Goal: Task Accomplishment & Management: Manage account settings

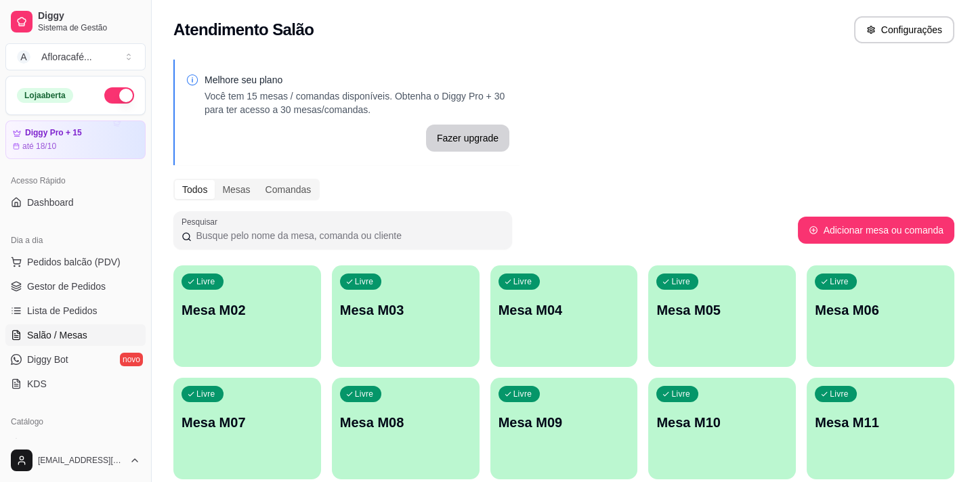
click at [288, 288] on div "Livre Mesa M02" at bounding box center [247, 307] width 148 height 85
click at [313, 295] on body "Diggy Sistema de Gestão A Afloracafé ... Loja aberta Diggy Pro + 15 até 18/10 A…" at bounding box center [488, 241] width 976 height 482
click at [221, 330] on div "Livre Mesa M02" at bounding box center [247, 307] width 148 height 85
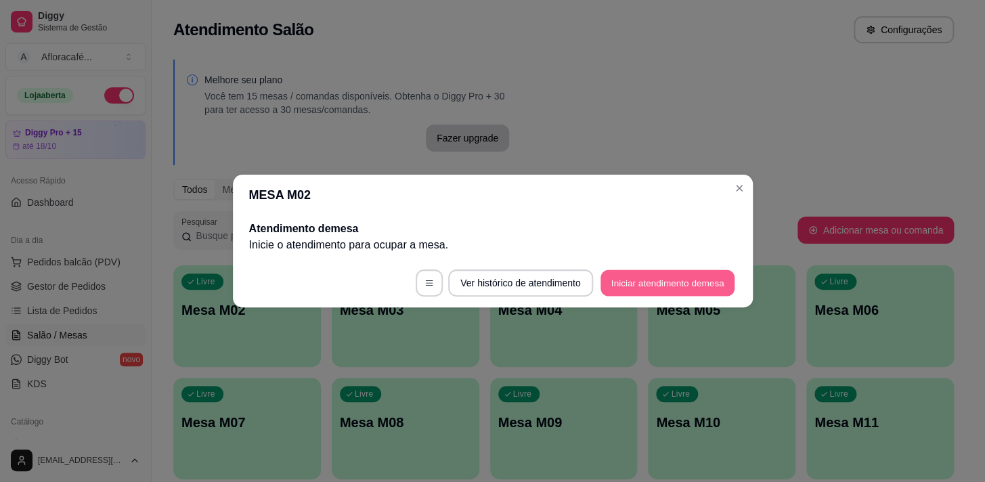
click at [671, 295] on button "Iniciar atendimento de mesa" at bounding box center [668, 283] width 134 height 26
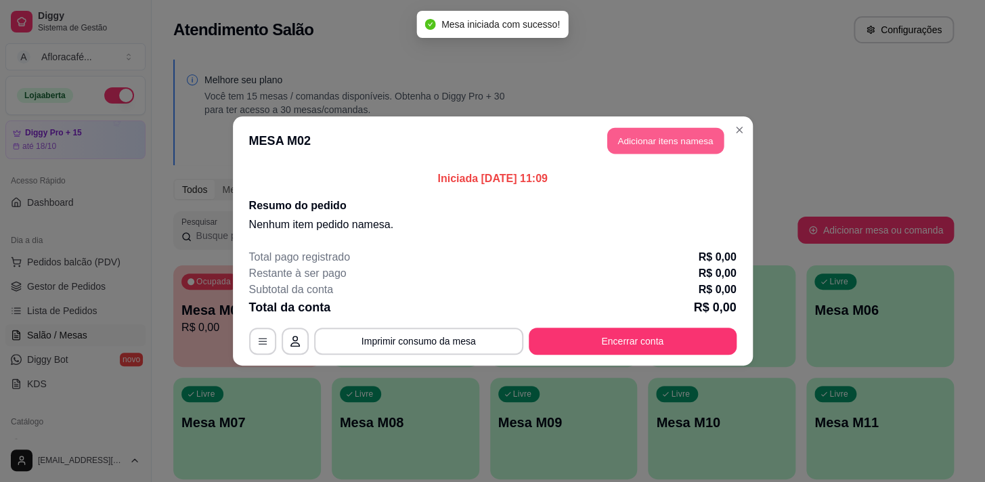
click at [674, 146] on button "Adicionar itens na mesa" at bounding box center [665, 141] width 116 height 26
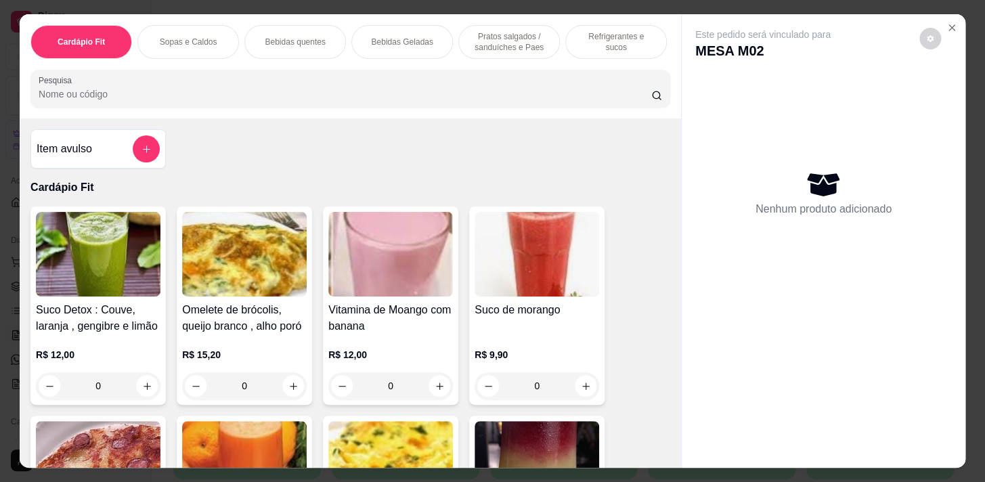
click at [234, 83] on div at bounding box center [351, 88] width 624 height 27
click at [240, 88] on div at bounding box center [351, 88] width 624 height 27
click at [248, 108] on div "Pesquisa" at bounding box center [350, 89] width 640 height 38
type input "aust"
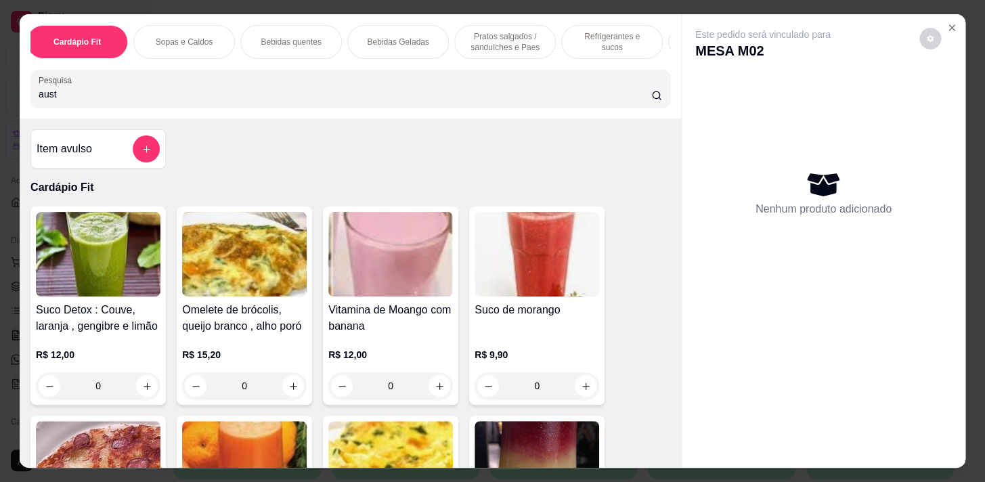
click at [257, 108] on div "Pesquisa aust" at bounding box center [350, 89] width 640 height 38
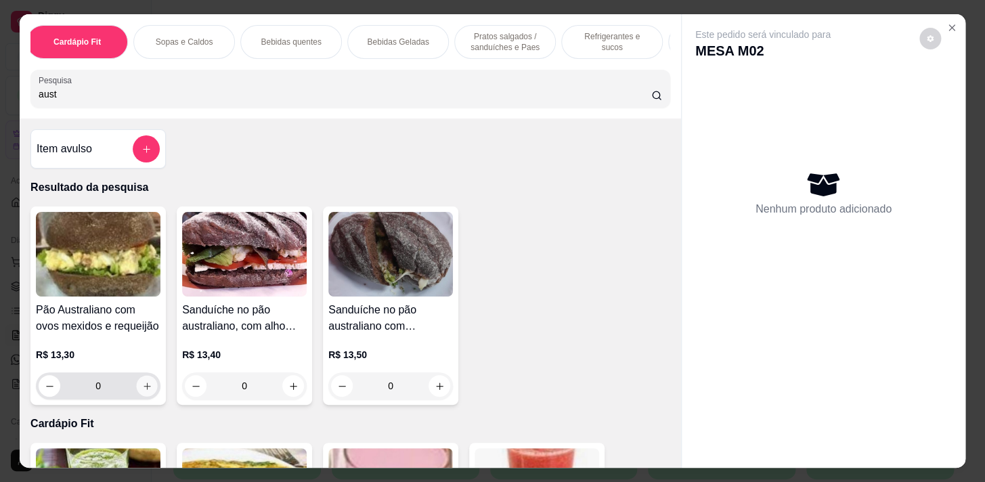
click at [146, 397] on button "increase-product-quantity" at bounding box center [147, 386] width 21 height 21
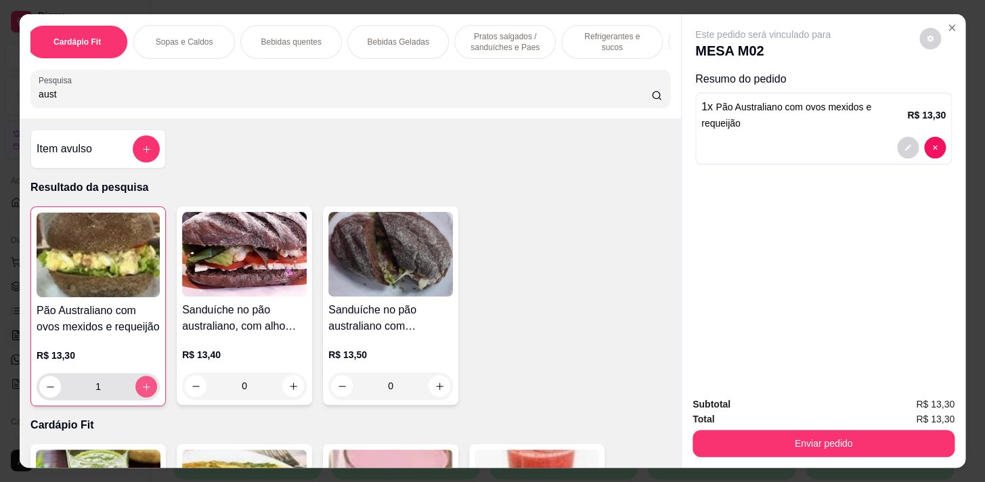
type input "1"
click at [195, 39] on p "Sopas e Caldos" at bounding box center [185, 42] width 58 height 11
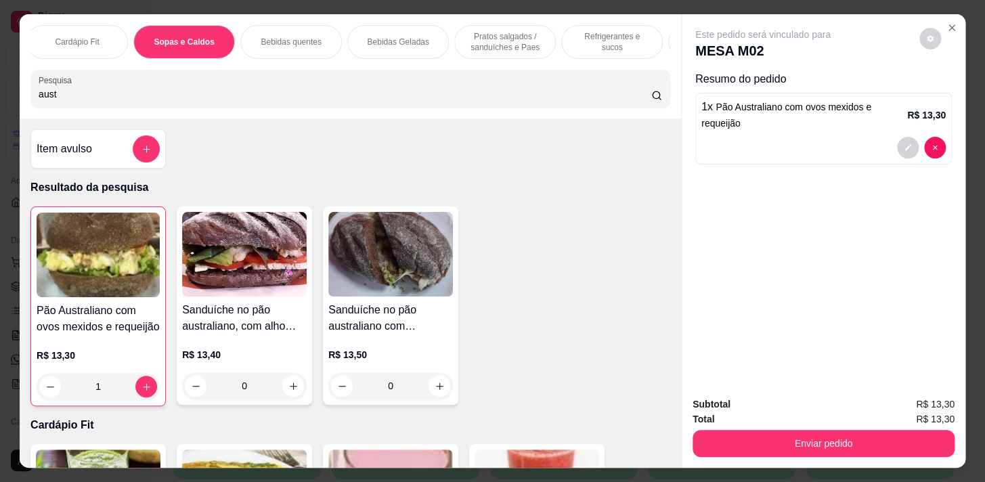
scroll to position [33, 0]
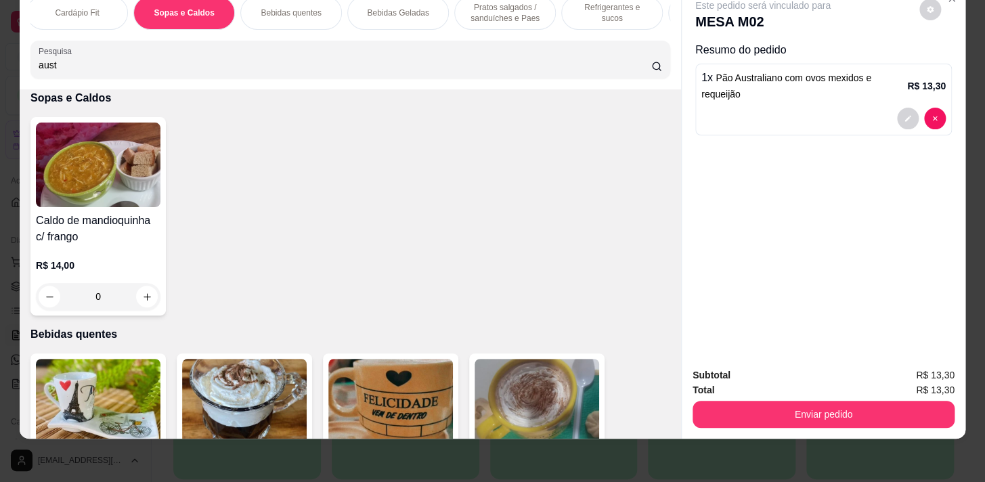
click at [108, 9] on div "Cardápio Fit" at bounding box center [77, 13] width 102 height 34
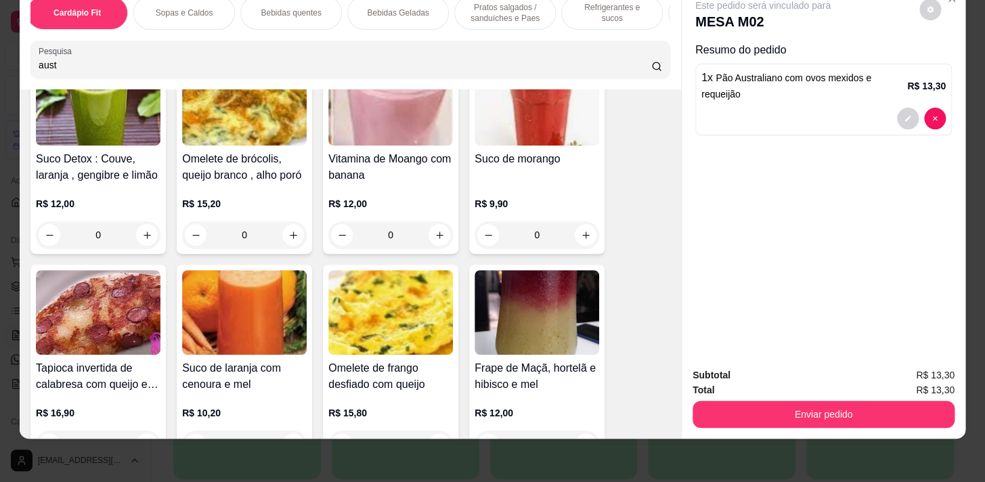
scroll to position [483, 0]
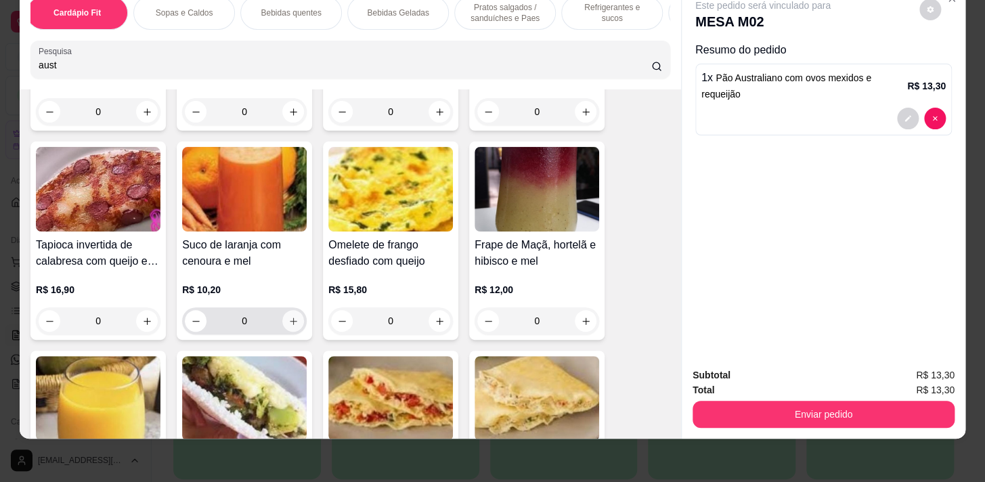
click at [292, 313] on button "increase-product-quantity" at bounding box center [293, 321] width 22 height 22
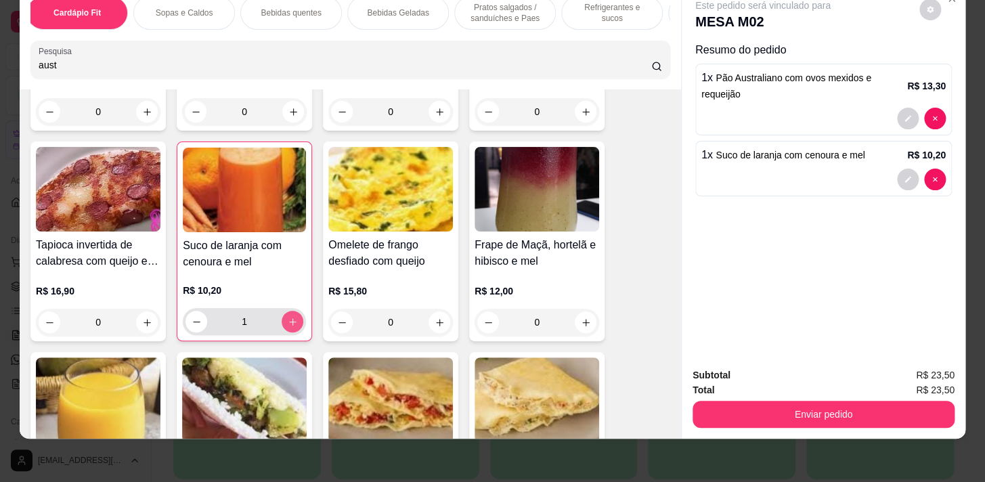
type input "1"
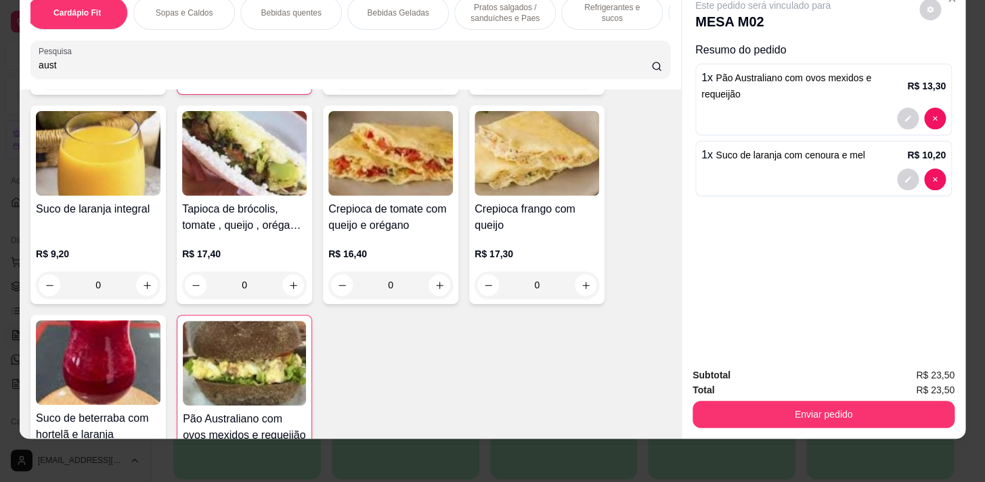
scroll to position [852, 0]
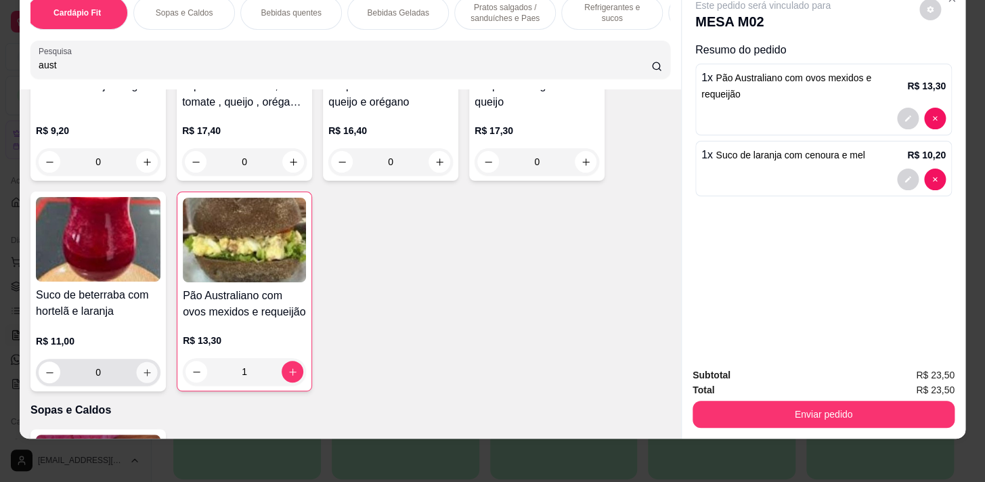
click at [145, 372] on icon "increase-product-quantity" at bounding box center [147, 373] width 10 height 10
type input "1"
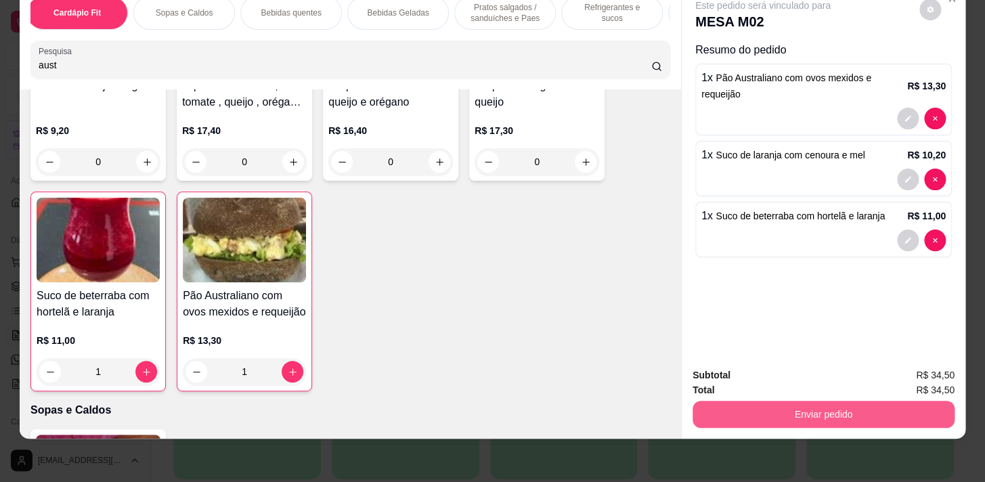
click at [773, 411] on button "Enviar pedido" at bounding box center [824, 414] width 262 height 27
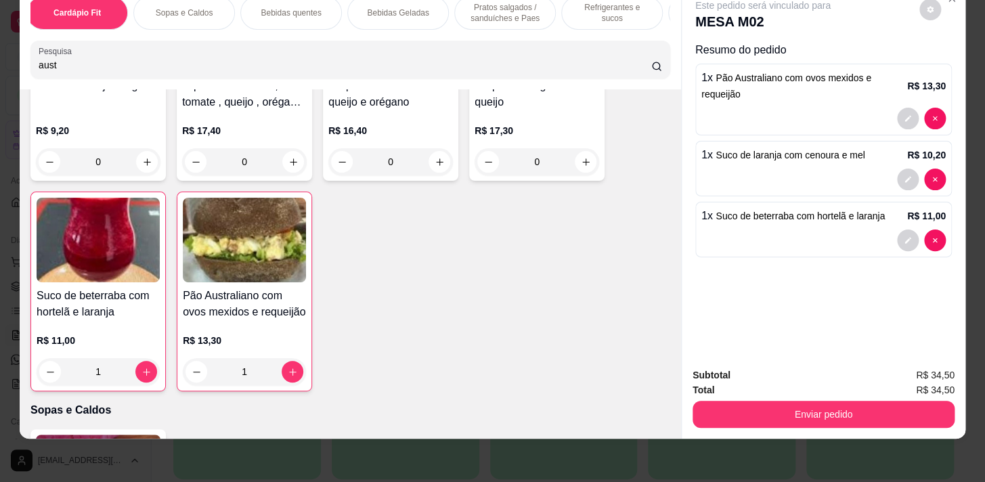
scroll to position [0, 563]
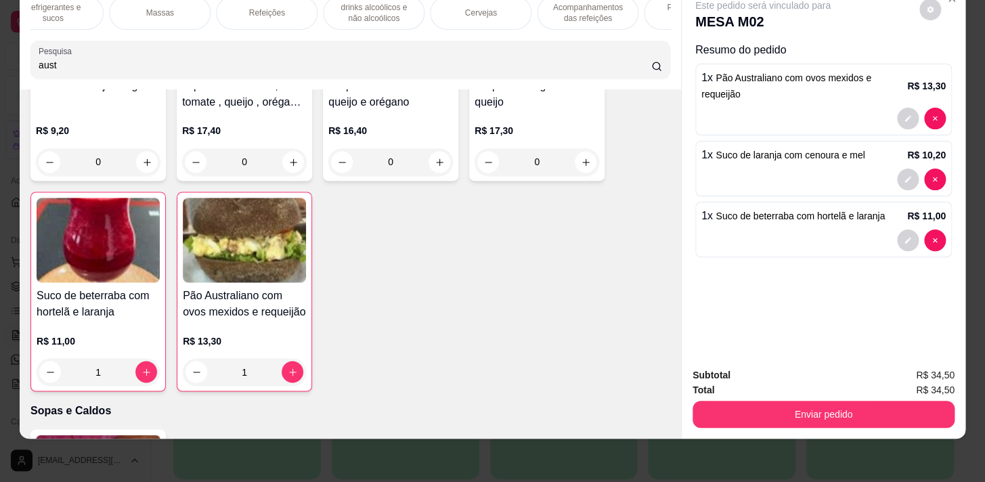
click at [592, 14] on p "Acompanhamentos das refeições" at bounding box center [587, 13] width 79 height 22
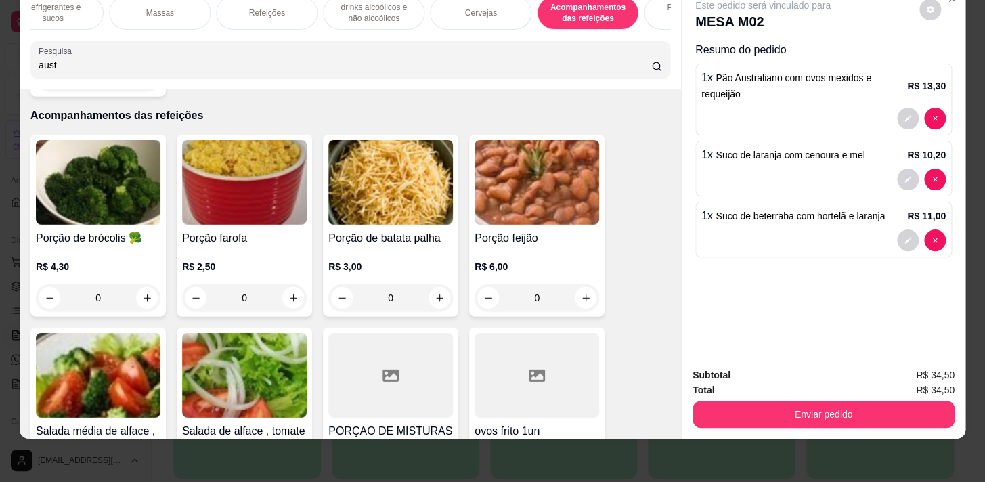
scroll to position [0, 745]
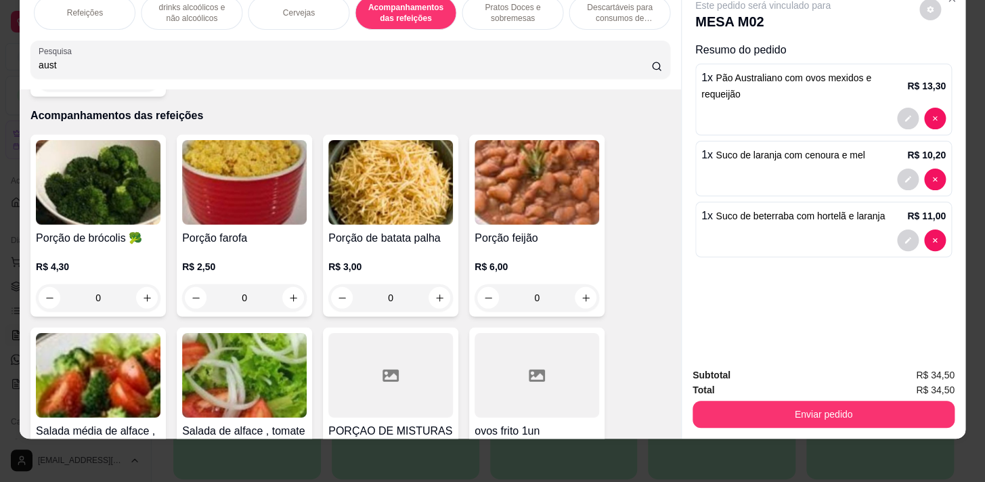
click at [603, 14] on p "Descartáveis para consumos de alimentos que não são da loja" at bounding box center [619, 13] width 79 height 22
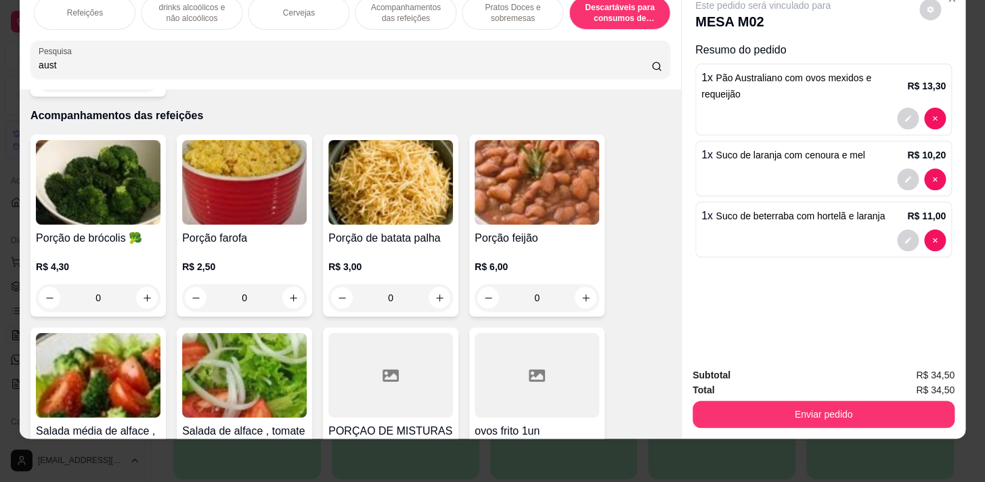
click at [524, 9] on p "Pratos Doces e sobremesas" at bounding box center [512, 13] width 79 height 22
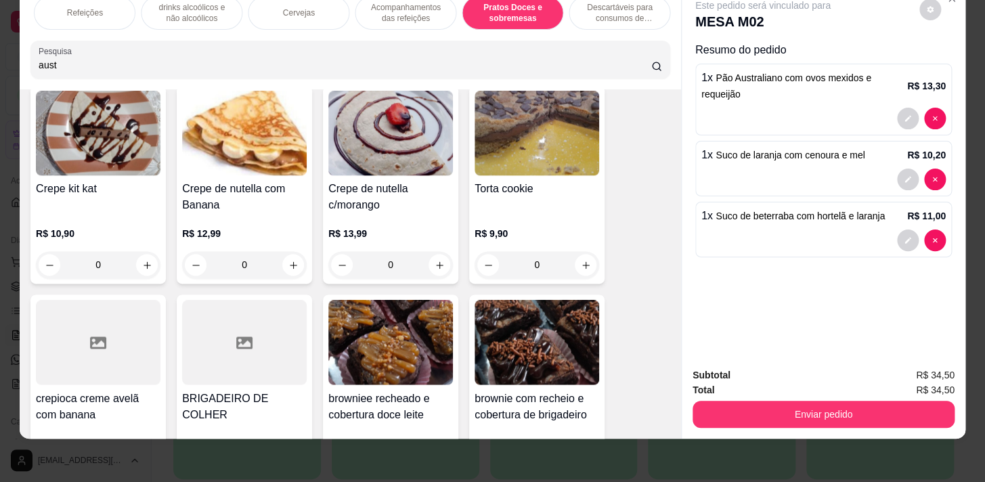
scroll to position [11728, 0]
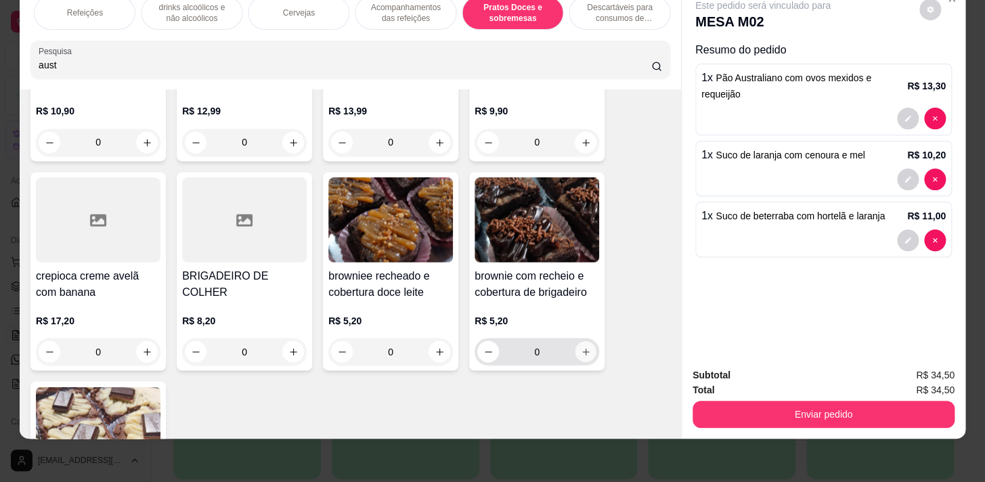
click at [579, 343] on button "increase-product-quantity" at bounding box center [586, 351] width 21 height 21
type input "1"
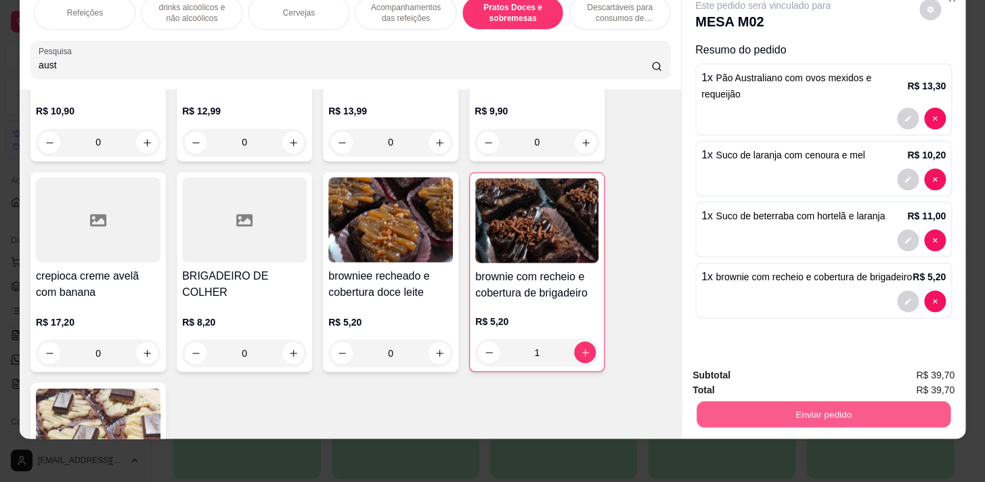
click at [841, 417] on button "Enviar pedido" at bounding box center [824, 414] width 254 height 26
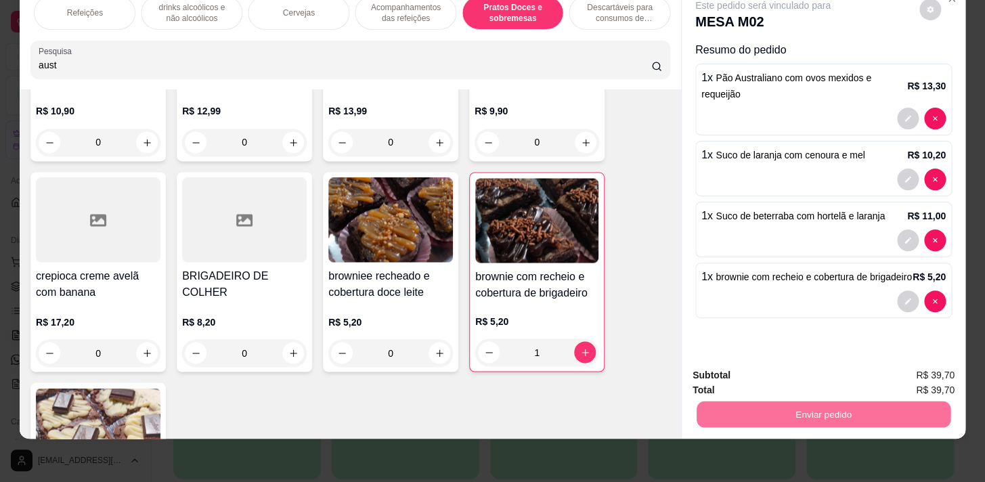
click at [909, 361] on button "Enviar pedido" at bounding box center [920, 373] width 77 height 26
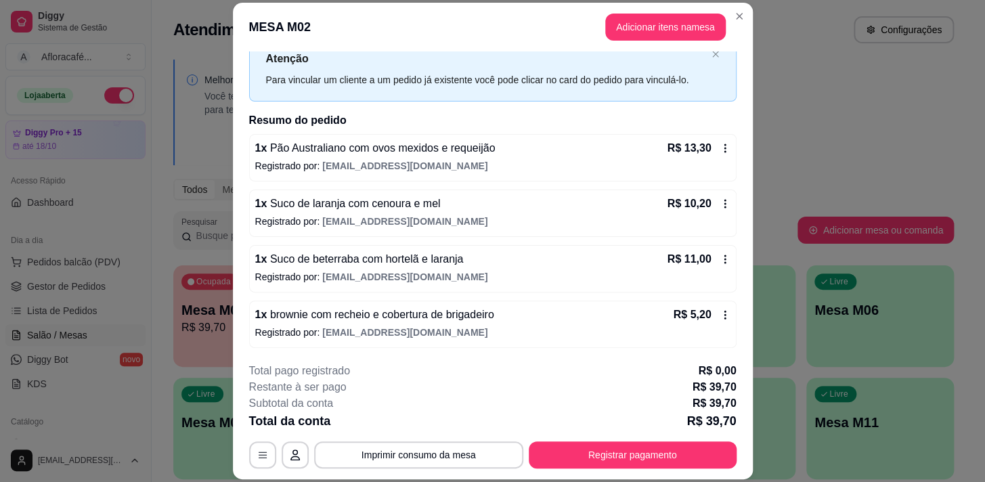
scroll to position [41, 0]
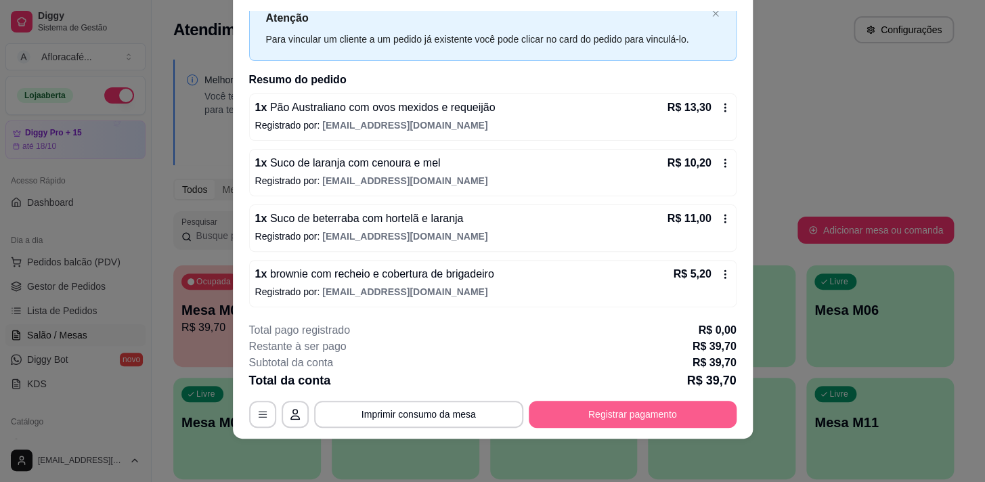
click at [651, 406] on button "Registrar pagamento" at bounding box center [633, 414] width 208 height 27
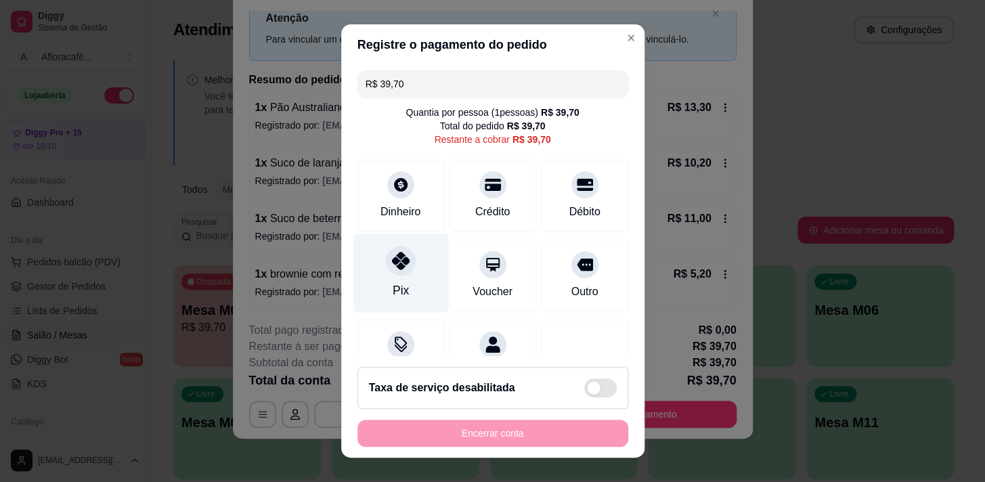
click at [399, 252] on div at bounding box center [401, 261] width 30 height 30
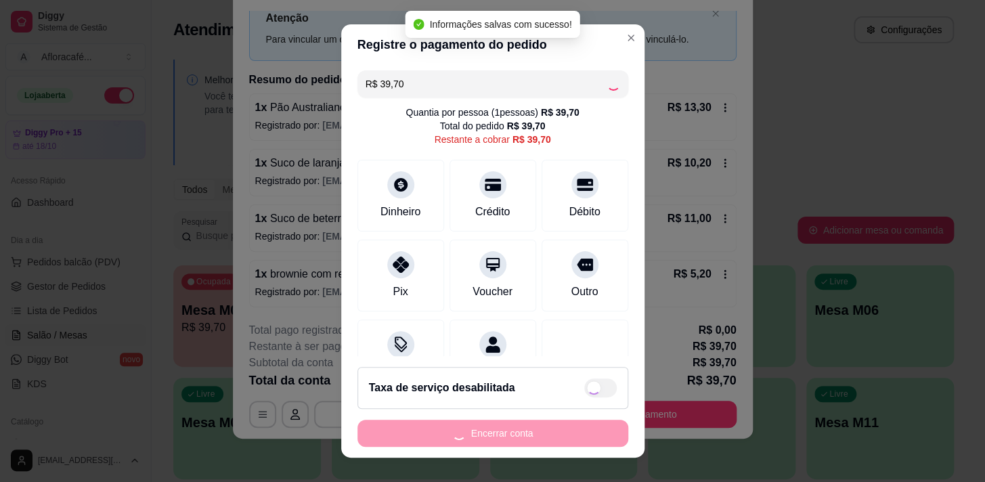
type input "R$ 0,00"
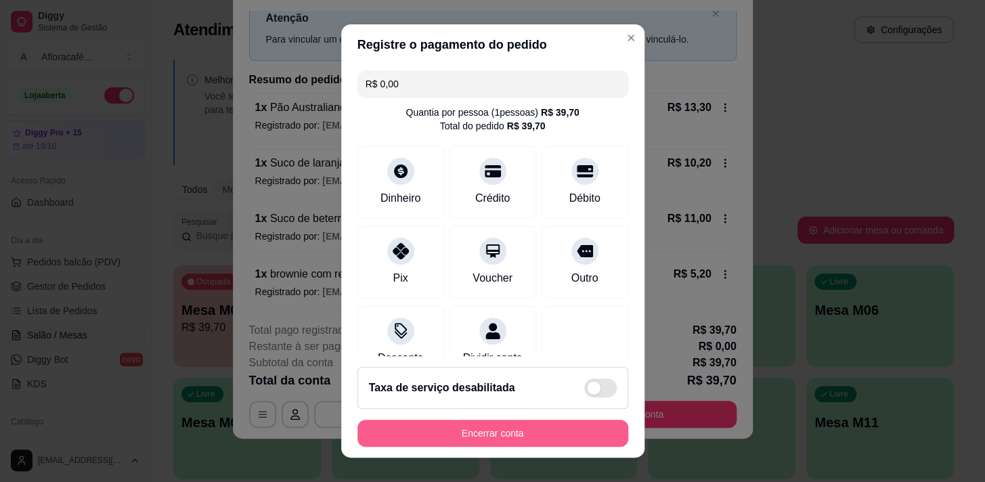
click at [588, 425] on button "Encerrar conta" at bounding box center [492, 433] width 271 height 27
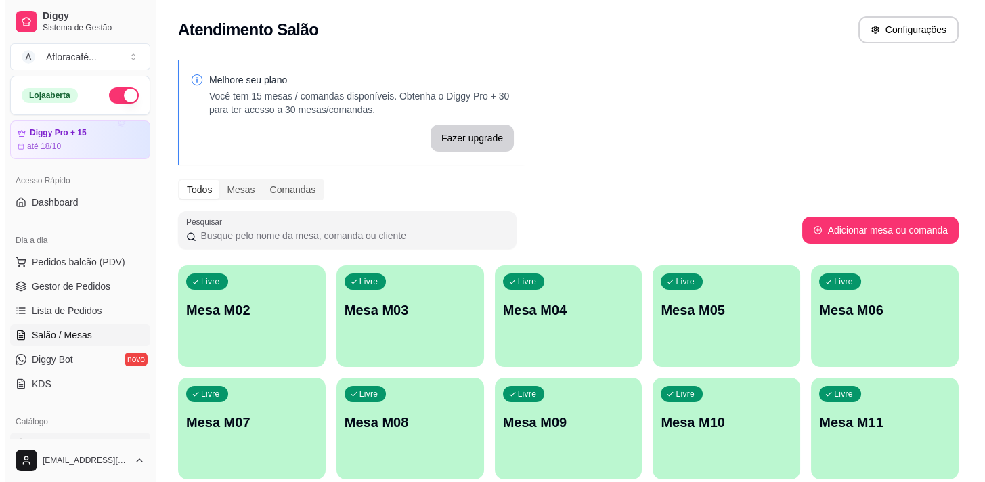
scroll to position [123, 0]
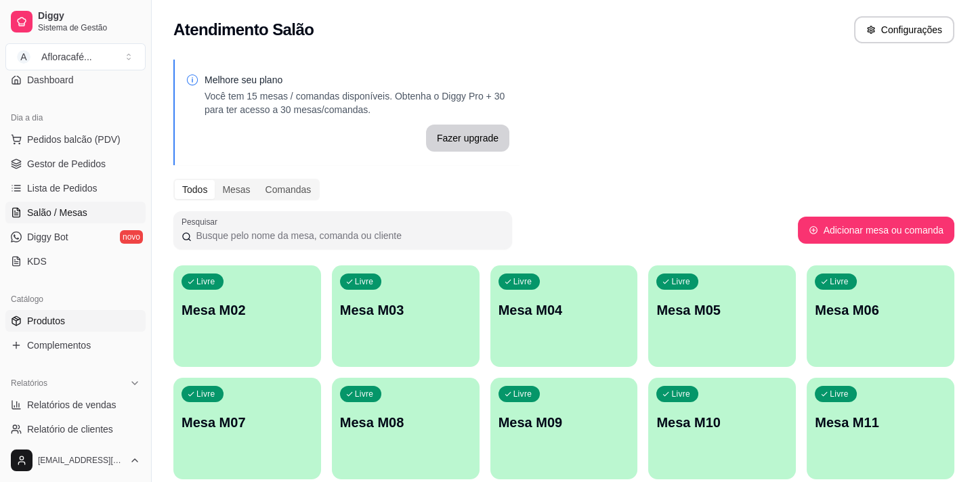
click at [61, 320] on span "Produtos" at bounding box center [46, 321] width 38 height 14
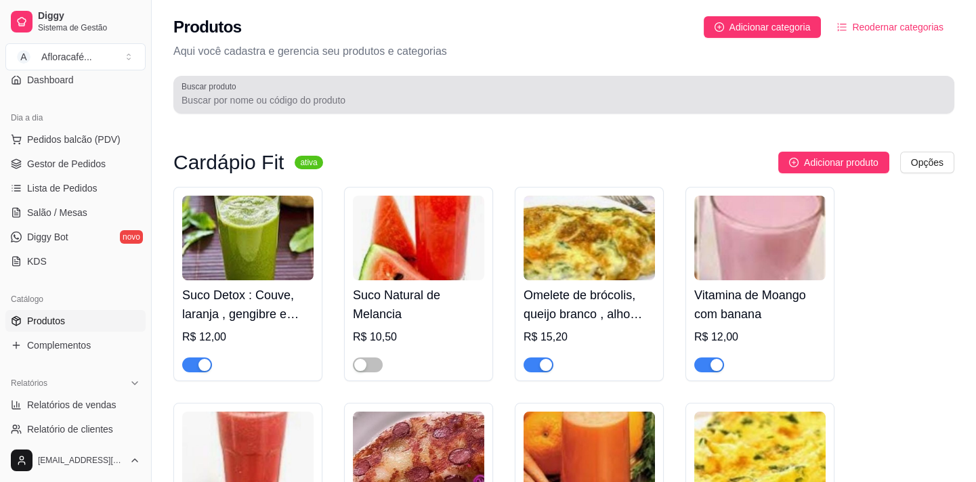
click at [345, 102] on input "Buscar produto" at bounding box center [563, 100] width 764 height 14
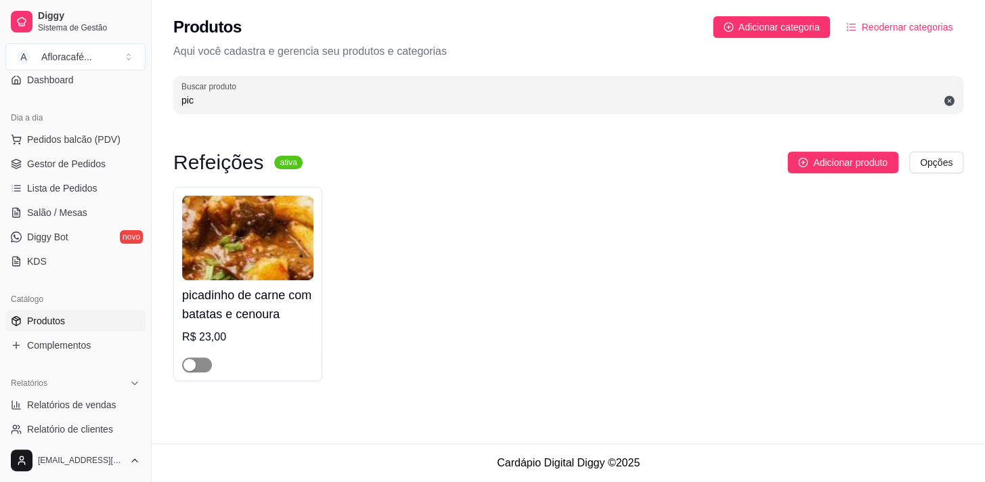
type input "pic"
click at [194, 367] on div "button" at bounding box center [189, 365] width 12 height 12
click at [81, 221] on link "Salão / Mesas" at bounding box center [75, 213] width 140 height 22
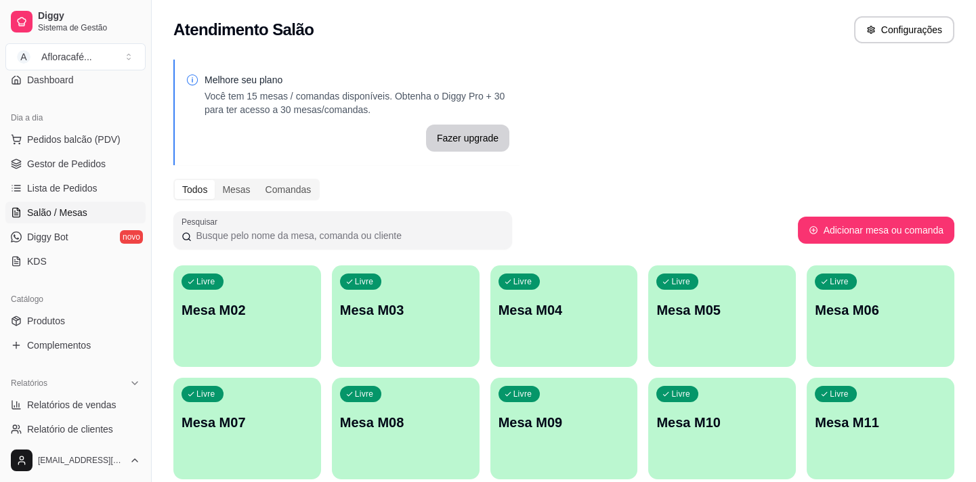
click at [263, 307] on p "Mesa M02" at bounding box center [246, 310] width 131 height 19
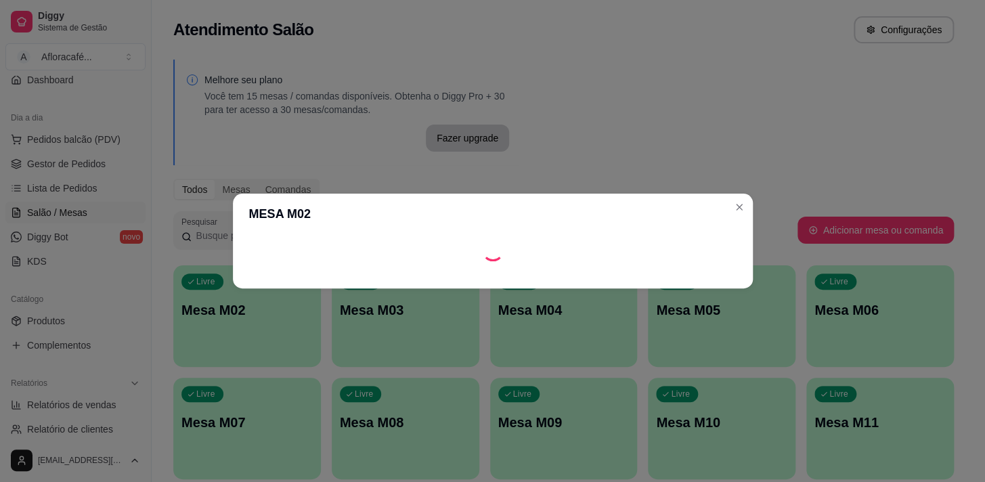
click at [709, 283] on footer at bounding box center [493, 278] width 520 height 22
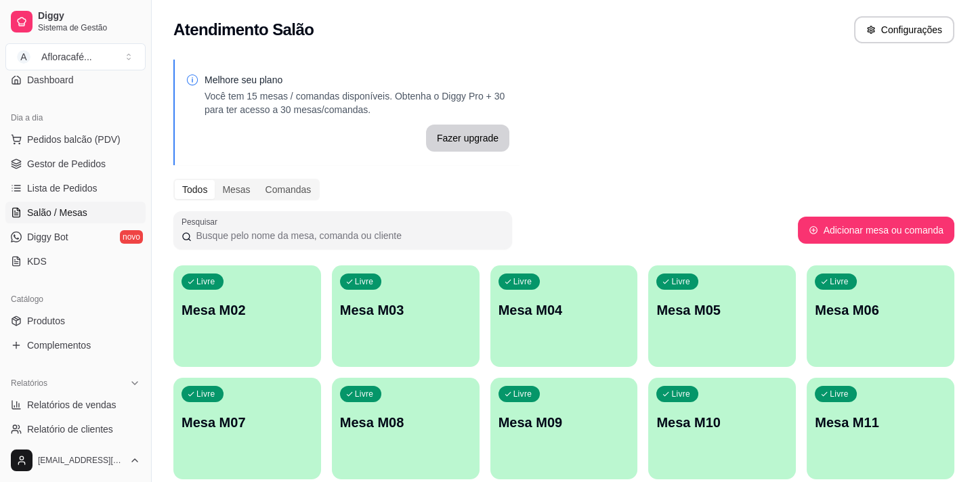
drag, startPoint x: 273, startPoint y: 234, endPoint x: 275, endPoint y: 278, distance: 44.7
click at [275, 278] on div "Melhore seu plano Você tem 15 mesas / comandas disponíveis. Obtenha o Diggy Pro…" at bounding box center [564, 329] width 824 height 557
click at [275, 293] on div "Livre Mesa M02" at bounding box center [246, 308] width 143 height 83
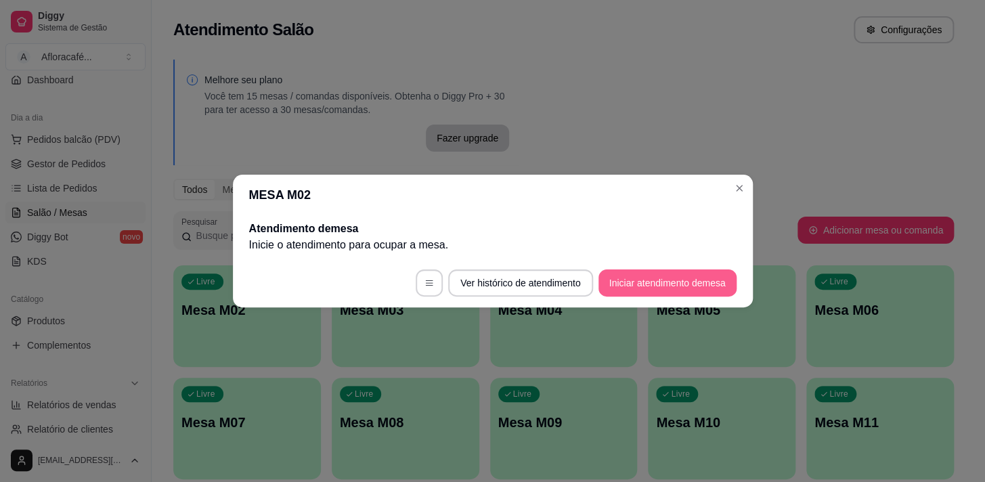
click at [673, 290] on button "Iniciar atendimento de mesa" at bounding box center [668, 282] width 138 height 27
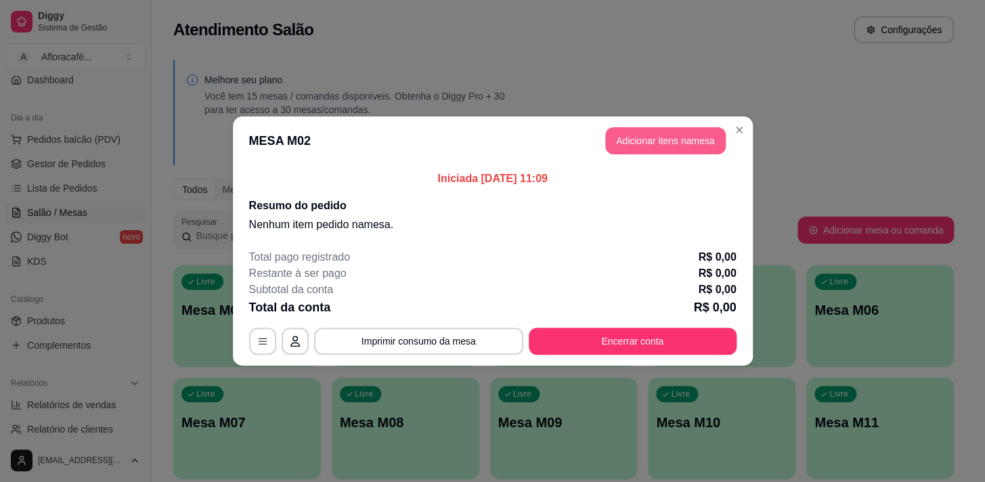
click at [687, 150] on button "Adicionar itens na mesa" at bounding box center [665, 140] width 121 height 27
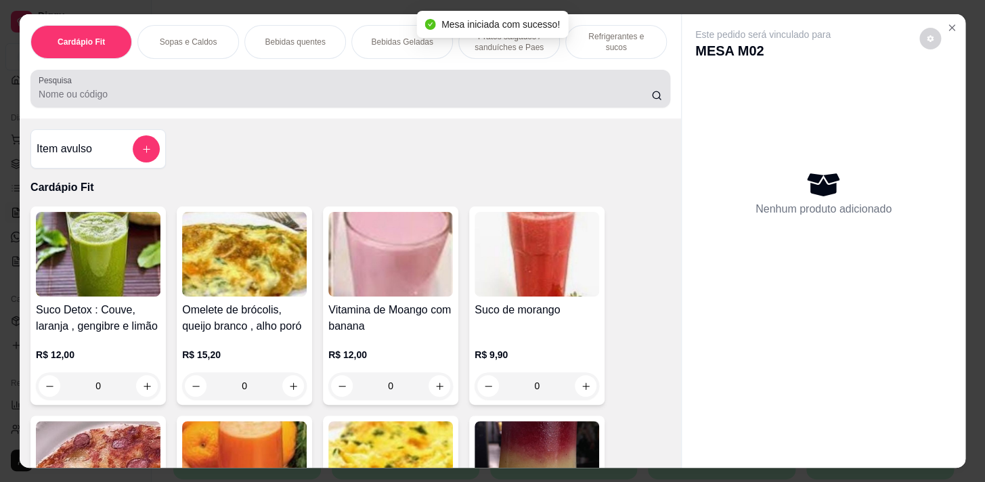
click at [423, 97] on input "Pesquisa" at bounding box center [345, 94] width 613 height 14
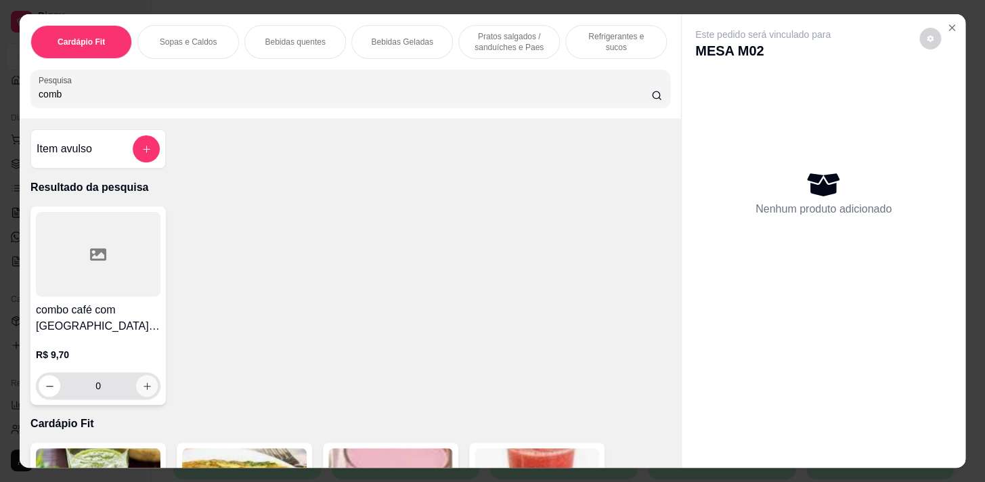
type input "comb"
click at [136, 387] on button "increase-product-quantity" at bounding box center [147, 386] width 22 height 22
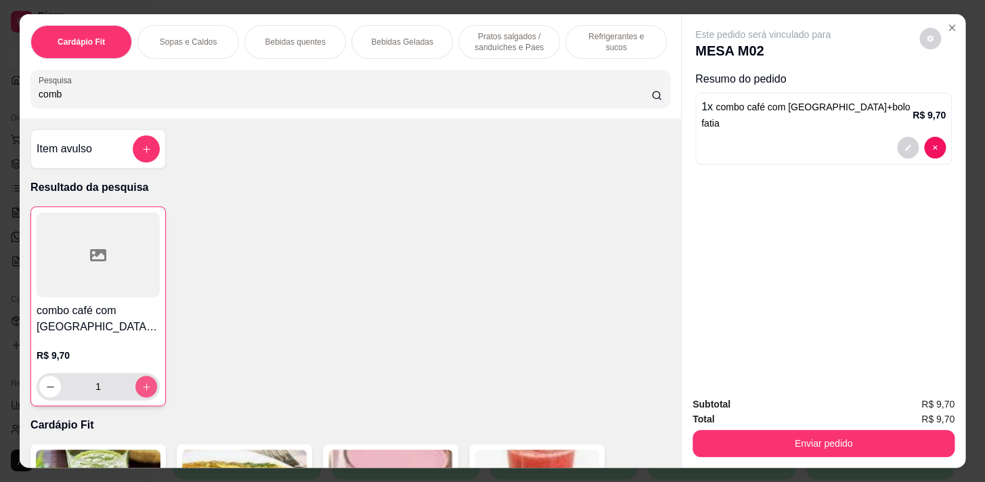
type input "1"
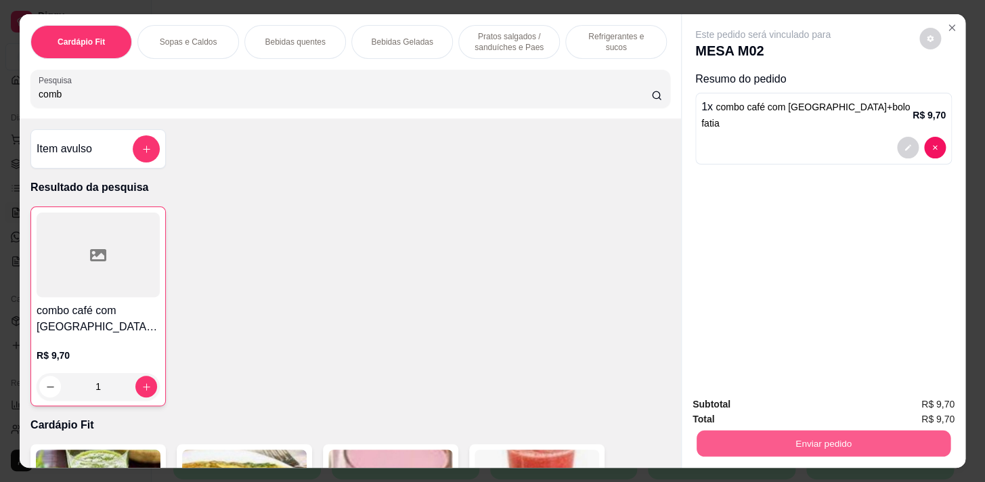
click at [769, 446] on button "Enviar pedido" at bounding box center [824, 443] width 254 height 26
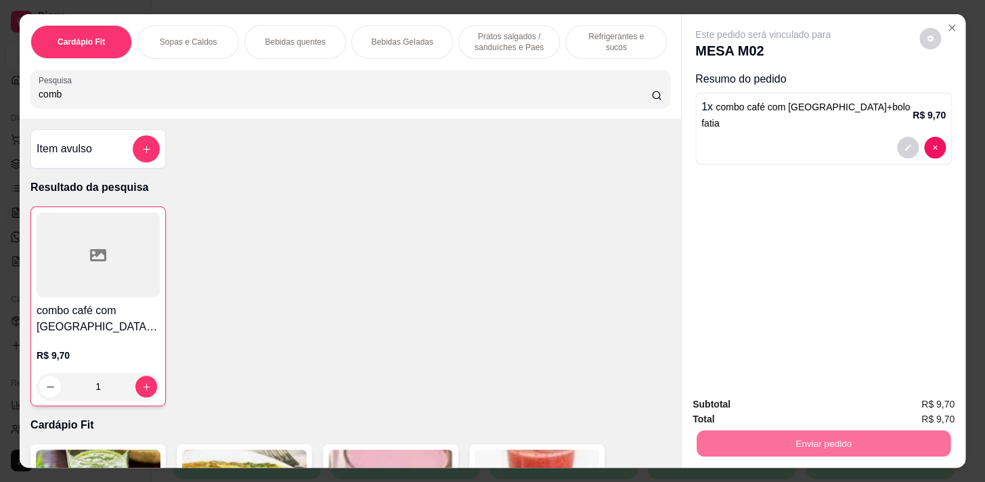
click at [944, 399] on button "Enviar pedido" at bounding box center [920, 406] width 77 height 26
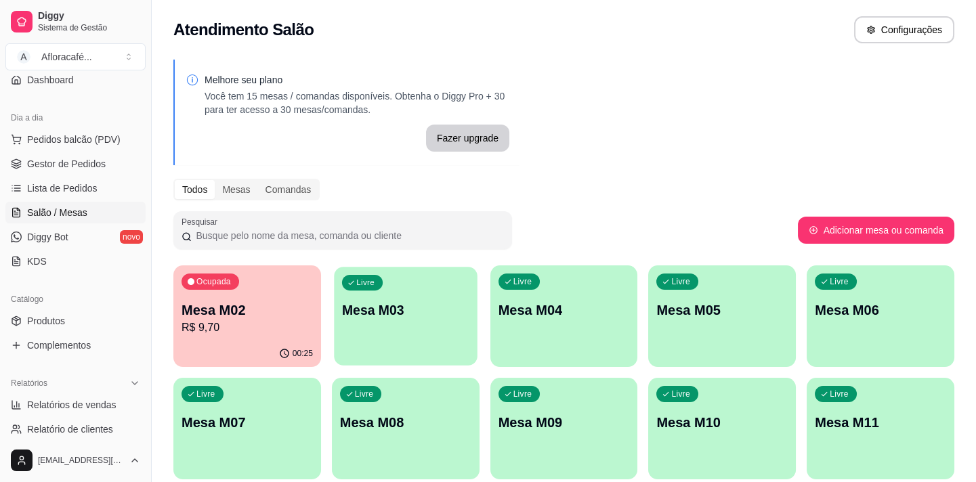
click at [417, 324] on div "Livre Mesa M03" at bounding box center [405, 308] width 143 height 83
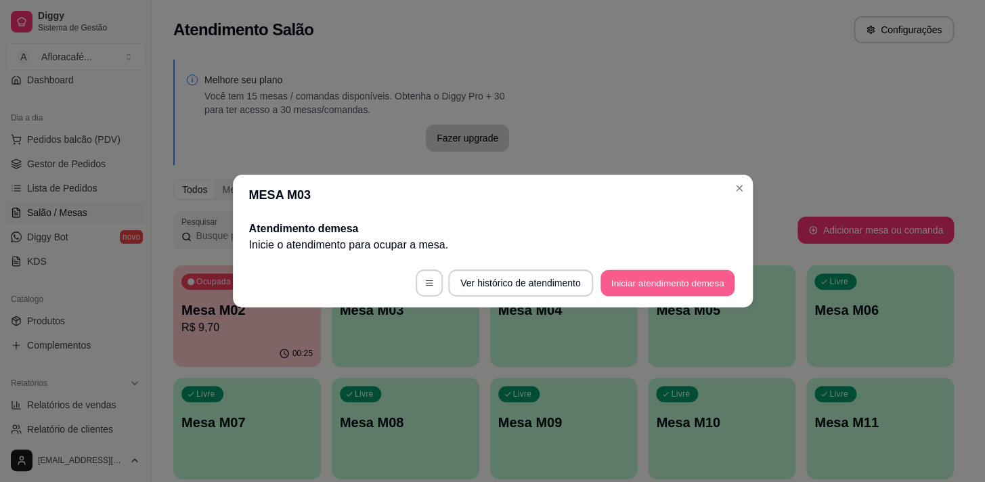
click at [653, 287] on button "Iniciar atendimento de mesa" at bounding box center [668, 283] width 134 height 26
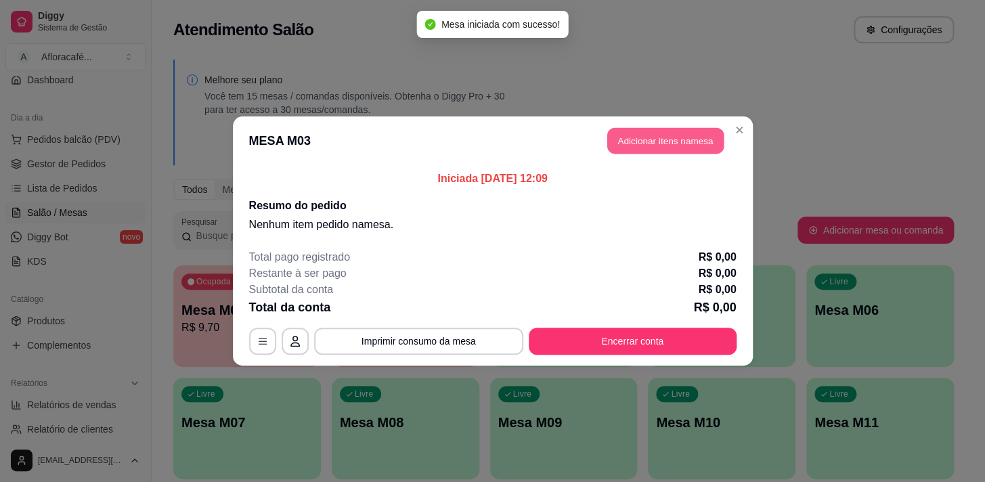
click at [689, 144] on button "Adicionar itens na mesa" at bounding box center [665, 141] width 116 height 26
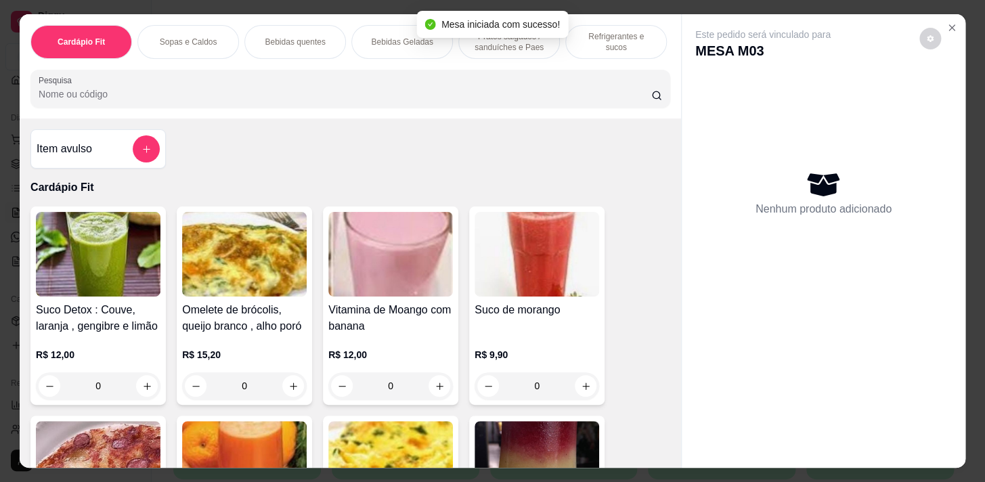
click at [353, 100] on input "Pesquisa" at bounding box center [345, 94] width 613 height 14
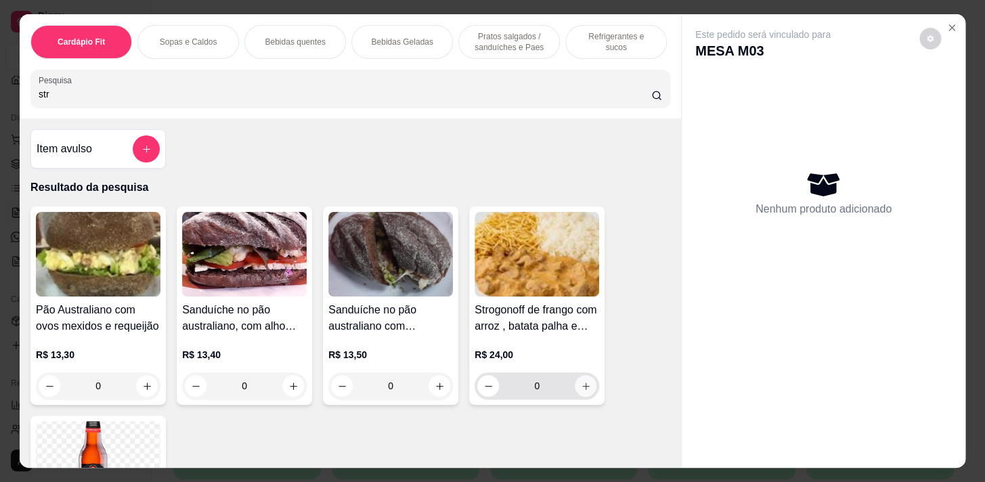
type input "str"
click at [585, 390] on icon "increase-product-quantity" at bounding box center [586, 386] width 10 height 10
type input "1"
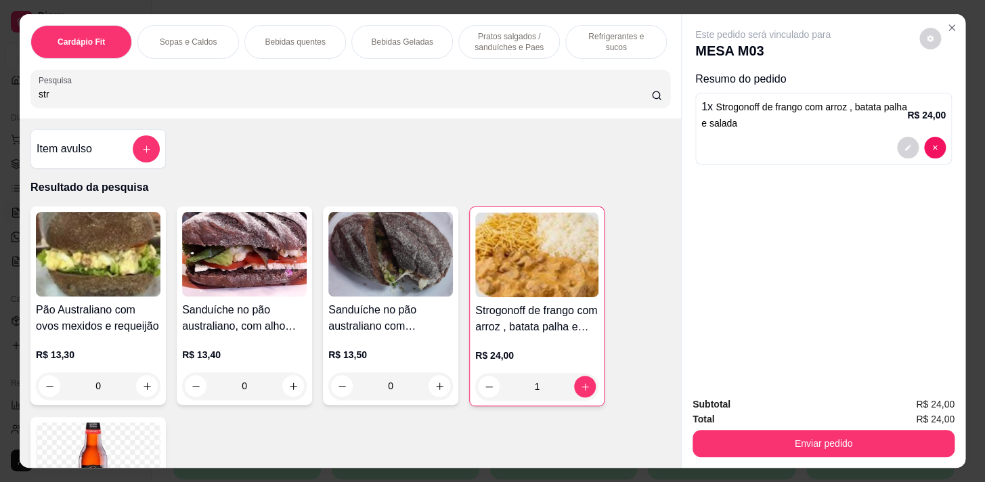
click at [595, 36] on p "Refrigerantes e sucos" at bounding box center [616, 42] width 79 height 22
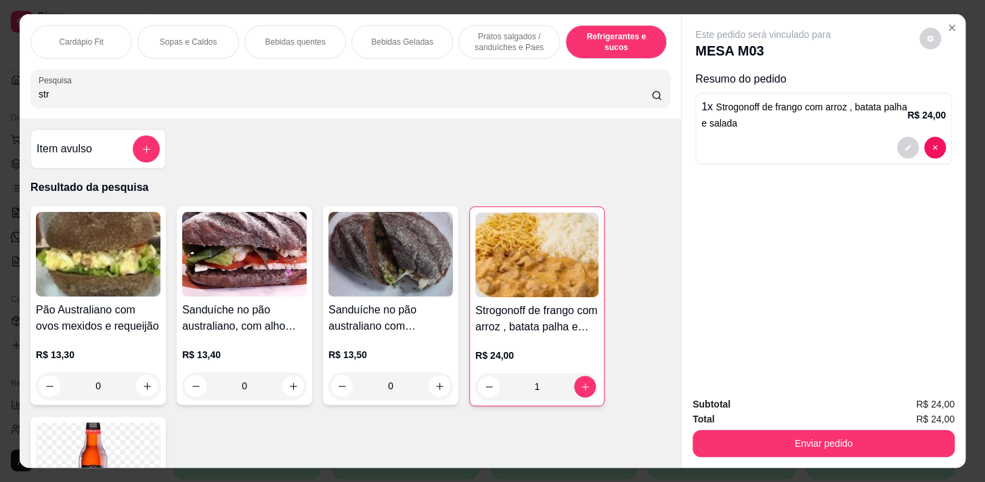
scroll to position [33, 0]
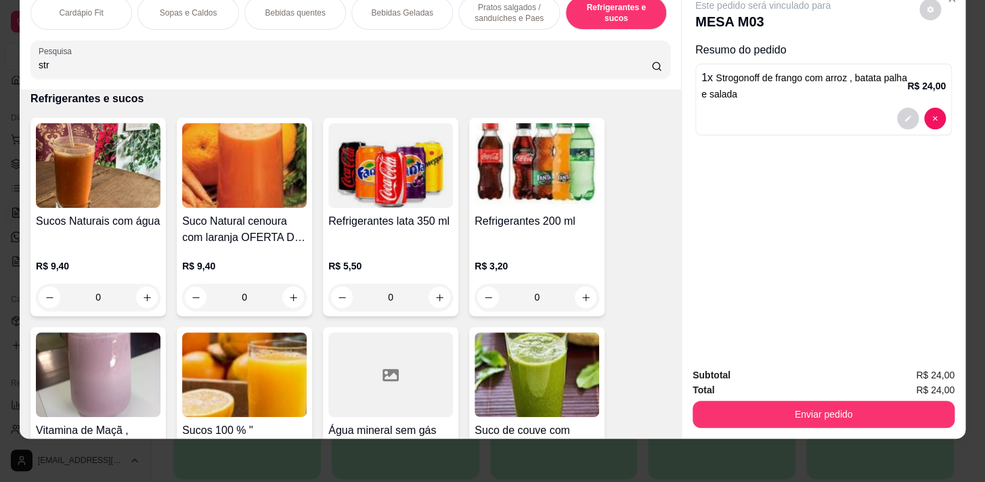
drag, startPoint x: 138, startPoint y: 284, endPoint x: 142, endPoint y: 292, distance: 8.8
click at [142, 292] on div "0" at bounding box center [98, 297] width 125 height 27
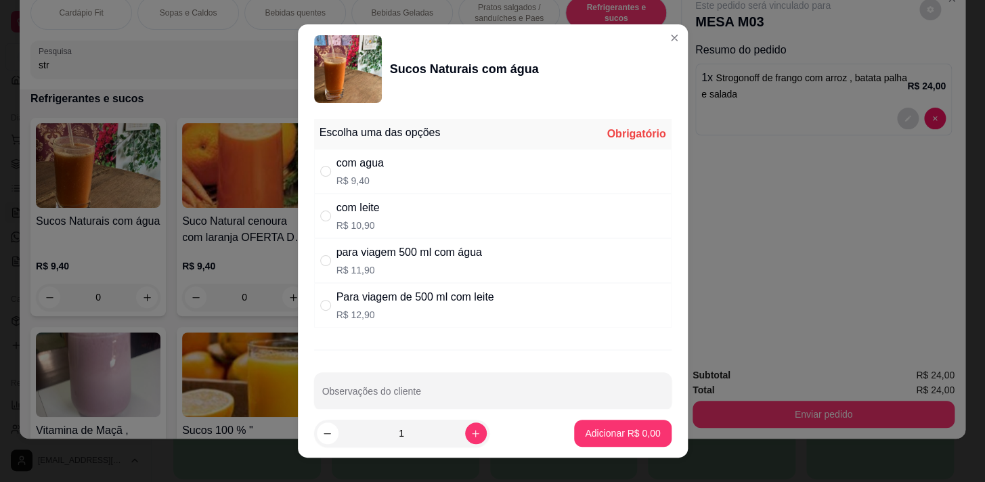
click at [467, 163] on div "com agua R$ 9,40" at bounding box center [492, 171] width 357 height 45
radio input "true"
click at [604, 453] on footer "1 Adicionar R$ 9,40" at bounding box center [493, 433] width 390 height 49
click at [603, 444] on button "Adicionar R$ 9,40" at bounding box center [623, 433] width 94 height 26
type input "1"
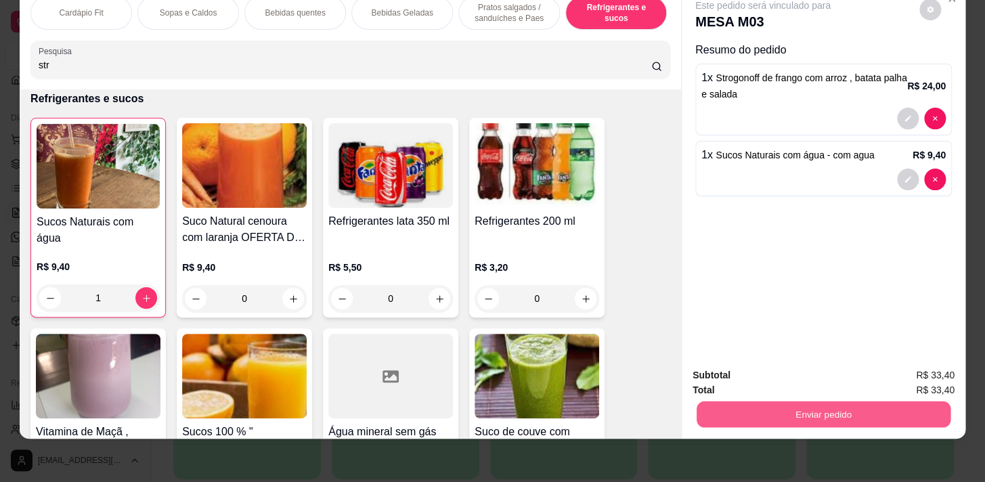
click at [848, 401] on button "Enviar pedido" at bounding box center [824, 414] width 254 height 26
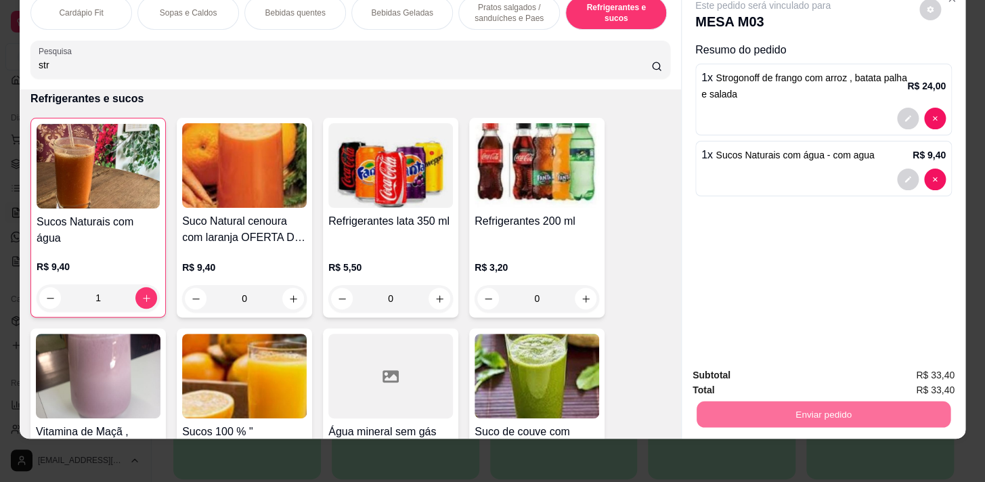
click at [953, 370] on button "Enviar pedido" at bounding box center [920, 373] width 77 height 26
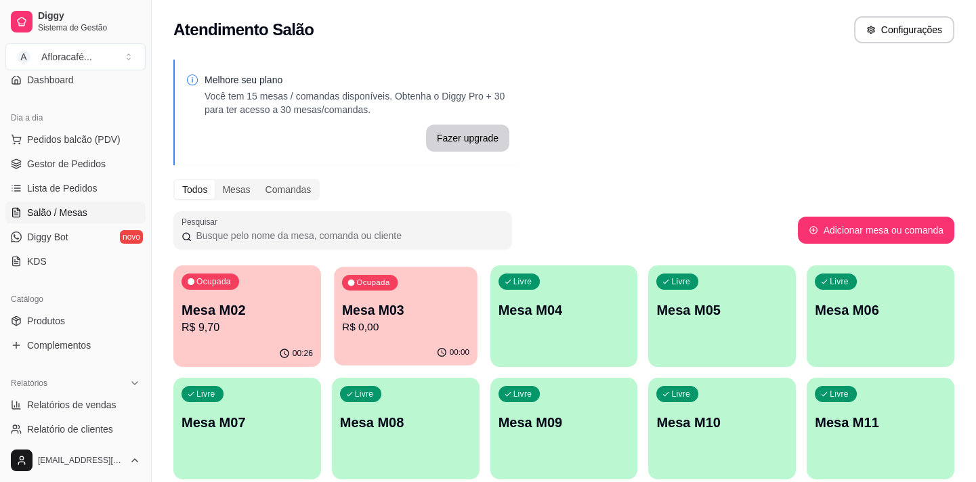
click at [434, 366] on div "Ocupada Mesa M02 R$ 9,70 00:26 Ocupada Mesa M03 R$ 0,00 00:00 Livre Mesa M04 Li…" at bounding box center [563, 428] width 781 height 326
click at [446, 349] on icon "button" at bounding box center [441, 352] width 9 height 9
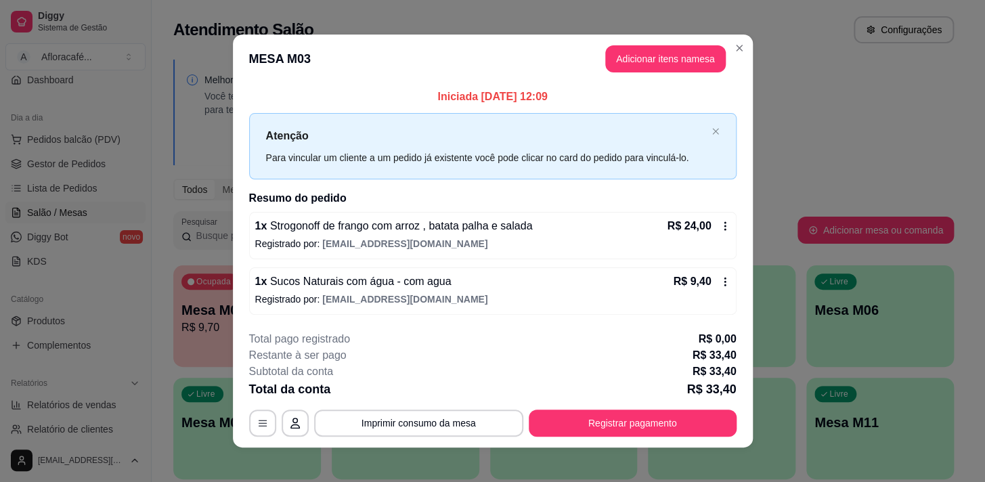
scroll to position [8, 0]
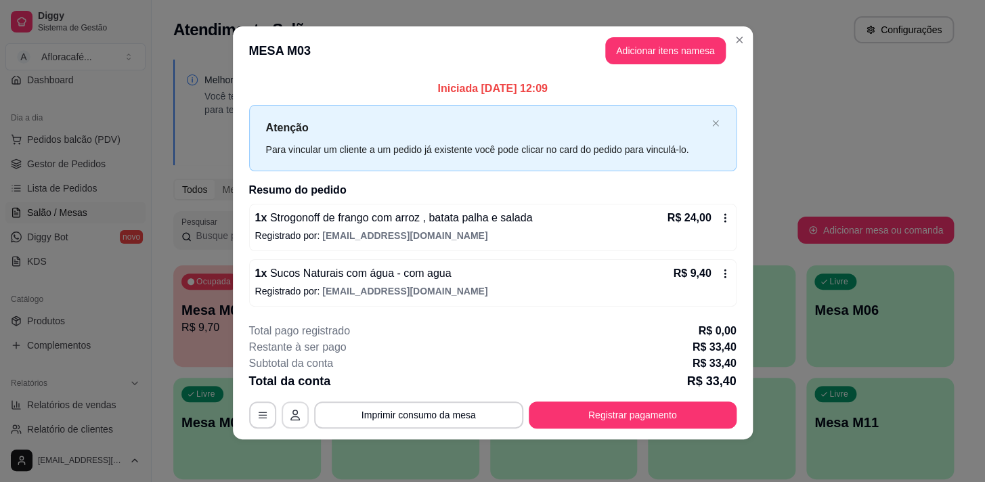
click at [300, 420] on button "button" at bounding box center [295, 415] width 27 height 27
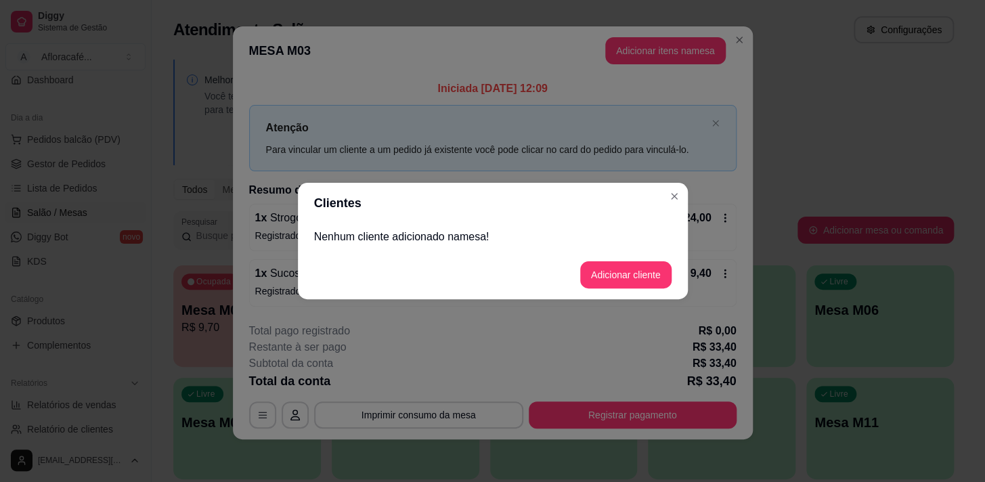
drag, startPoint x: 622, startPoint y: 290, endPoint x: 615, endPoint y: 257, distance: 34.7
click at [621, 285] on footer "Adicionar cliente" at bounding box center [493, 275] width 390 height 49
drag, startPoint x: 615, startPoint y: 257, endPoint x: 617, endPoint y: 269, distance: 13.0
click at [615, 262] on footer "Adicionar cliente" at bounding box center [493, 275] width 390 height 49
click at [614, 269] on button "Adicionar cliente" at bounding box center [626, 275] width 89 height 26
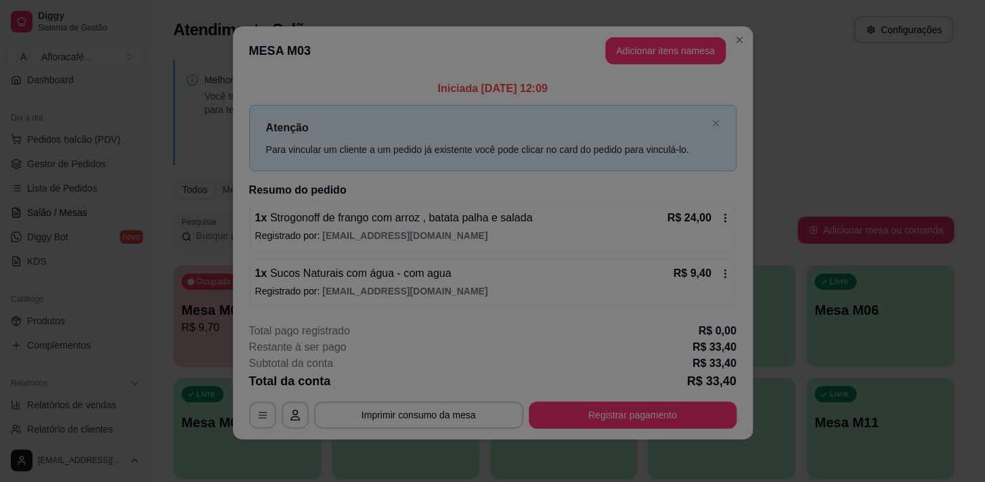
click at [538, 211] on header "Registre um novo cliente" at bounding box center [493, 192] width 390 height 41
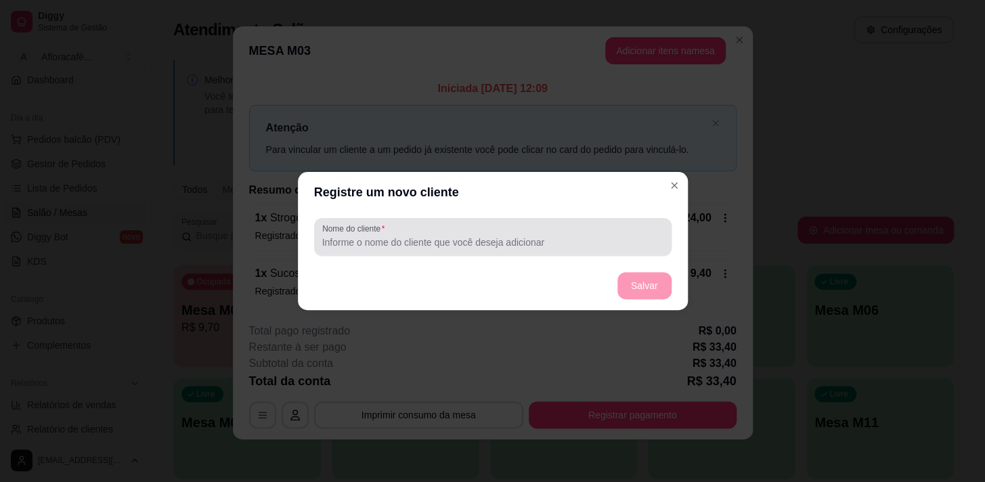
click at [544, 238] on input "Nome do cliente" at bounding box center [492, 243] width 341 height 14
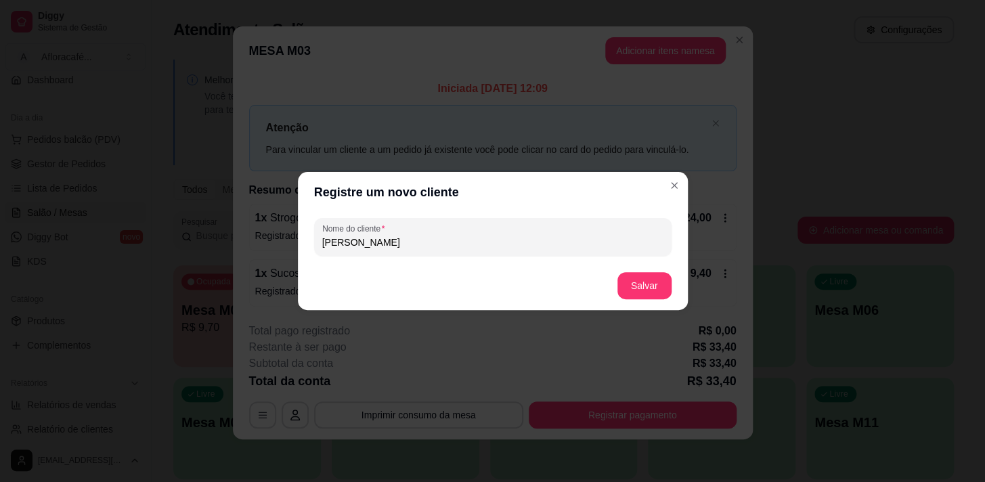
type input "[PERSON_NAME]"
click at [641, 288] on button "Salvar" at bounding box center [644, 286] width 53 height 26
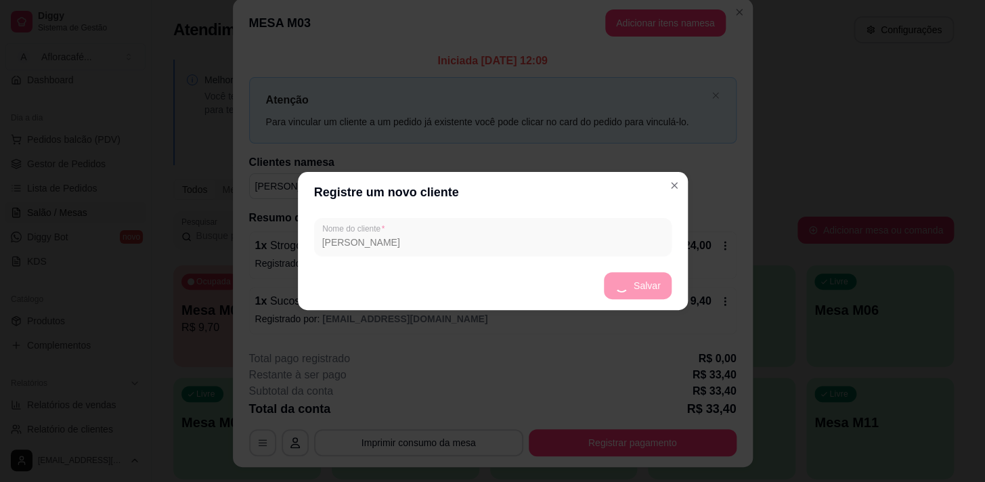
scroll to position [0, 0]
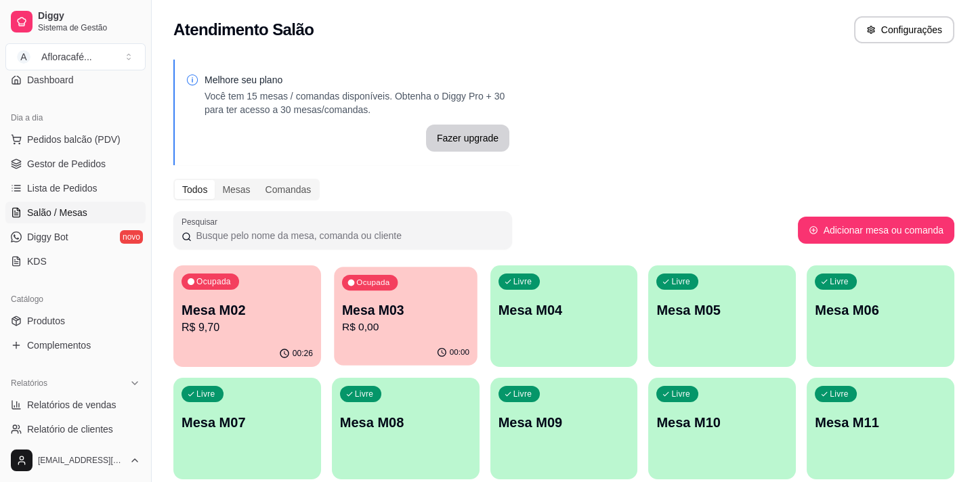
click at [440, 326] on p "R$ 0,00" at bounding box center [405, 328] width 127 height 16
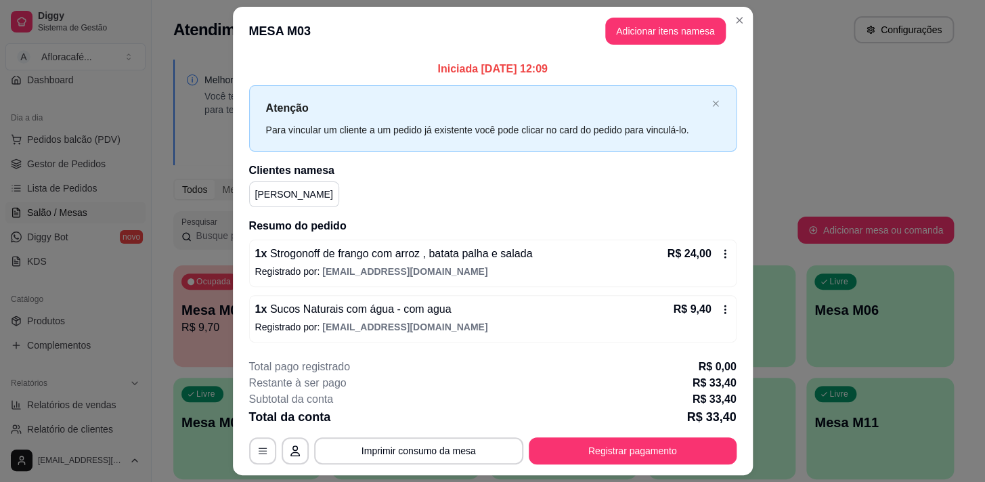
scroll to position [36, 0]
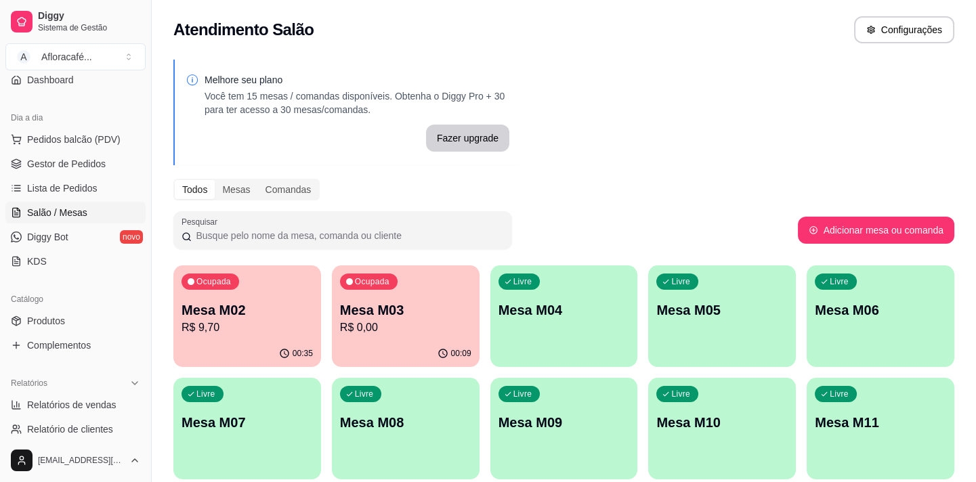
click at [458, 317] on p "Mesa M03" at bounding box center [405, 310] width 131 height 19
click at [559, 303] on p "Mesa M04" at bounding box center [563, 310] width 131 height 19
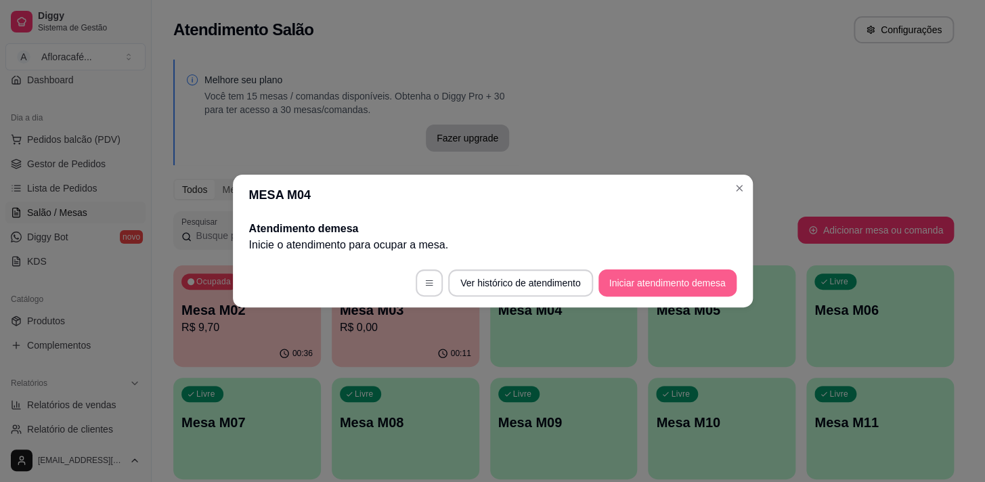
click at [642, 287] on button "Iniciar atendimento de mesa" at bounding box center [668, 282] width 138 height 27
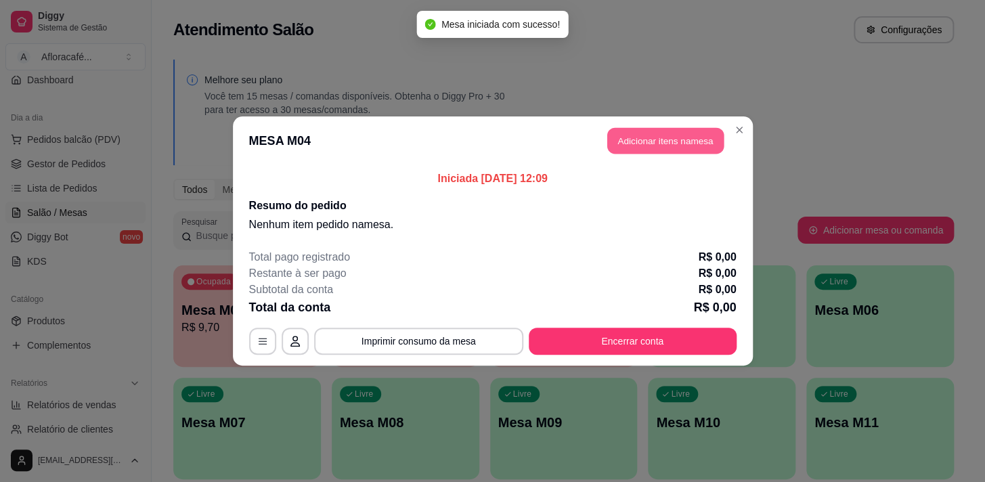
click at [671, 136] on button "Adicionar itens na mesa" at bounding box center [665, 141] width 116 height 26
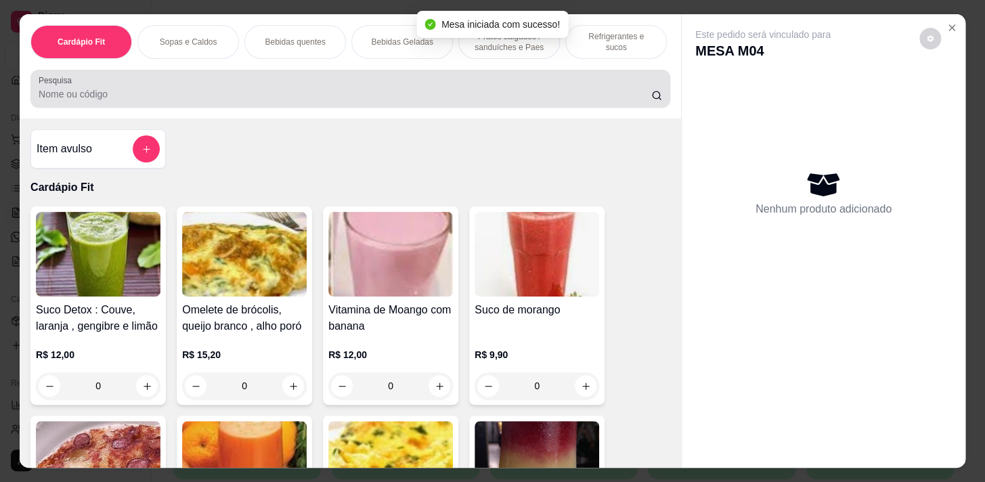
click at [142, 97] on input "Pesquisa" at bounding box center [345, 94] width 613 height 14
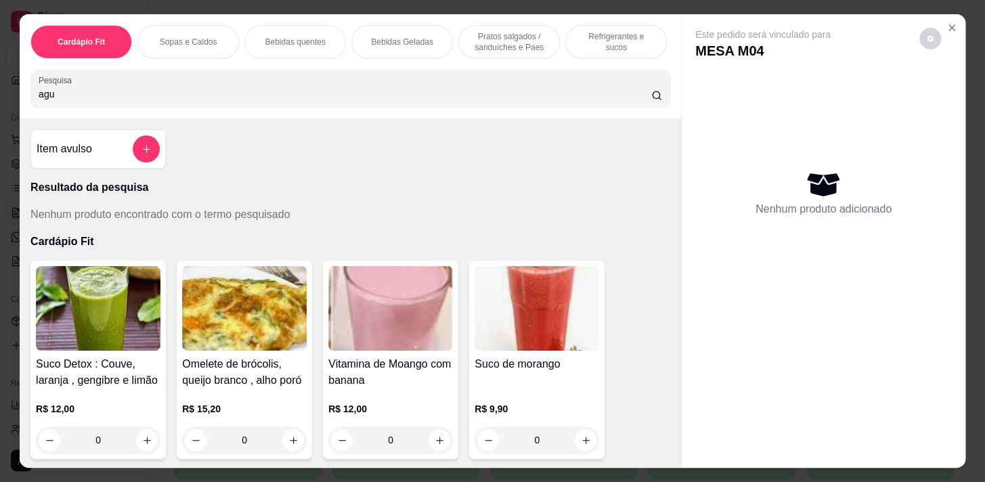
click at [177, 107] on div "Pesquisa agu" at bounding box center [350, 89] width 640 height 38
type input "a"
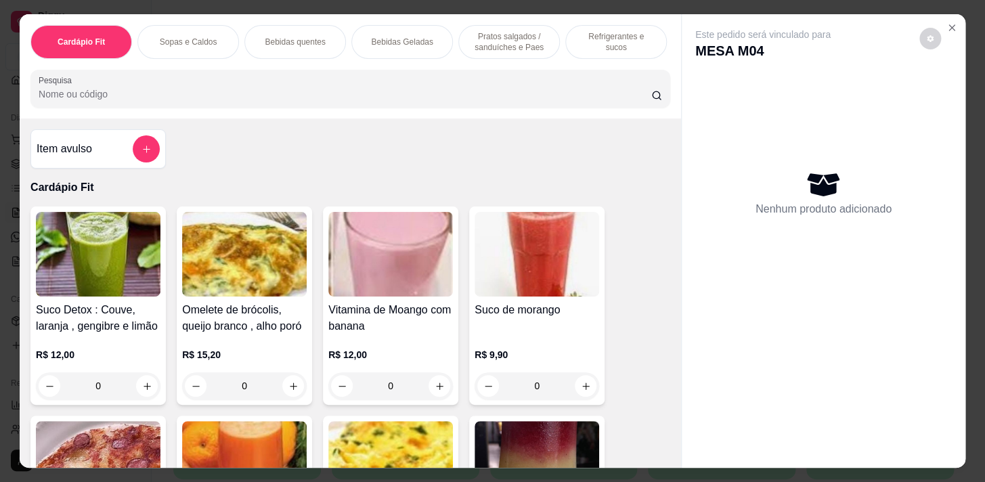
click at [399, 40] on p "Bebidas Geladas" at bounding box center [402, 42] width 62 height 11
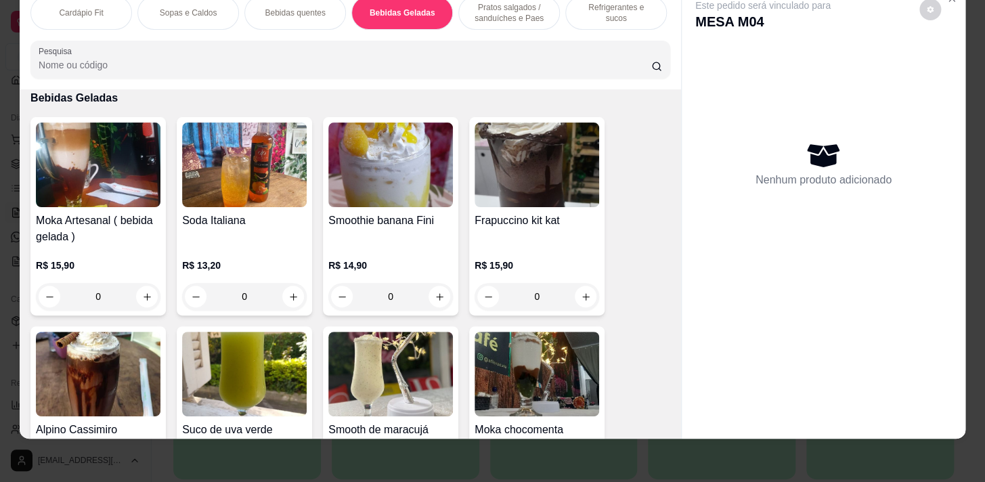
scroll to position [0, 0]
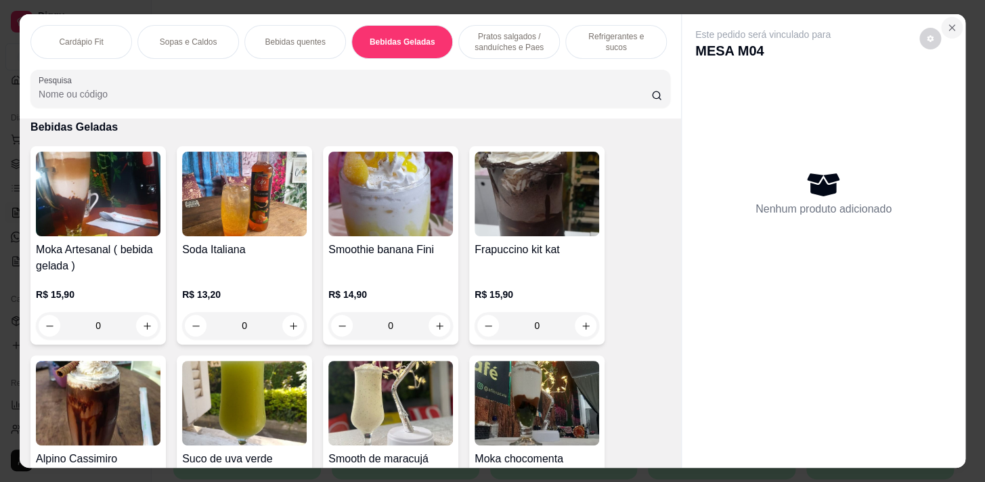
click at [948, 22] on icon "Close" at bounding box center [952, 27] width 11 height 11
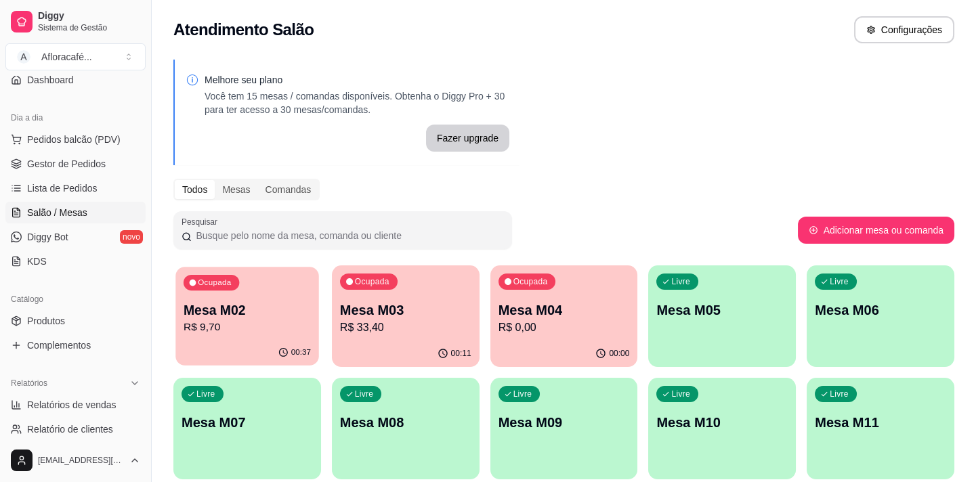
click at [269, 349] on div "00:37" at bounding box center [246, 353] width 143 height 26
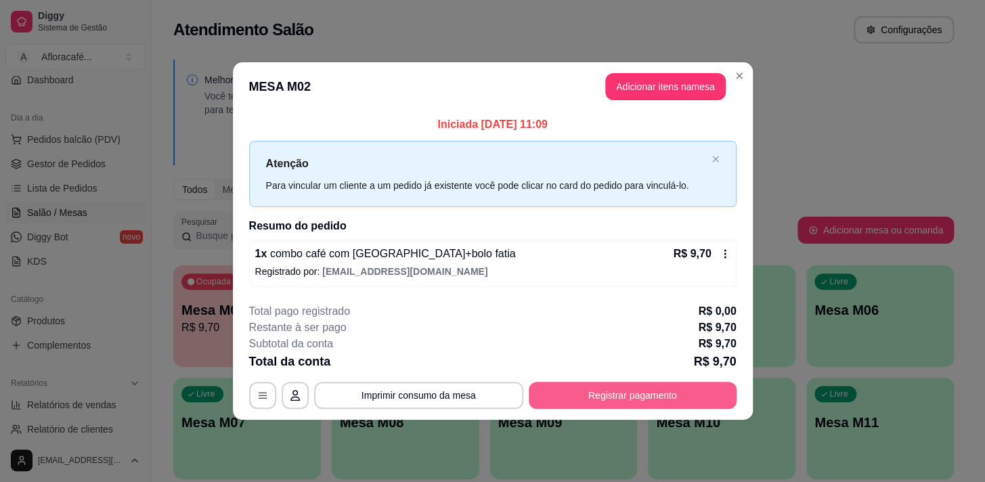
click at [679, 397] on button "Registrar pagamento" at bounding box center [633, 395] width 208 height 27
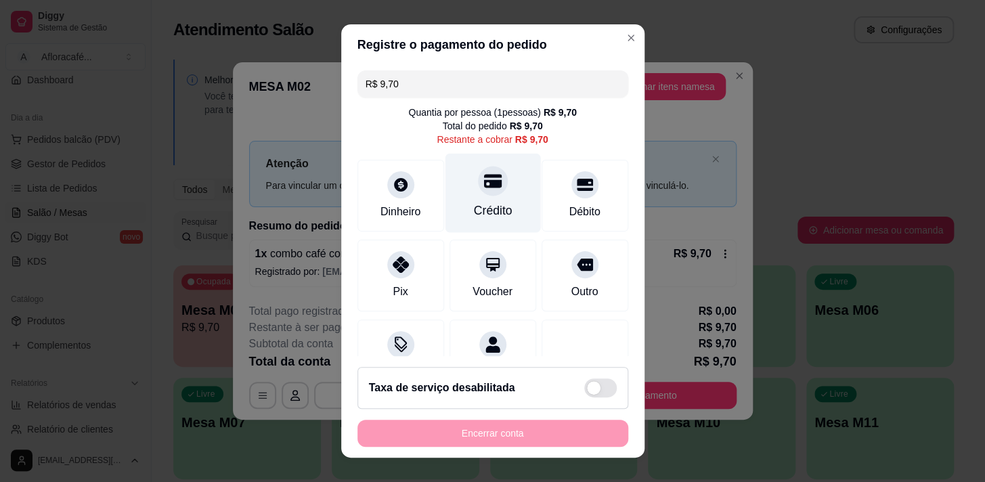
click at [482, 204] on div "Crédito" at bounding box center [492, 211] width 39 height 18
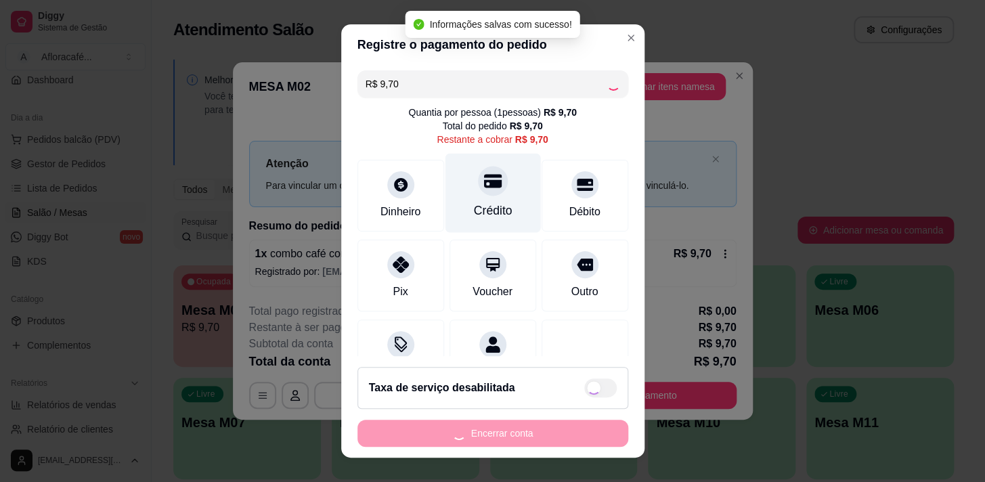
type input "R$ 0,00"
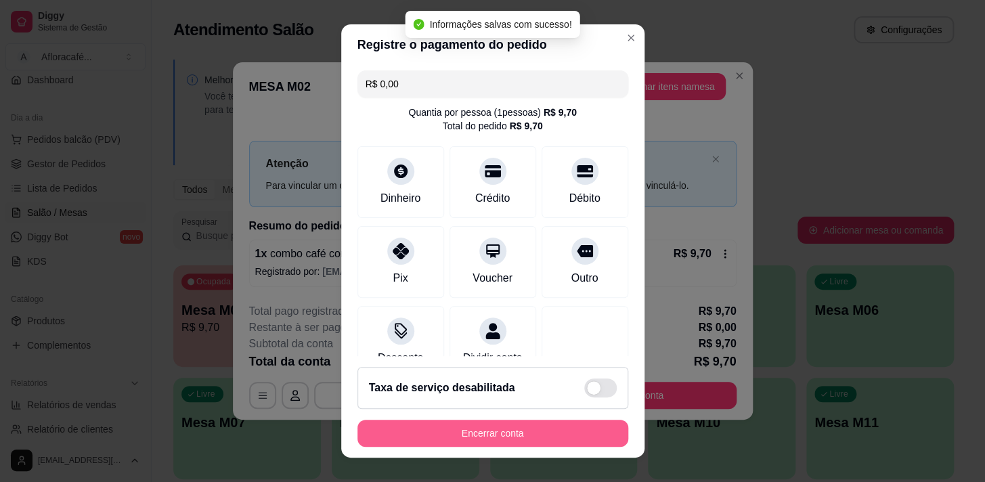
click at [476, 426] on button "Encerrar conta" at bounding box center [492, 433] width 271 height 27
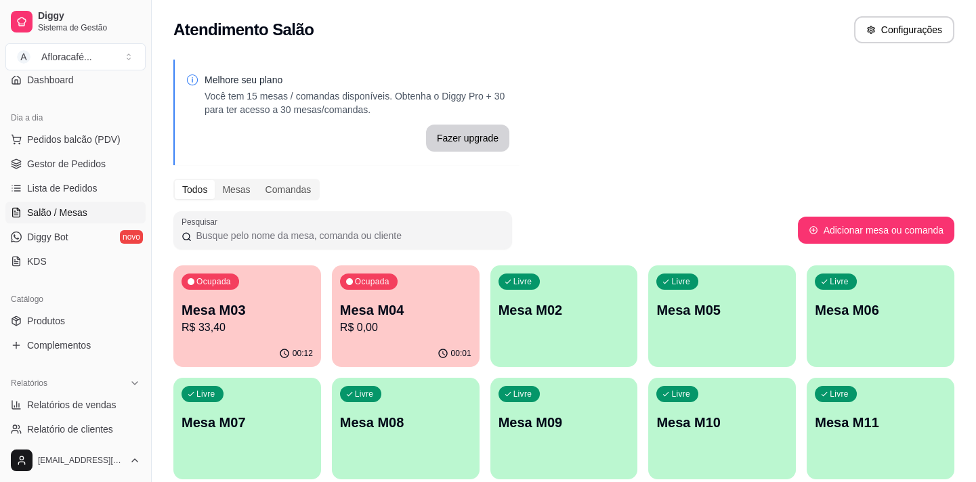
click at [425, 292] on div "Ocupada Mesa M04 R$ 0,00" at bounding box center [406, 302] width 148 height 75
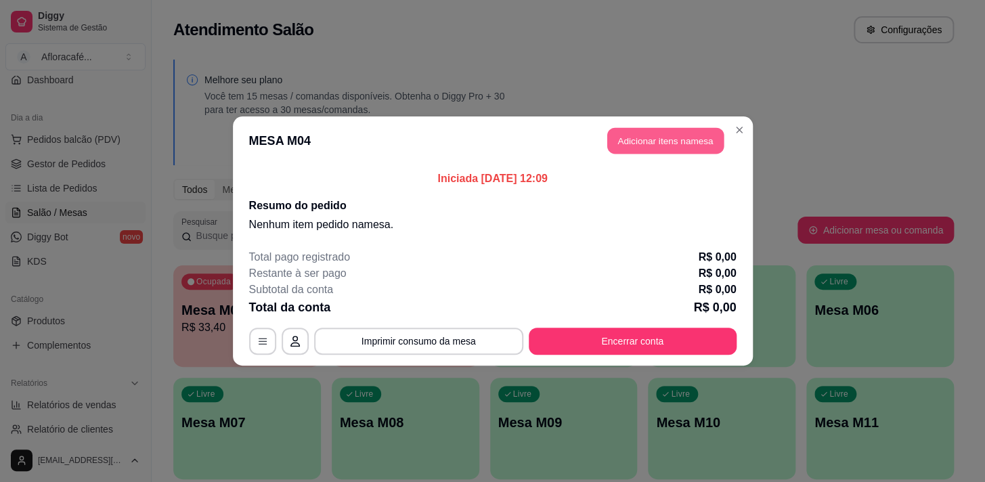
click at [670, 146] on button "Adicionar itens na mesa" at bounding box center [665, 141] width 116 height 26
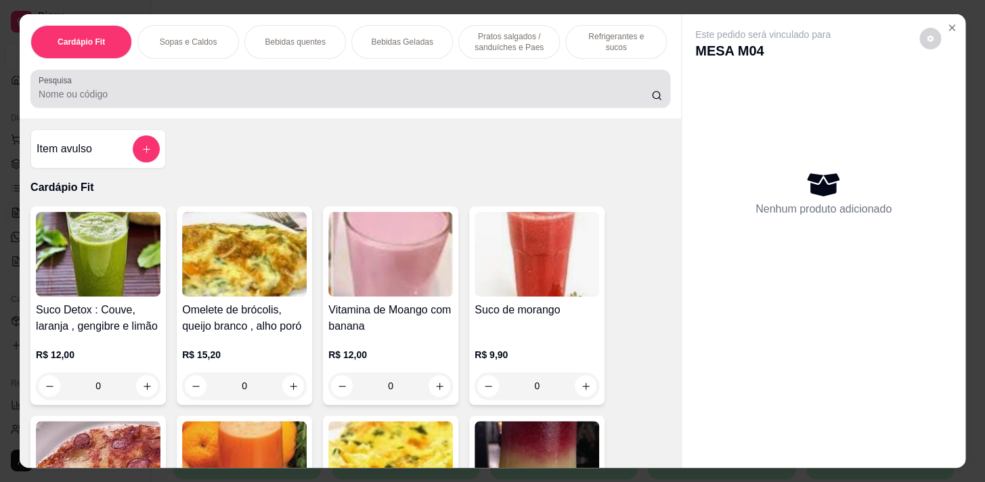
click at [140, 101] on input "Pesquisa" at bounding box center [345, 94] width 613 height 14
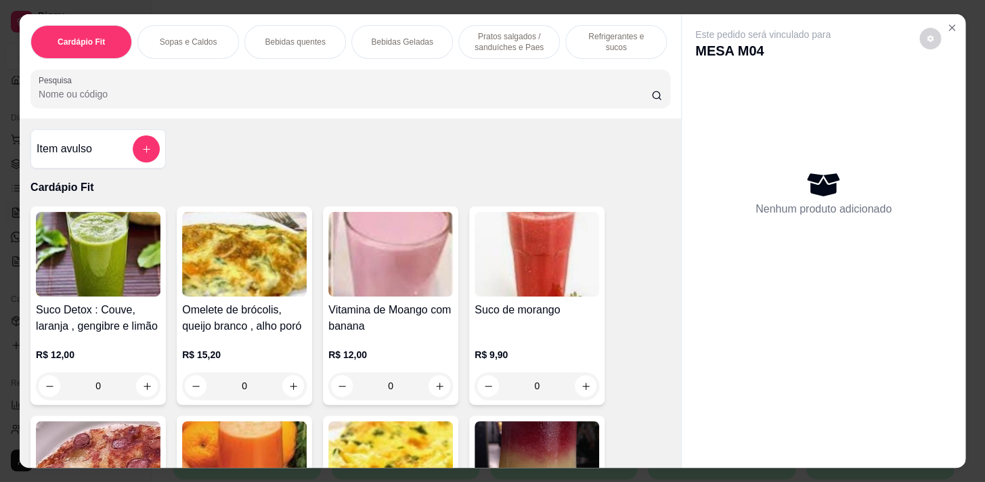
click at [389, 37] on p "Bebidas Geladas" at bounding box center [402, 42] width 62 height 11
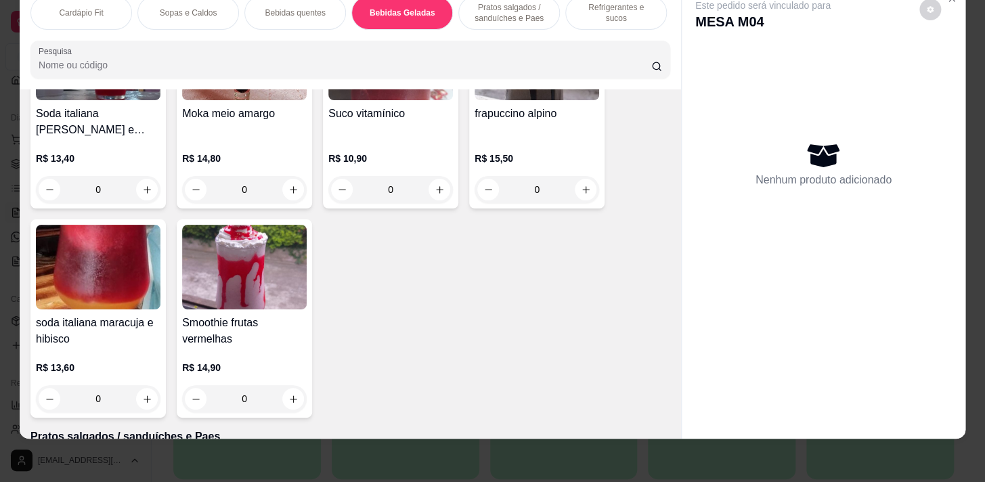
scroll to position [4421, 0]
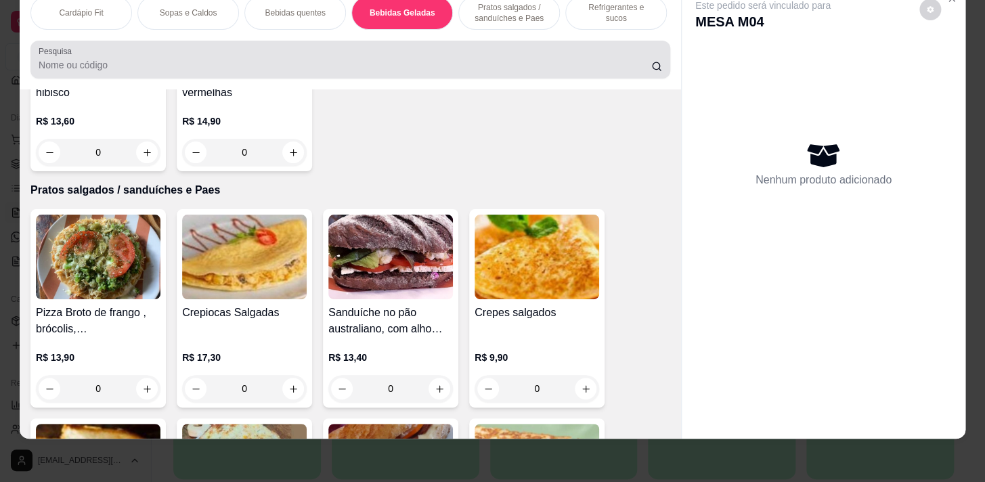
drag, startPoint x: 500, startPoint y: 41, endPoint x: 494, endPoint y: 47, distance: 9.1
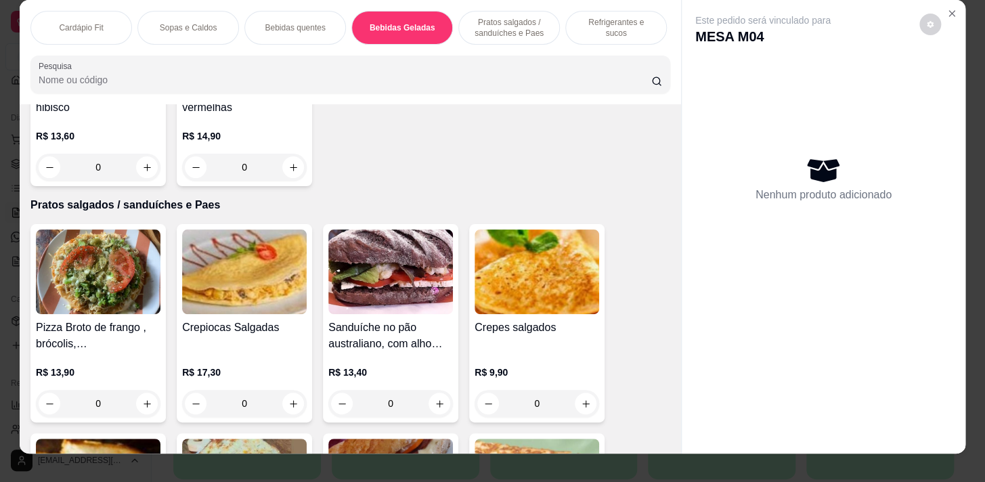
scroll to position [0, 1]
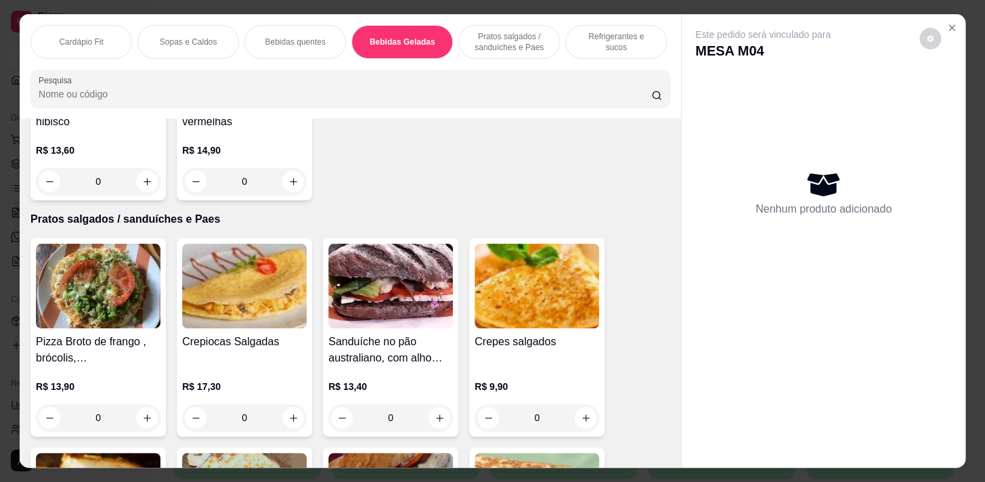
click at [627, 39] on p "Refrigerantes e sucos" at bounding box center [616, 42] width 79 height 22
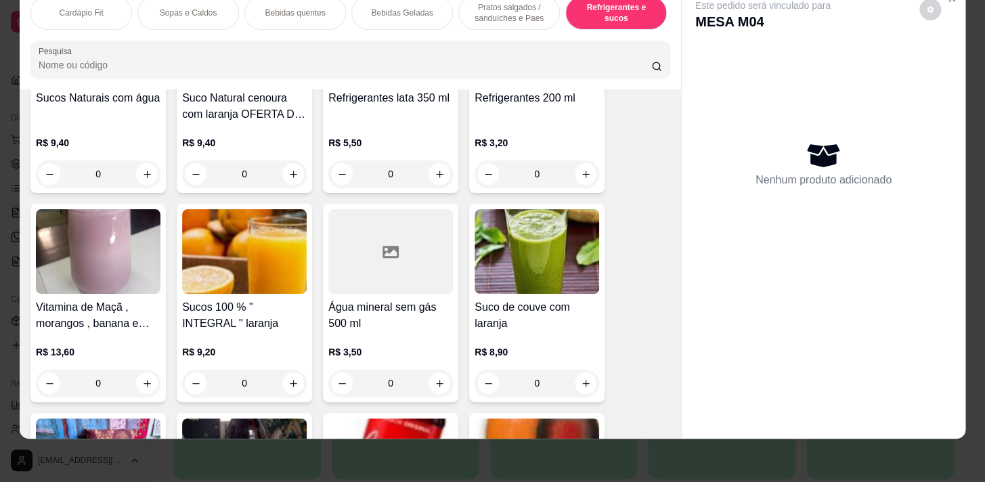
scroll to position [6694, 0]
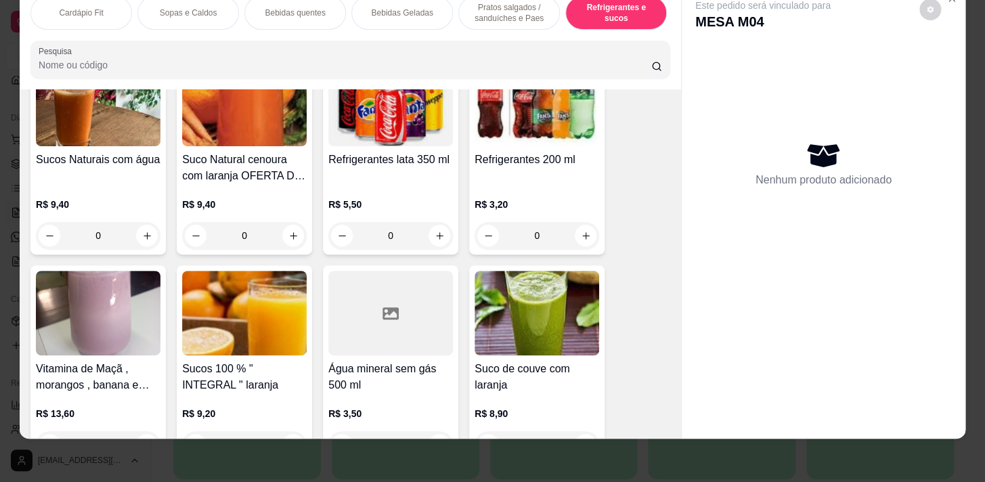
click at [391, 353] on div at bounding box center [390, 313] width 125 height 85
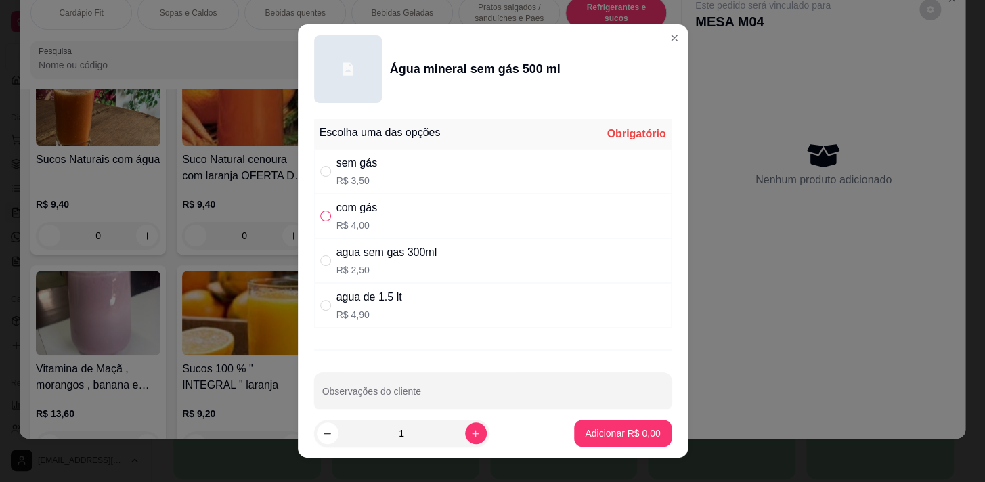
click at [320, 215] on input "" at bounding box center [325, 216] width 11 height 11
radio input "true"
click at [611, 440] on button "Adicionar R$ 4,00" at bounding box center [623, 433] width 94 height 26
type input "1"
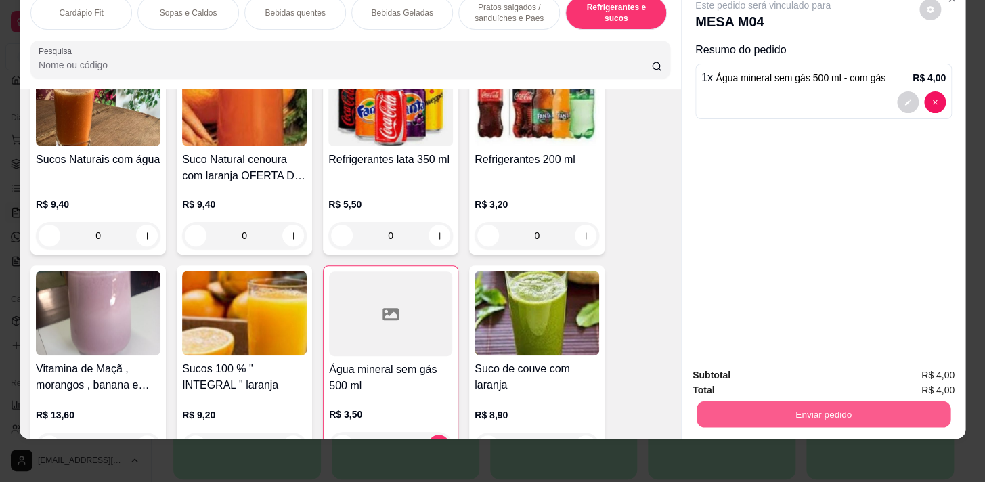
click at [836, 406] on button "Enviar pedido" at bounding box center [824, 414] width 254 height 26
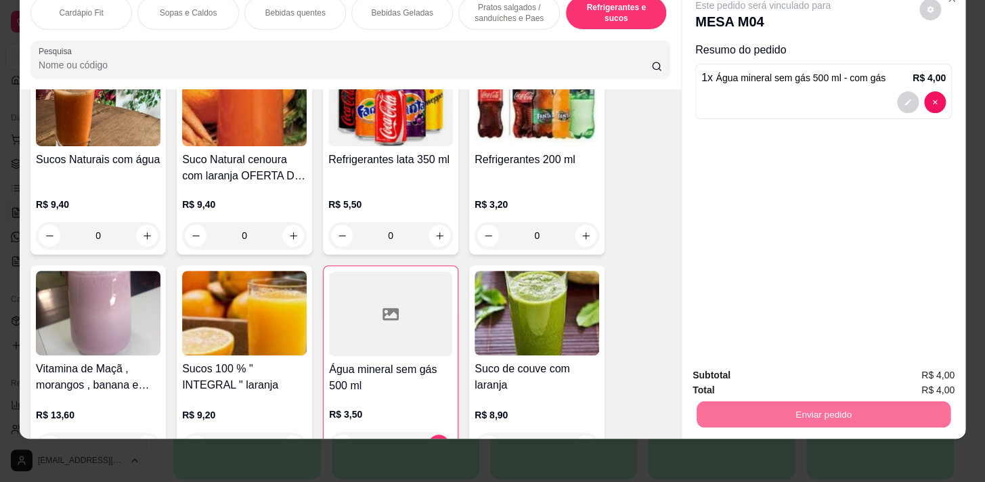
click at [903, 375] on button "Enviar pedido" at bounding box center [918, 372] width 74 height 25
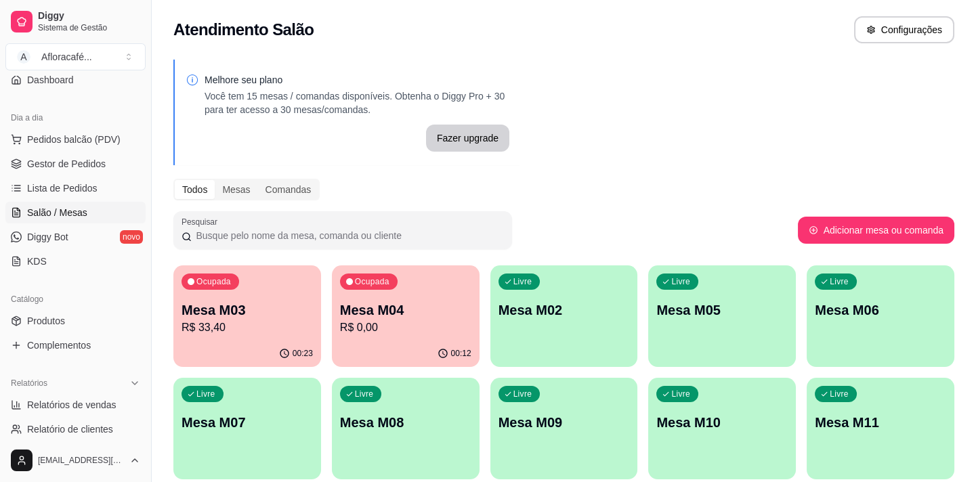
click at [196, 336] on div "Ocupada Mesa M03 R$ 33,40" at bounding box center [247, 302] width 148 height 75
click at [420, 331] on p "R$ 0,00" at bounding box center [405, 328] width 131 height 16
click at [384, 320] on p "R$ 0,00" at bounding box center [405, 328] width 127 height 16
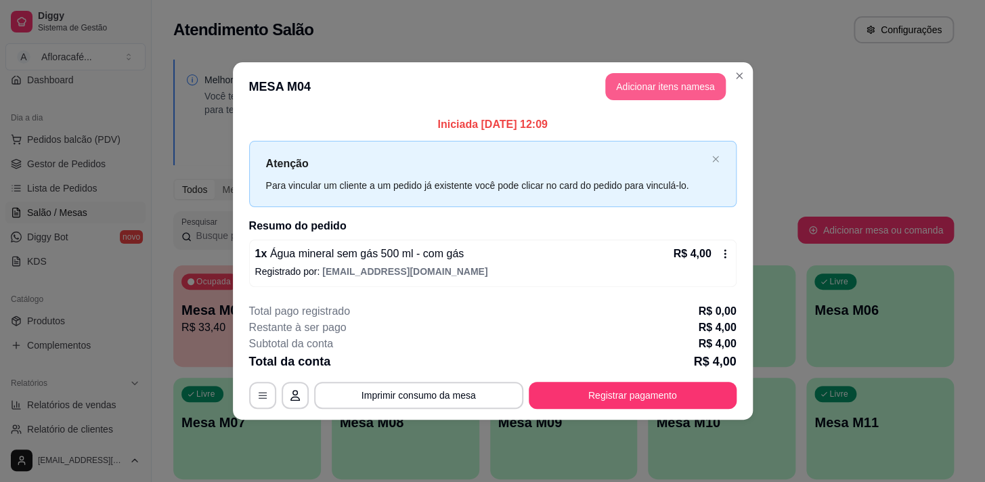
click at [664, 81] on button "Adicionar itens na mesa" at bounding box center [665, 86] width 121 height 27
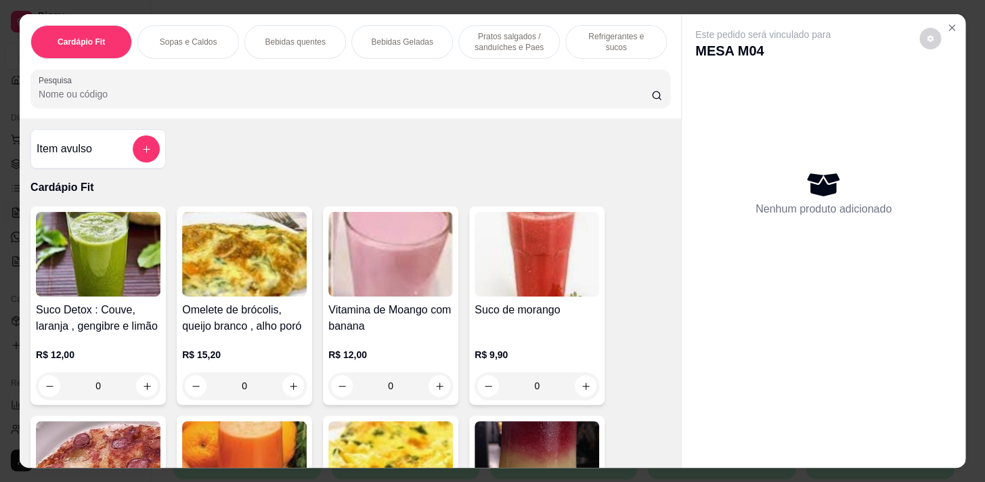
click at [642, 32] on p "Refrigerantes e sucos" at bounding box center [616, 42] width 79 height 22
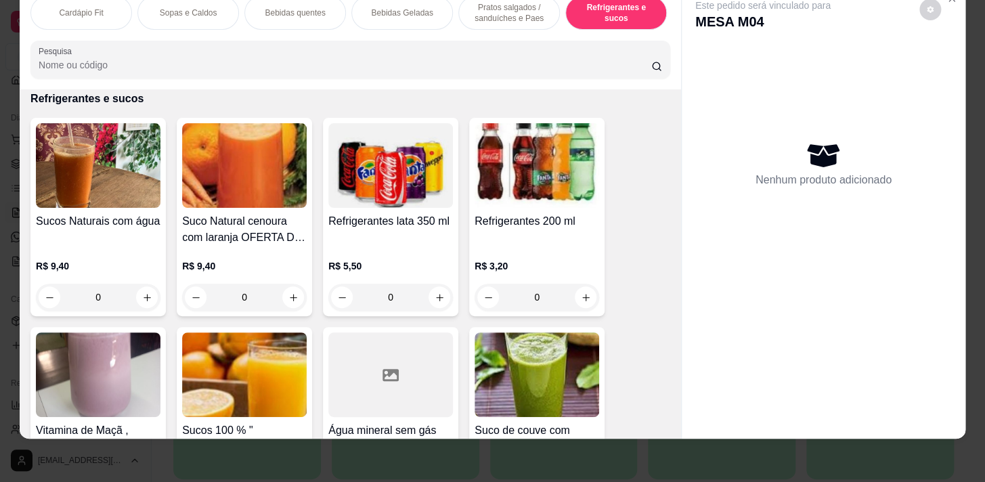
scroll to position [6878, 0]
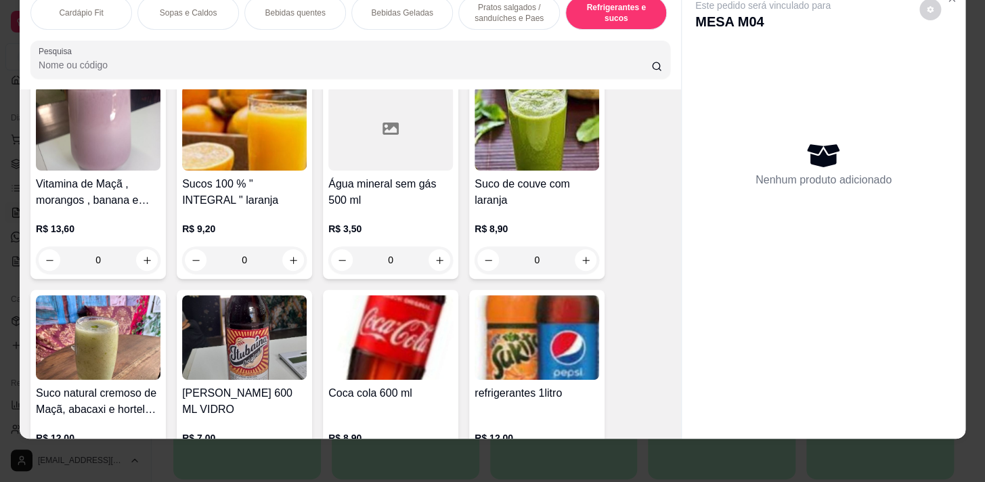
click at [433, 262] on div "0" at bounding box center [390, 259] width 125 height 27
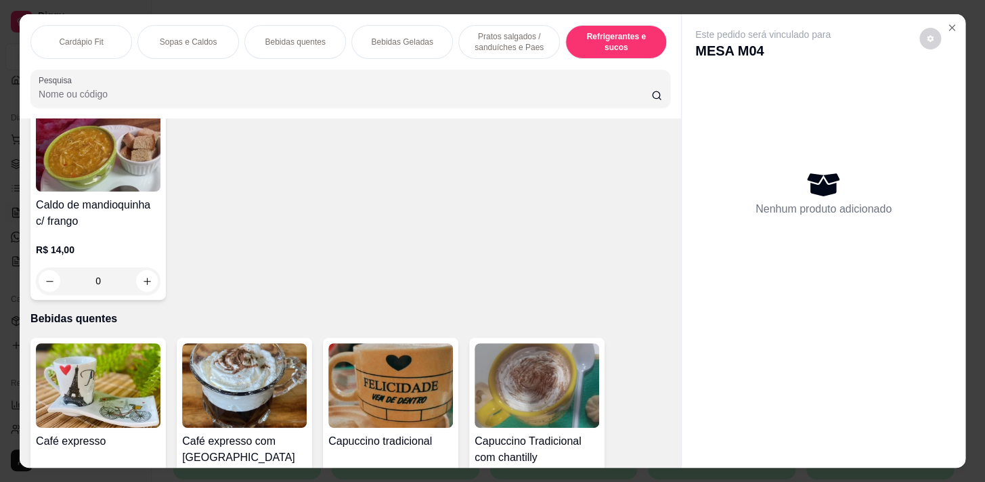
scroll to position [0, 559]
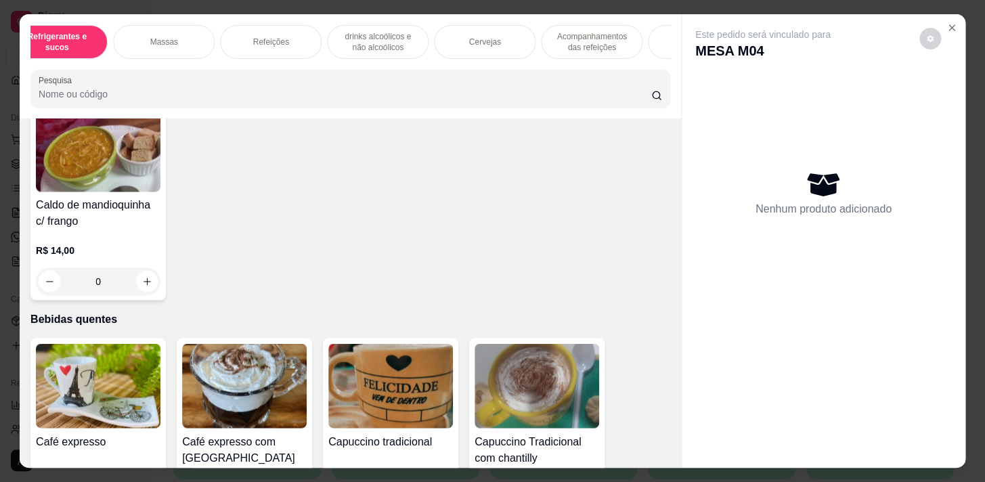
click at [197, 39] on div "Massas" at bounding box center [164, 42] width 102 height 34
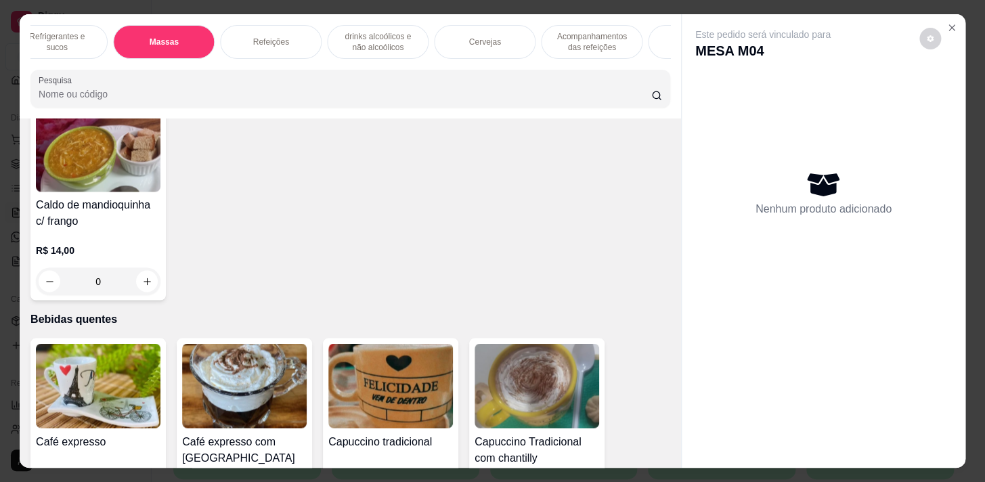
scroll to position [33, 0]
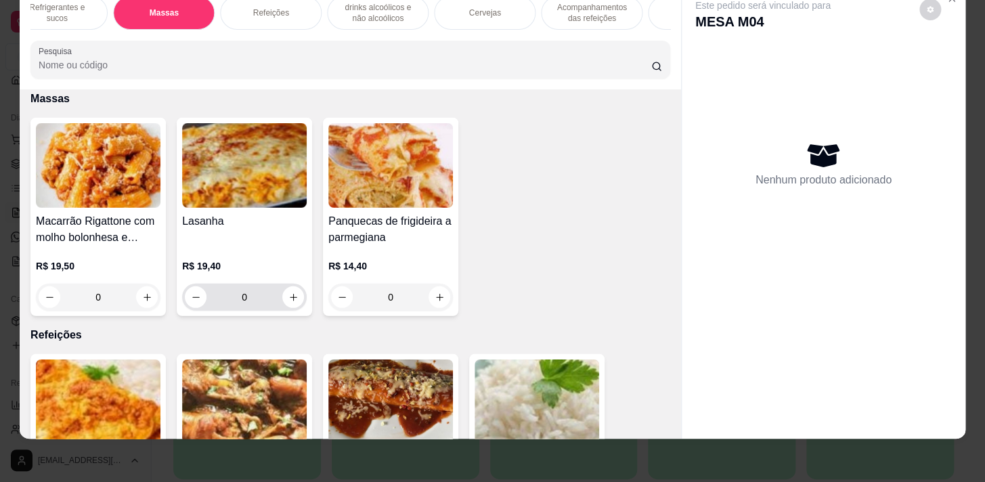
click at [299, 303] on div "0" at bounding box center [244, 297] width 119 height 27
click at [293, 297] on button "increase-product-quantity" at bounding box center [293, 297] width 22 height 22
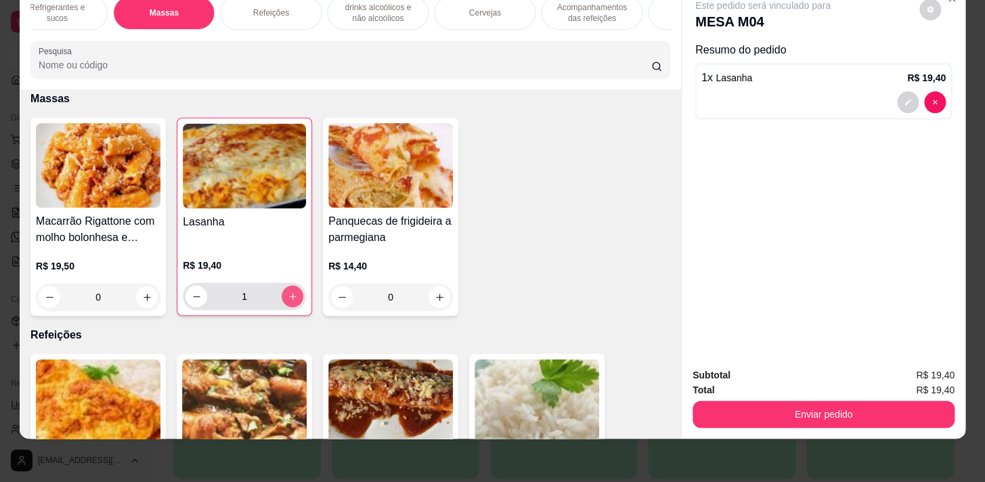
type input "1"
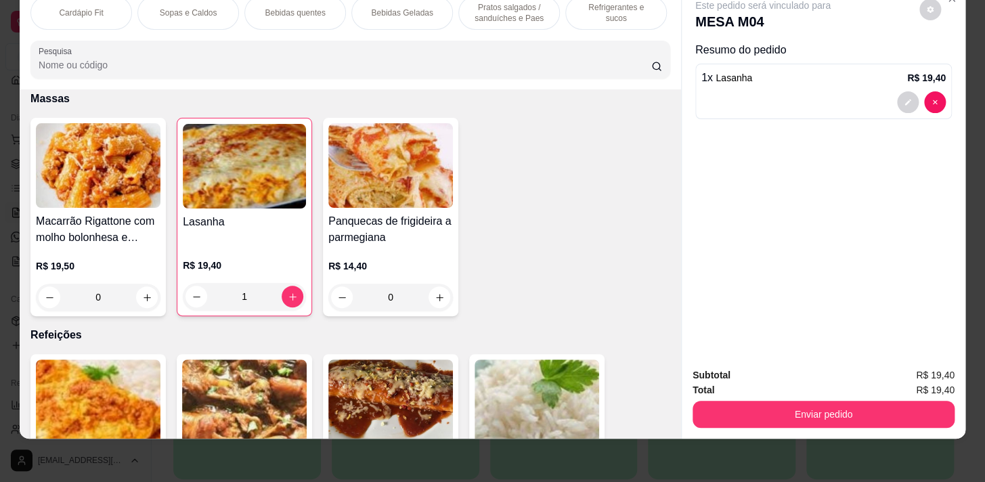
click at [521, 12] on p "Pratos salgados / sanduíches e Paes" at bounding box center [509, 13] width 79 height 22
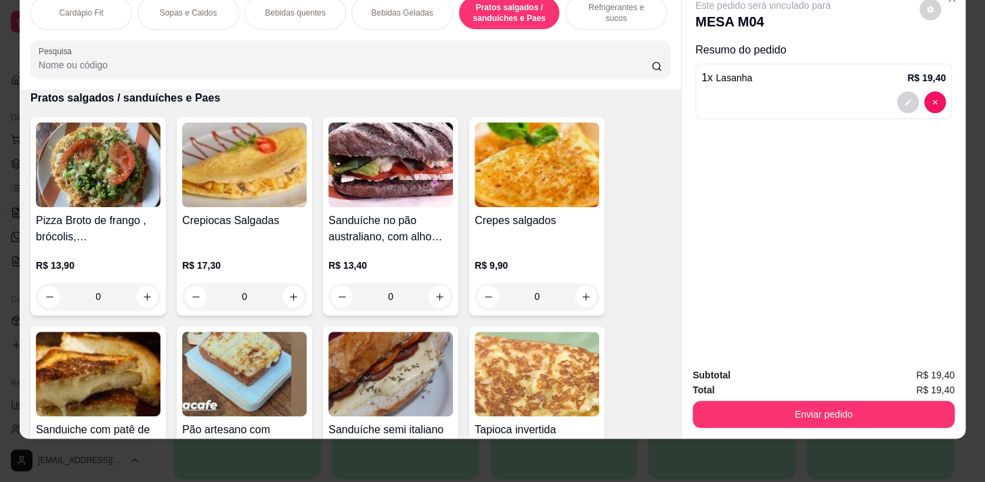
drag, startPoint x: 576, startPoint y: 7, endPoint x: 137, endPoint y: 365, distance: 566.5
click at [577, 7] on p "Refrigerantes e sucos" at bounding box center [616, 13] width 79 height 22
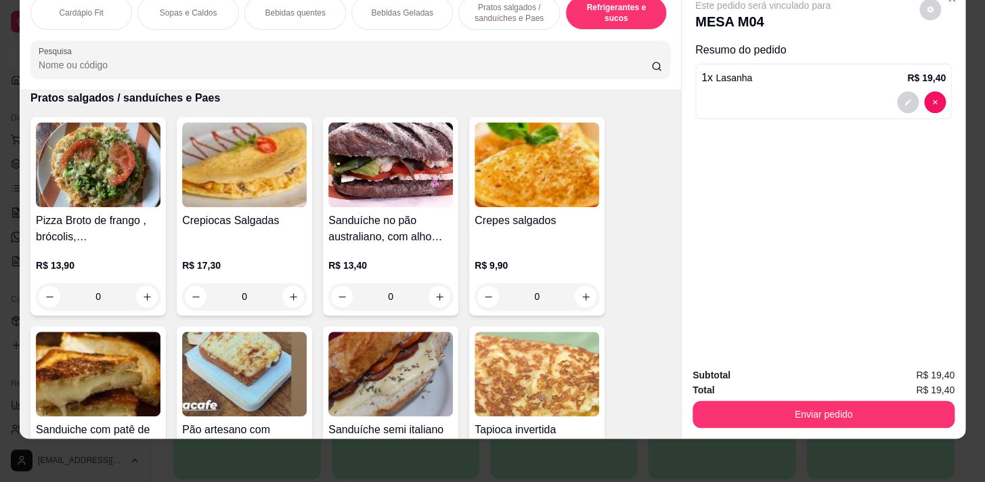
scroll to position [6632, 0]
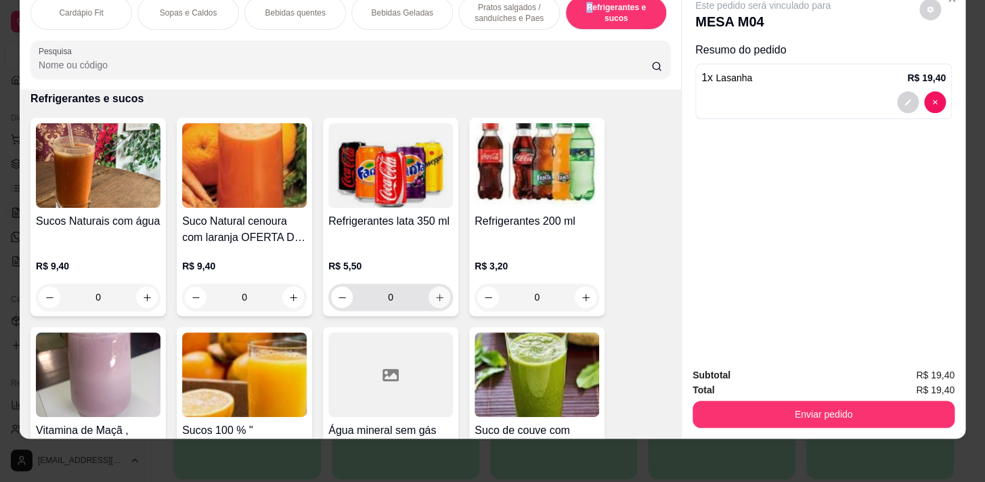
click at [435, 300] on icon "increase-product-quantity" at bounding box center [440, 297] width 10 height 10
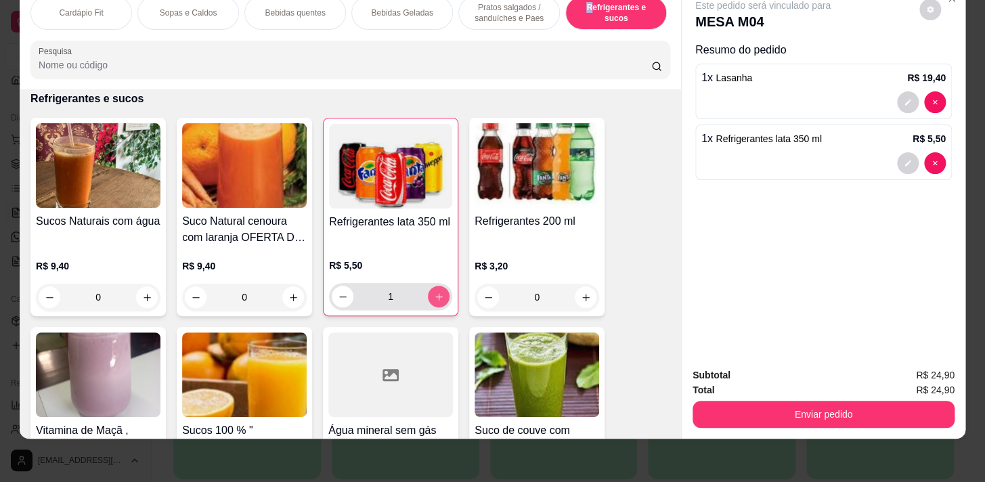
type input "1"
click at [833, 420] on div "Subtotal R$ 24,90 Total R$ 24,90 Enviar pedido" at bounding box center [824, 398] width 284 height 82
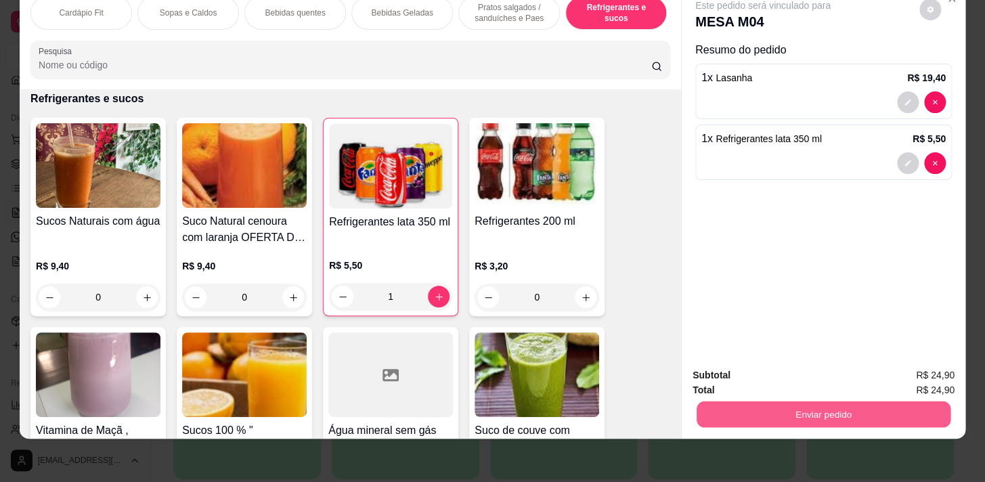
click at [877, 404] on button "Enviar pedido" at bounding box center [824, 414] width 254 height 26
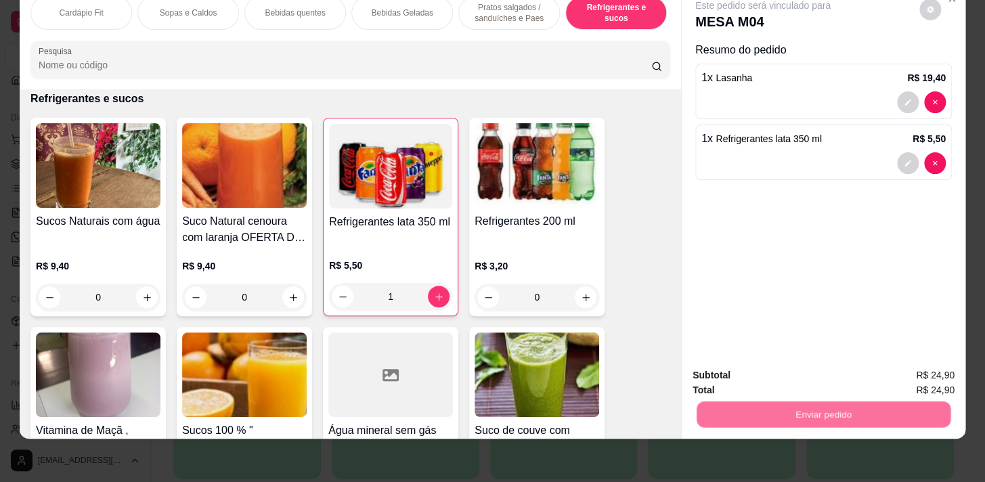
click at [914, 374] on button "Enviar pedido" at bounding box center [920, 373] width 77 height 26
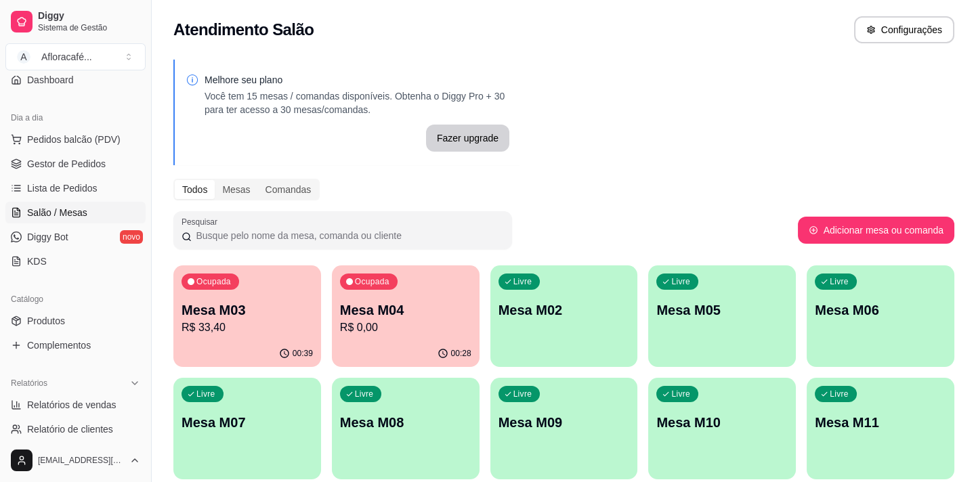
click at [381, 306] on p "Mesa M04" at bounding box center [405, 310] width 131 height 19
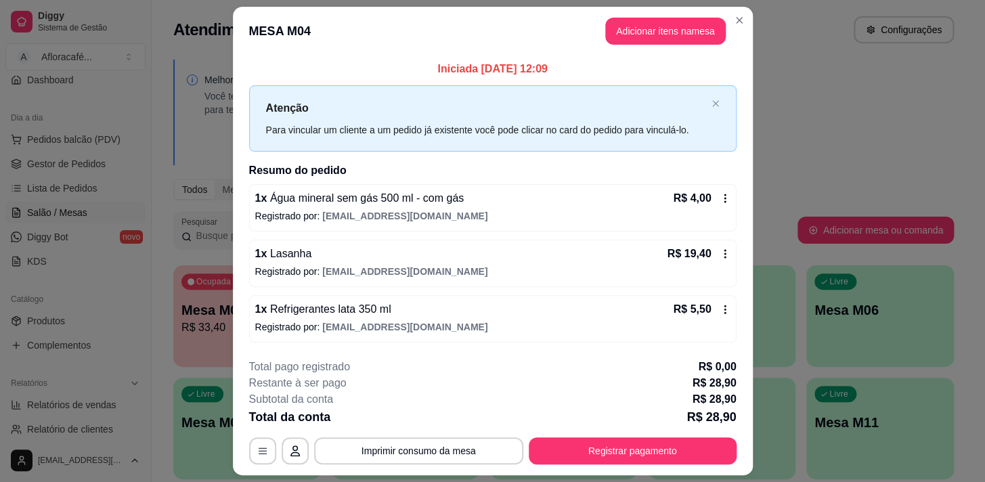
click at [422, 227] on div "1 x Água mineral sem gás 500 ml - com gás R$ 4,00 Registrado por: [EMAIL_ADDRES…" at bounding box center [492, 207] width 487 height 47
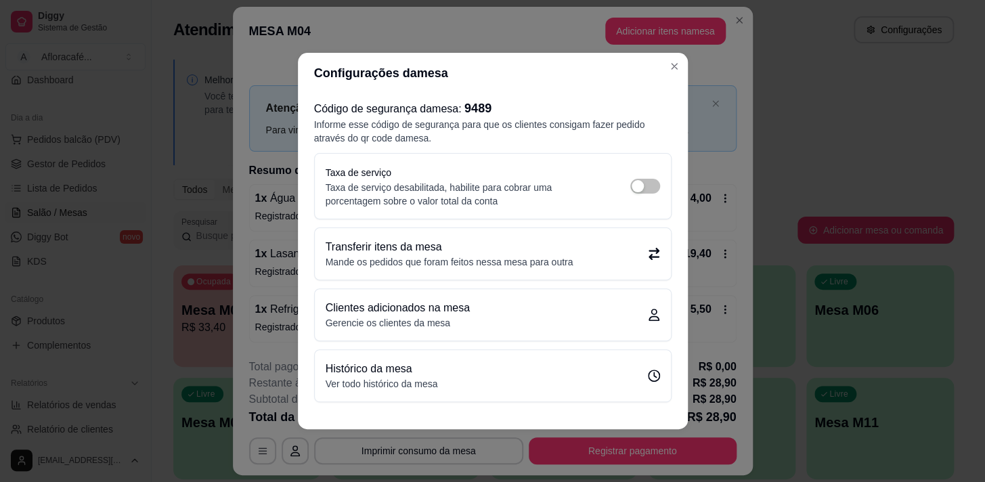
click at [523, 254] on p "Transferir itens da mesa" at bounding box center [450, 247] width 248 height 16
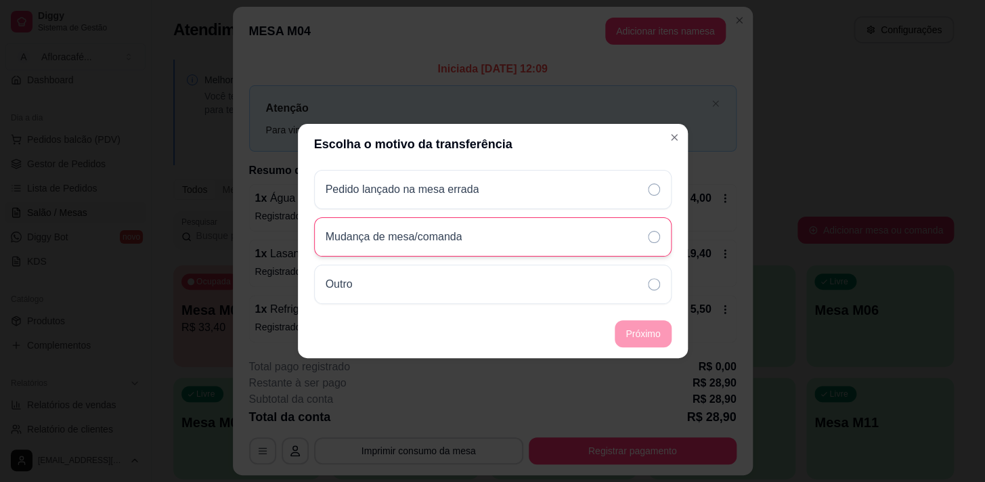
click at [561, 234] on div "Mudança de mesa/comanda" at bounding box center [492, 236] width 357 height 39
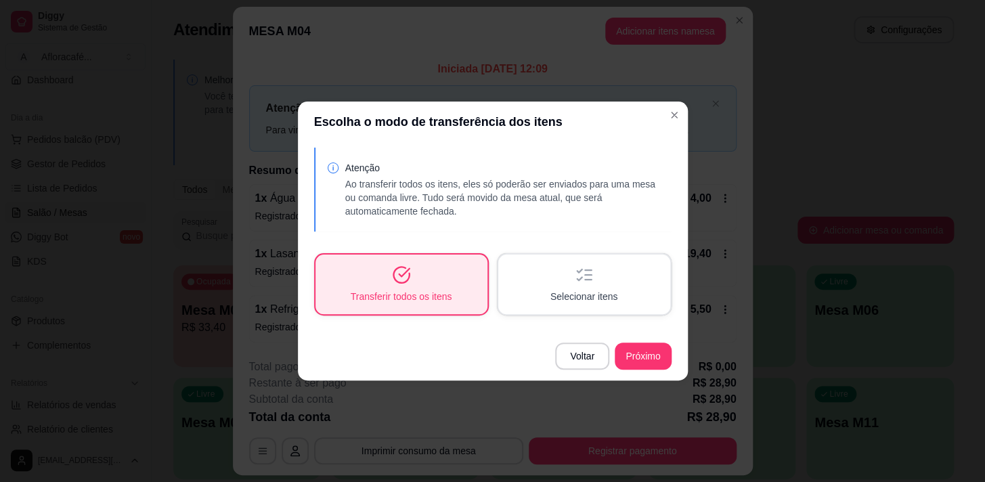
click at [626, 282] on div "Selecionar itens" at bounding box center [584, 285] width 172 height 60
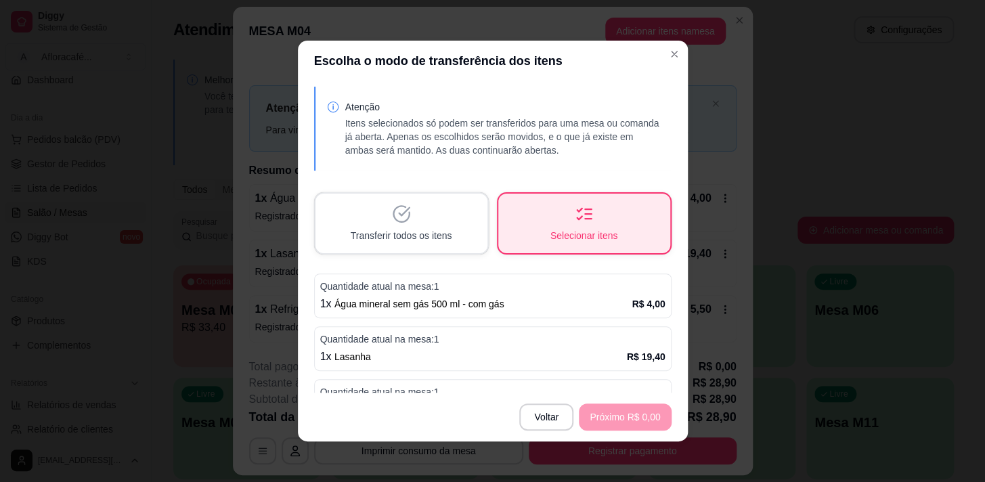
click at [556, 305] on div "1 x Água mineral sem gás 500 ml - com gás R$ 4,00" at bounding box center [492, 304] width 345 height 16
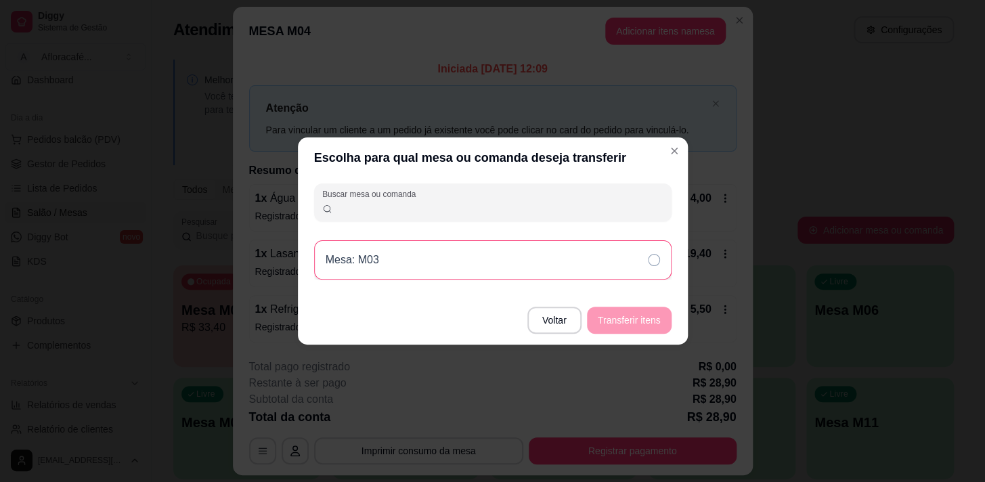
click at [538, 265] on div "Mesa: M03" at bounding box center [492, 259] width 357 height 39
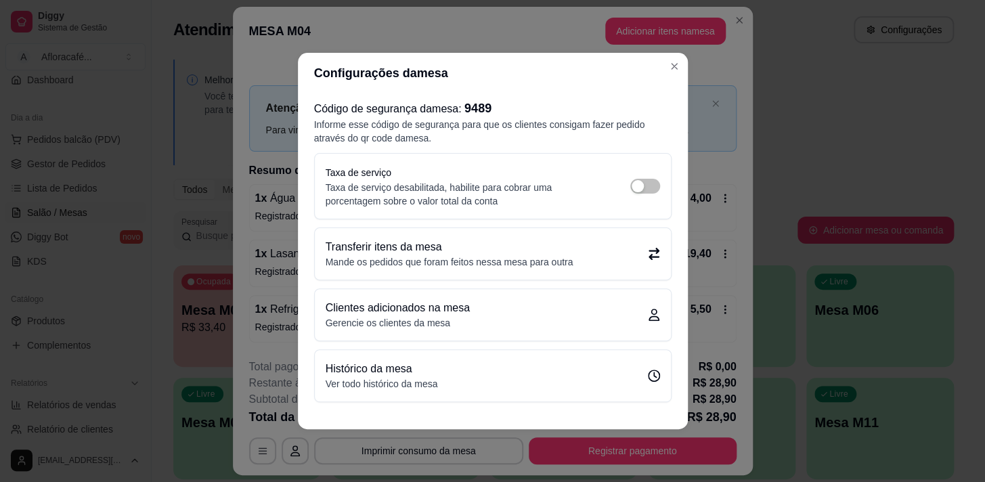
click at [607, 267] on div "Transferir itens da mesa Mande os pedidos que foram feitos nessa mesa para outra" at bounding box center [493, 254] width 334 height 30
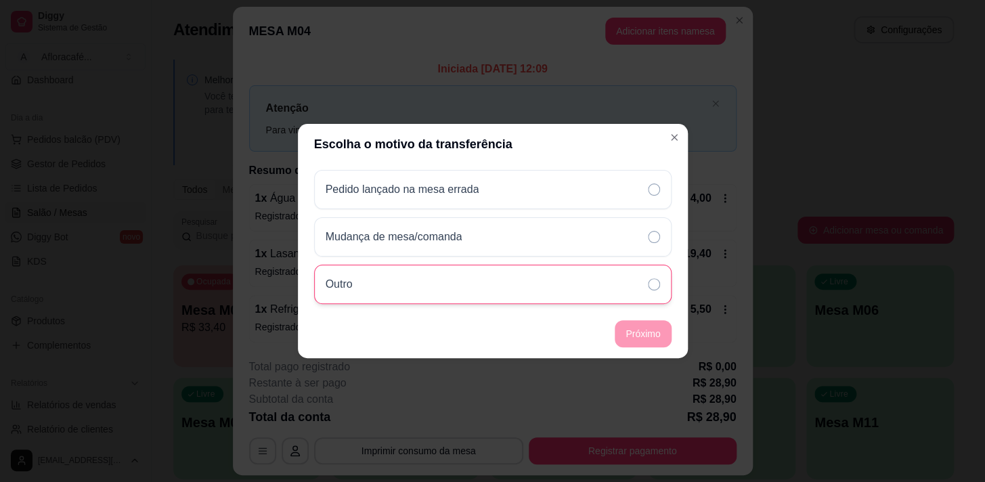
click at [624, 293] on div "Outro" at bounding box center [492, 284] width 357 height 39
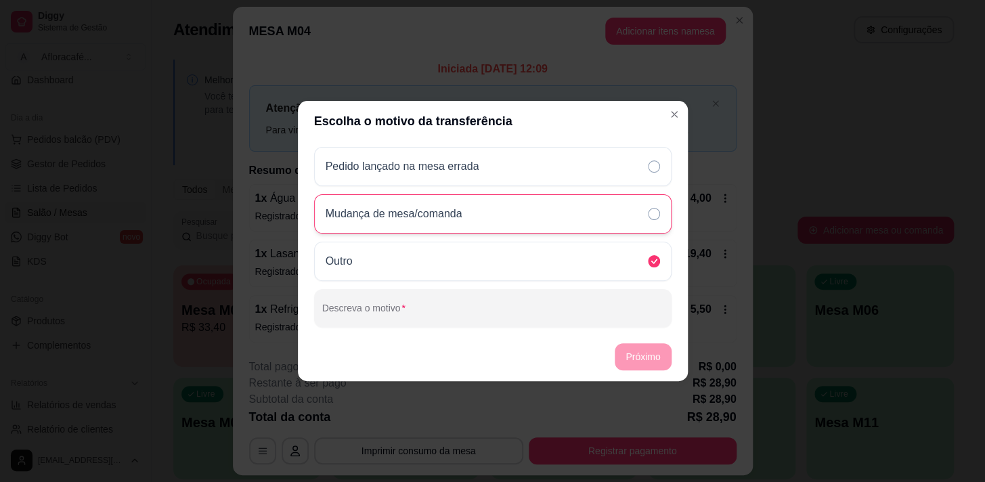
click at [588, 212] on div "Mudança de mesa/comanda" at bounding box center [492, 213] width 357 height 39
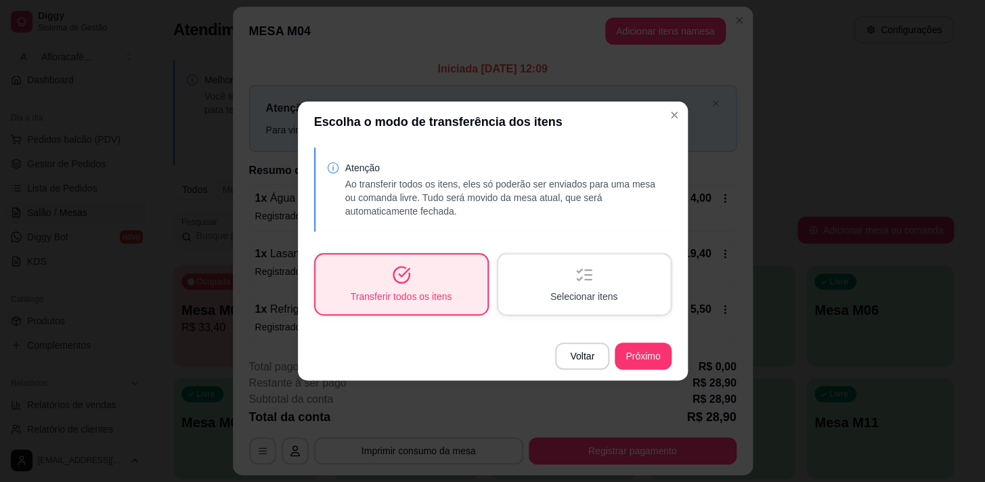
click at [622, 298] on div "Selecionar itens" at bounding box center [584, 285] width 172 height 60
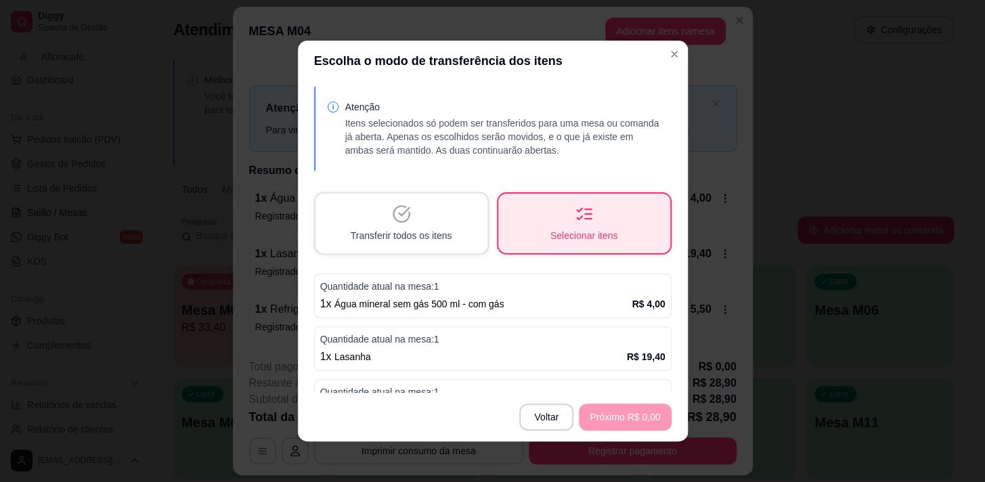
click at [607, 286] on p "Quantidade atual na mesa: 1" at bounding box center [492, 287] width 345 height 14
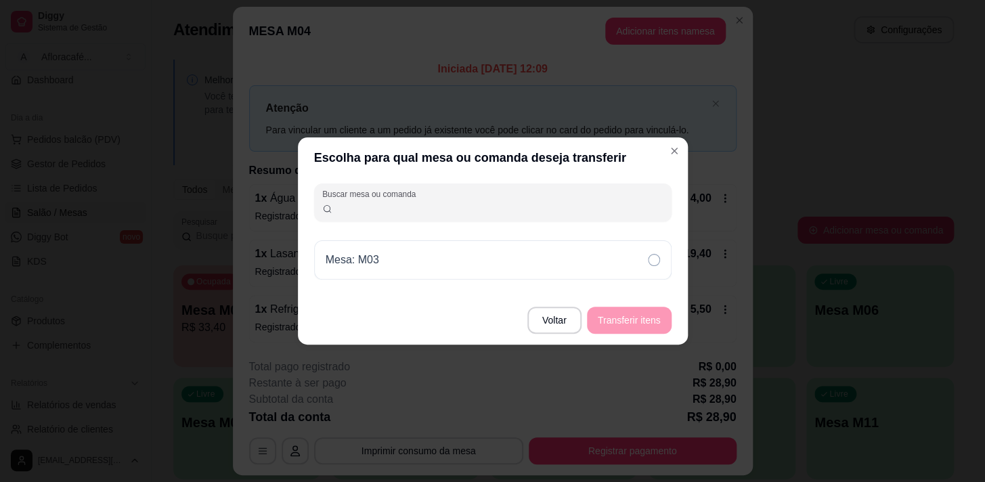
click at [569, 223] on div "Buscar mesa ou comanda Mesa: M03" at bounding box center [493, 237] width 390 height 118
click at [567, 203] on input "Buscar mesa ou comanda" at bounding box center [497, 208] width 331 height 14
click at [658, 255] on icon at bounding box center [654, 260] width 12 height 12
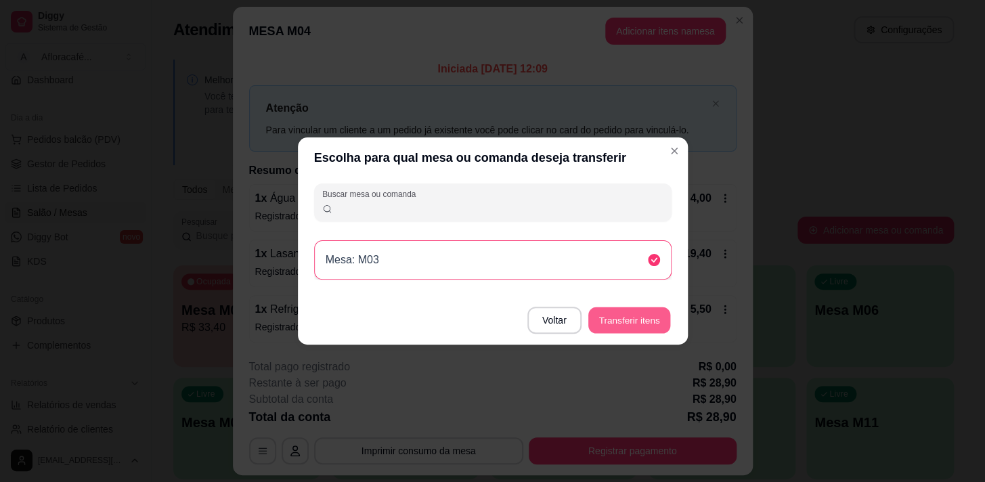
click at [649, 316] on button "Transferir itens" at bounding box center [629, 320] width 82 height 26
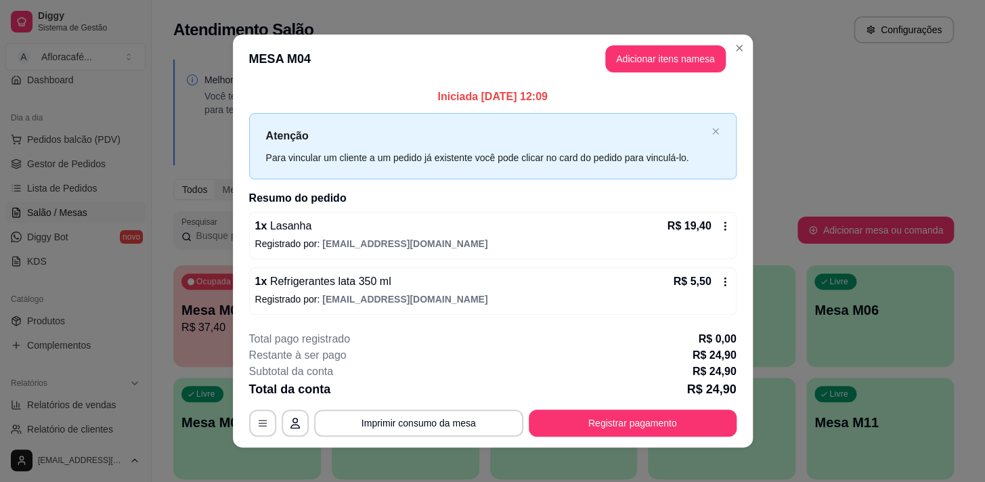
scroll to position [8, 0]
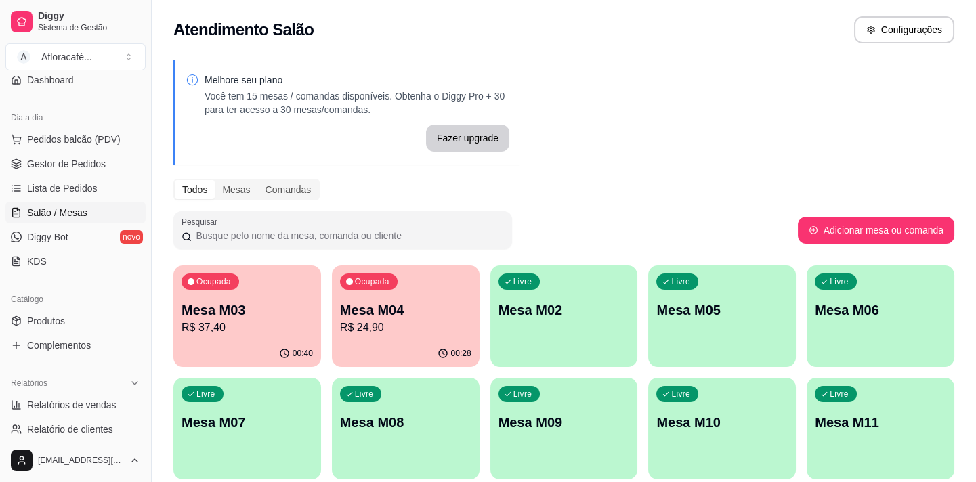
click at [269, 317] on p "Mesa M03" at bounding box center [246, 310] width 131 height 19
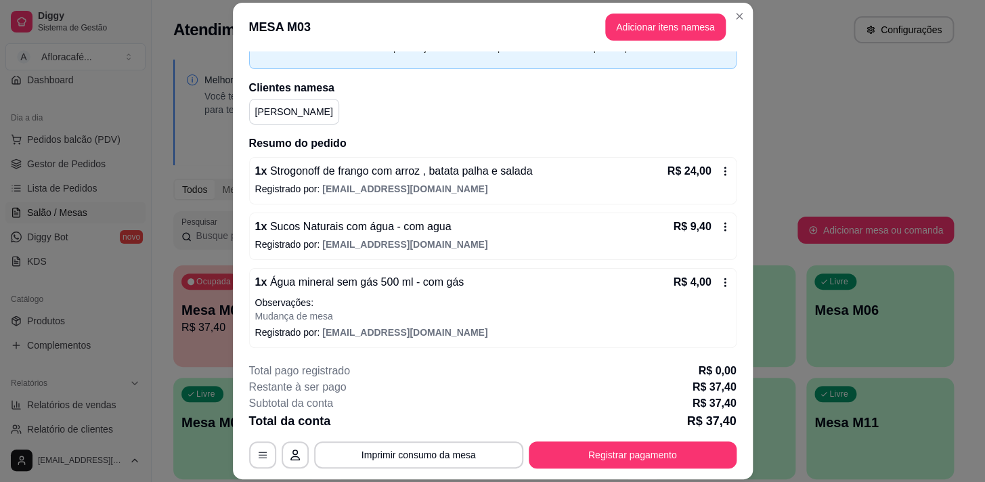
scroll to position [41, 0]
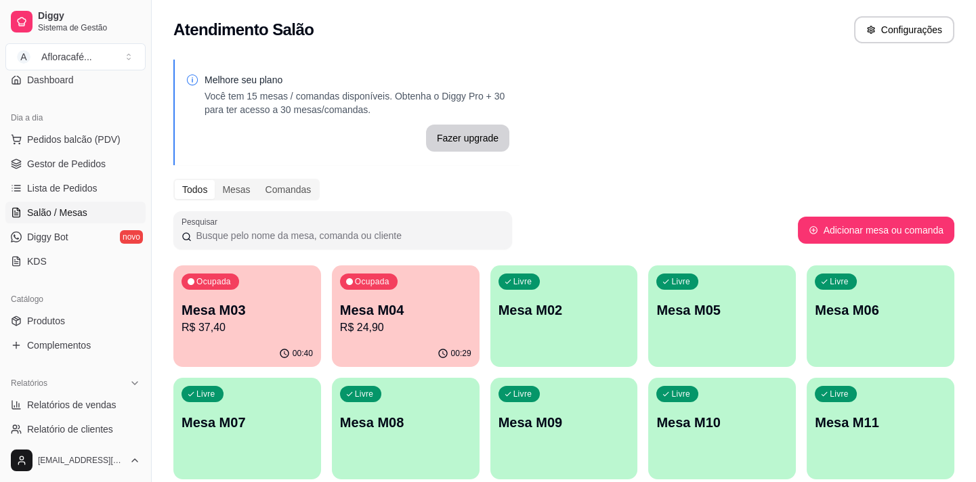
click at [555, 353] on div "button" at bounding box center [564, 359] width 148 height 16
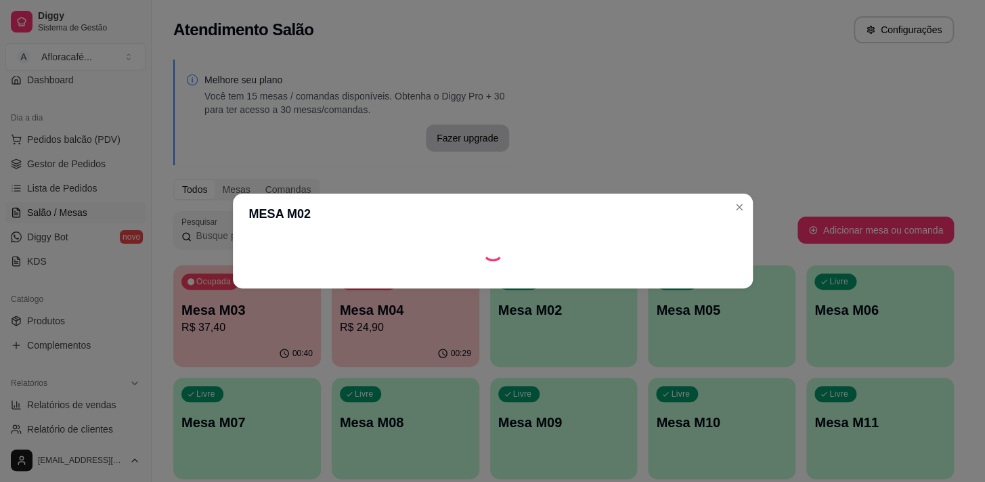
click at [689, 281] on footer at bounding box center [493, 278] width 520 height 22
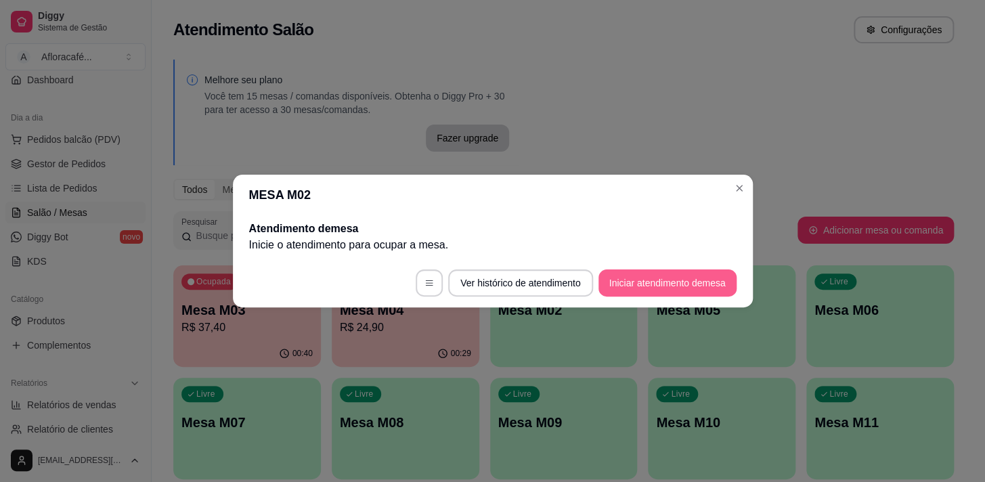
click at [684, 283] on button "Iniciar atendimento de mesa" at bounding box center [668, 282] width 138 height 27
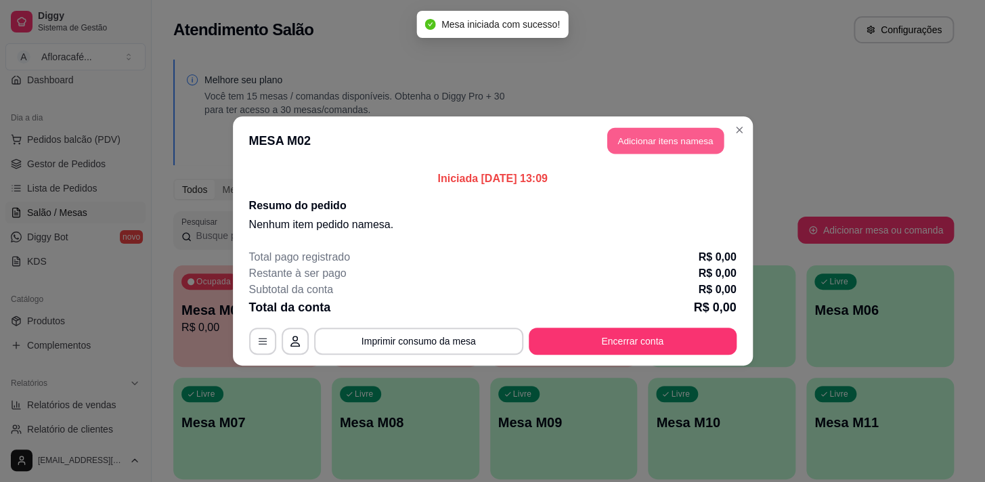
click at [675, 139] on button "Adicionar itens na mesa" at bounding box center [665, 141] width 116 height 26
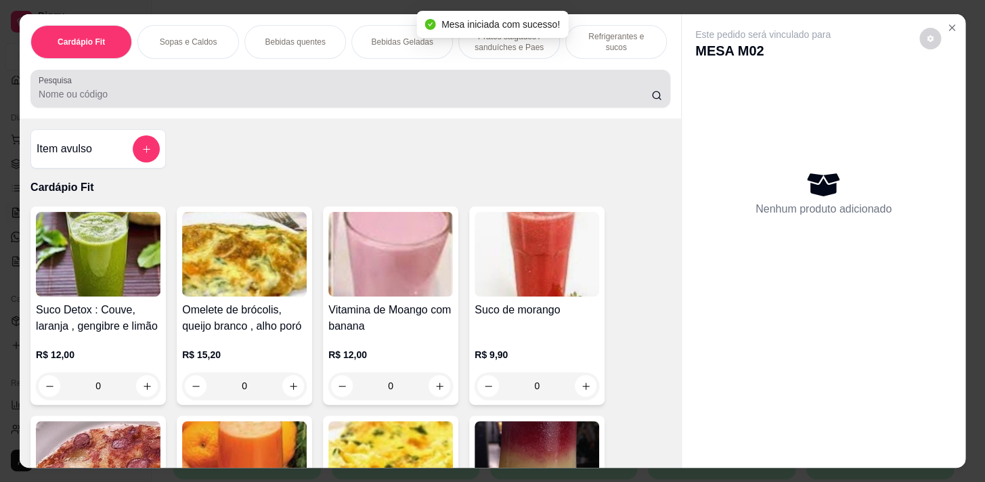
click at [456, 84] on div at bounding box center [351, 88] width 624 height 27
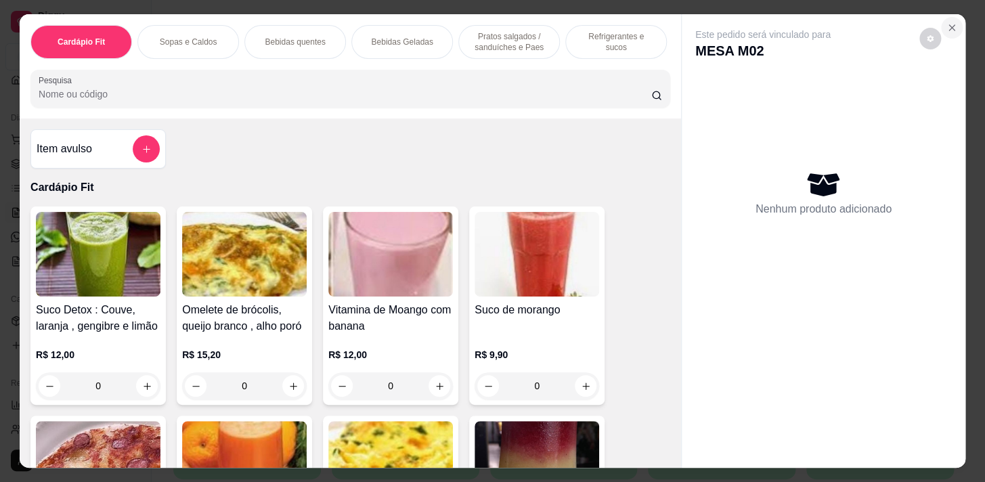
click at [951, 22] on icon "Close" at bounding box center [952, 27] width 11 height 11
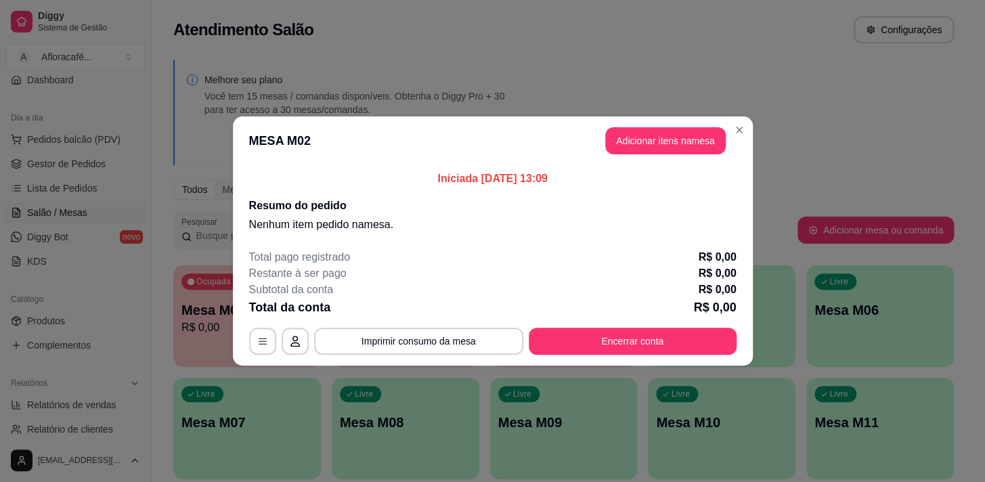
click at [743, 155] on header "MESA M02 Adicionar itens na mesa" at bounding box center [493, 140] width 520 height 49
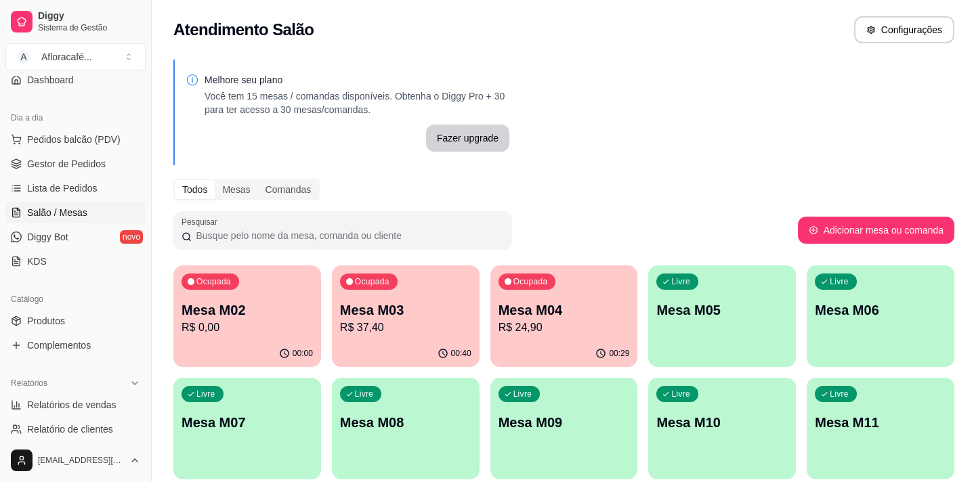
click at [238, 313] on p "Mesa M02" at bounding box center [246, 310] width 131 height 19
click at [412, 339] on div "Ocupada Mesa M03 R$ 37,40" at bounding box center [406, 302] width 148 height 75
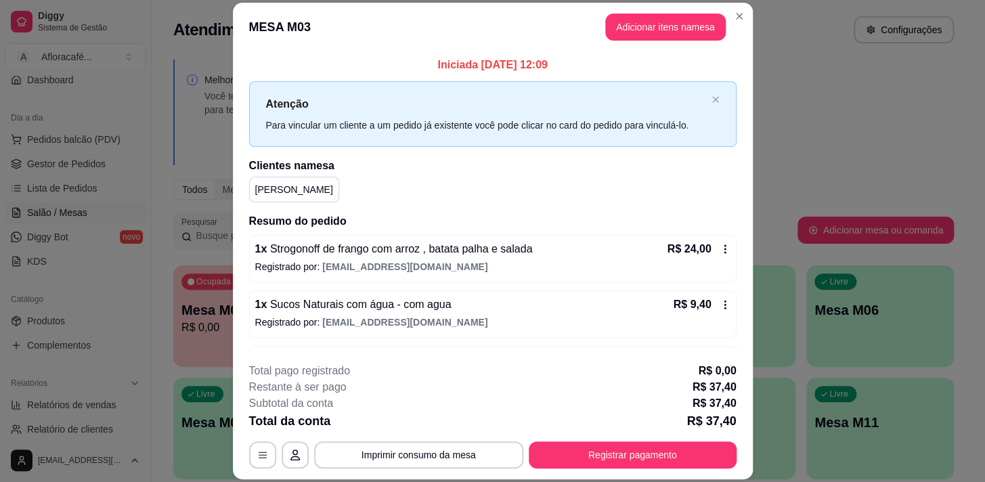
scroll to position [78, 0]
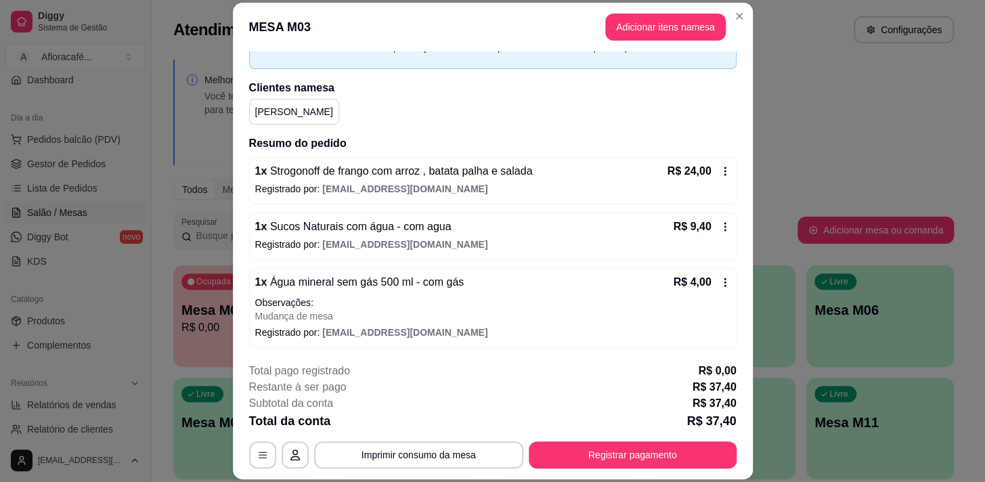
click at [586, 279] on div "1 x Água mineral sem gás 500 ml - com gás R$ 4,00" at bounding box center [492, 282] width 475 height 16
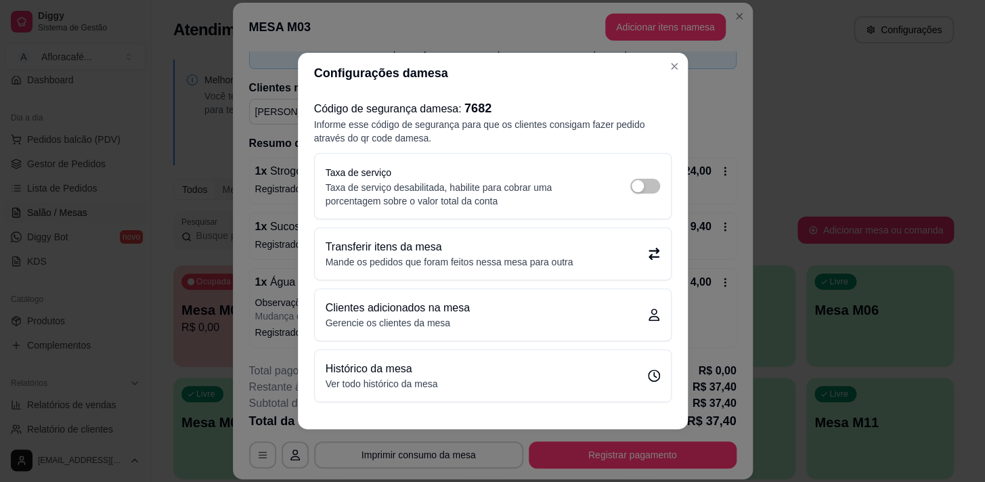
click at [557, 246] on p "Transferir itens da mesa" at bounding box center [450, 247] width 248 height 16
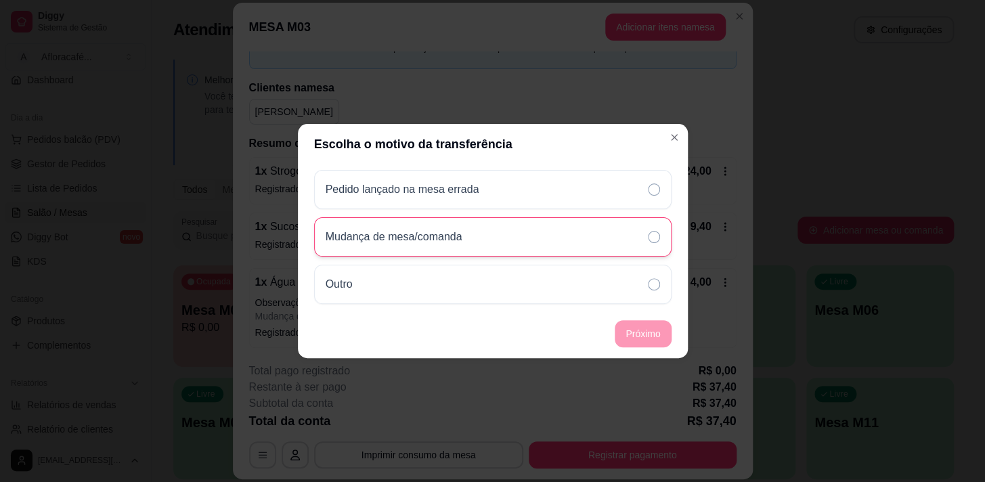
click at [559, 248] on div "Mudança de mesa/comanda" at bounding box center [492, 236] width 357 height 39
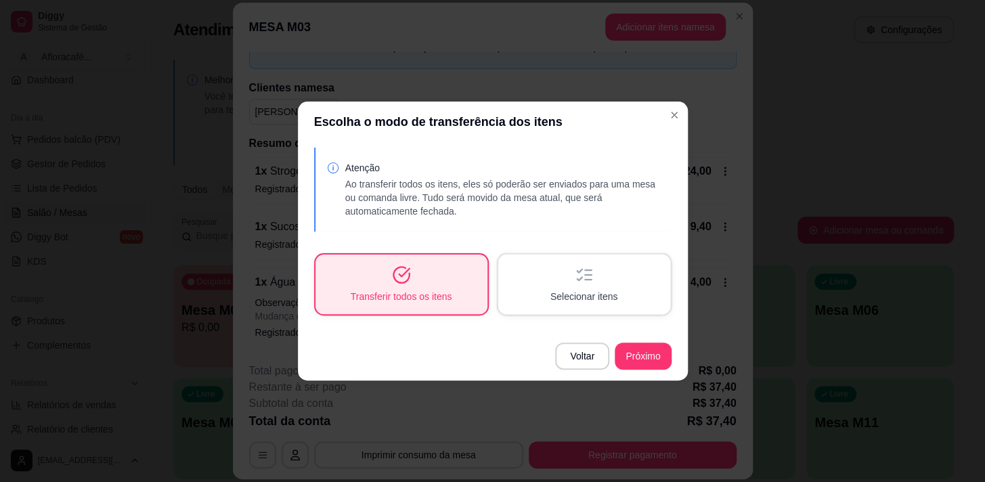
click at [621, 280] on div "Selecionar itens" at bounding box center [584, 285] width 172 height 60
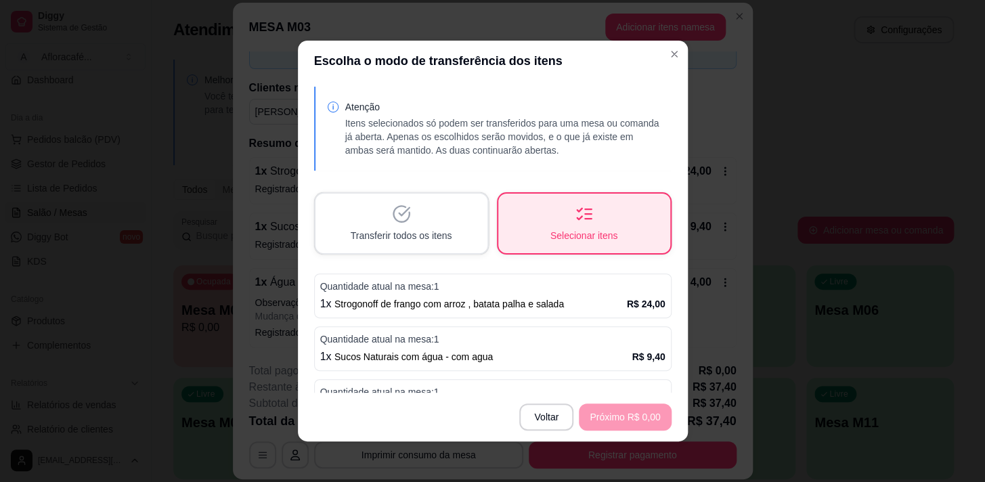
click at [584, 309] on div "1 x Strogonoff de frango com arroz , batata palha e salada R$ 24,00" at bounding box center [492, 304] width 345 height 16
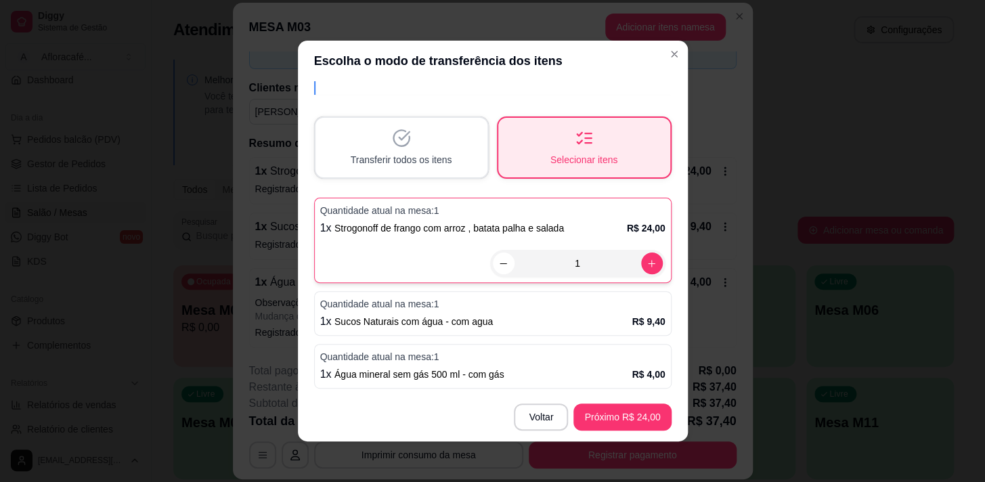
scroll to position [2, 0]
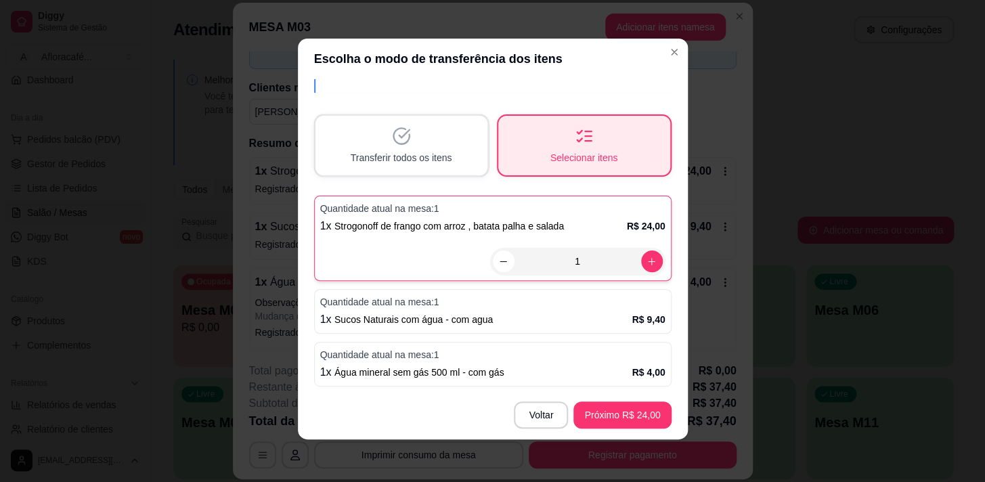
click at [585, 364] on div "1 x Água mineral sem gás 500 ml - com gás R$ 4,00" at bounding box center [492, 372] width 345 height 16
click at [479, 234] on div "Quantidade atual na mesa: 1 1 x Strogonoff de frango com arroz , batata palha e…" at bounding box center [492, 238] width 357 height 85
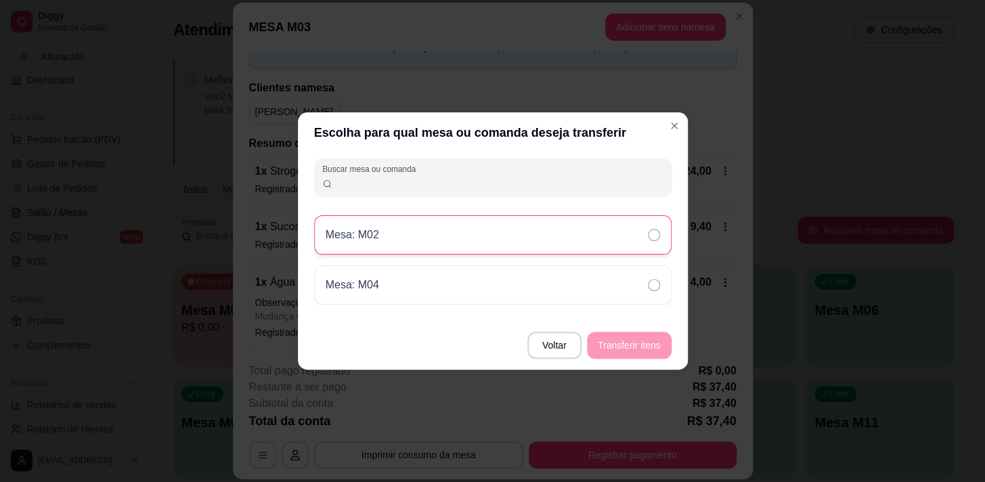
click at [589, 247] on div "Mesa: M02" at bounding box center [492, 234] width 357 height 39
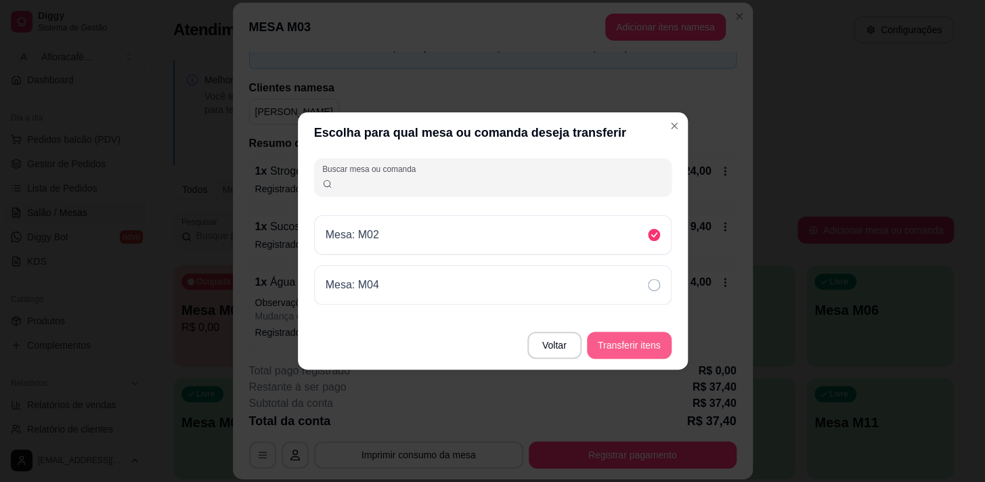
click at [636, 353] on button "Transferir itens" at bounding box center [629, 345] width 85 height 27
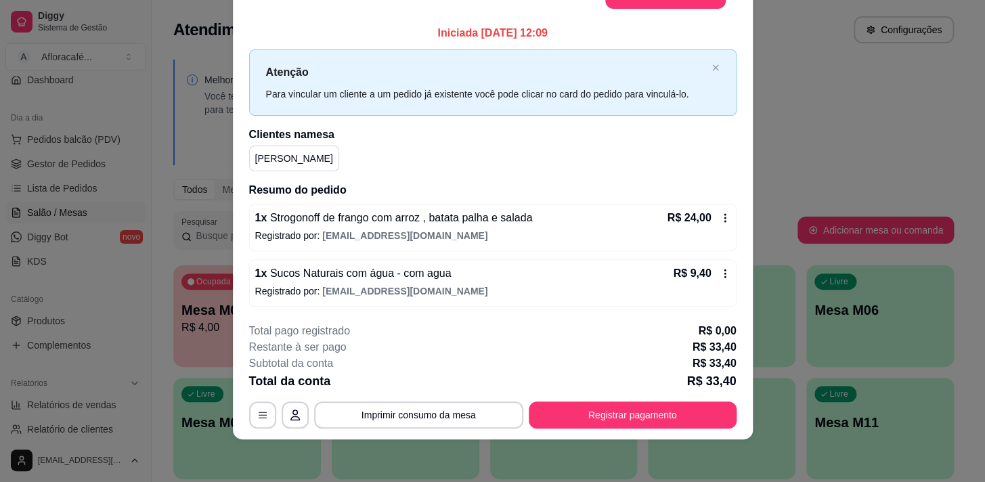
scroll to position [0, 0]
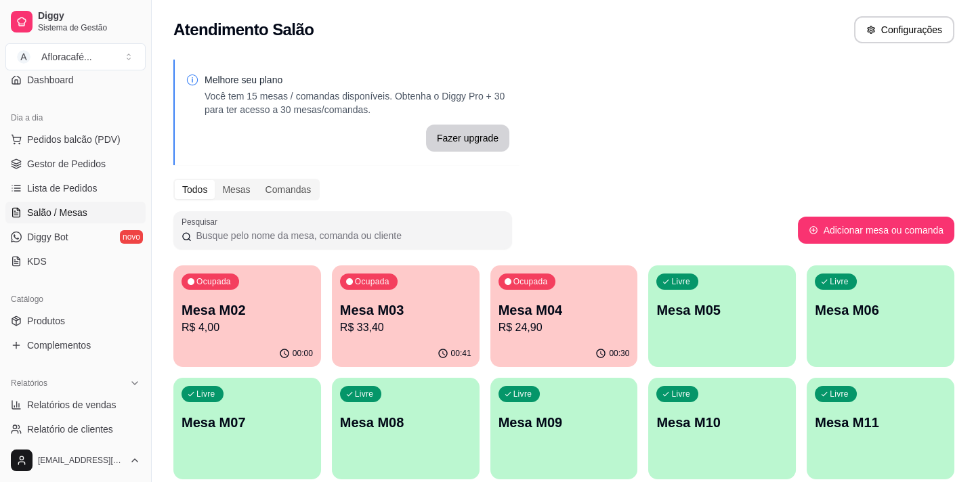
click at [297, 350] on p "00:00" at bounding box center [302, 353] width 20 height 11
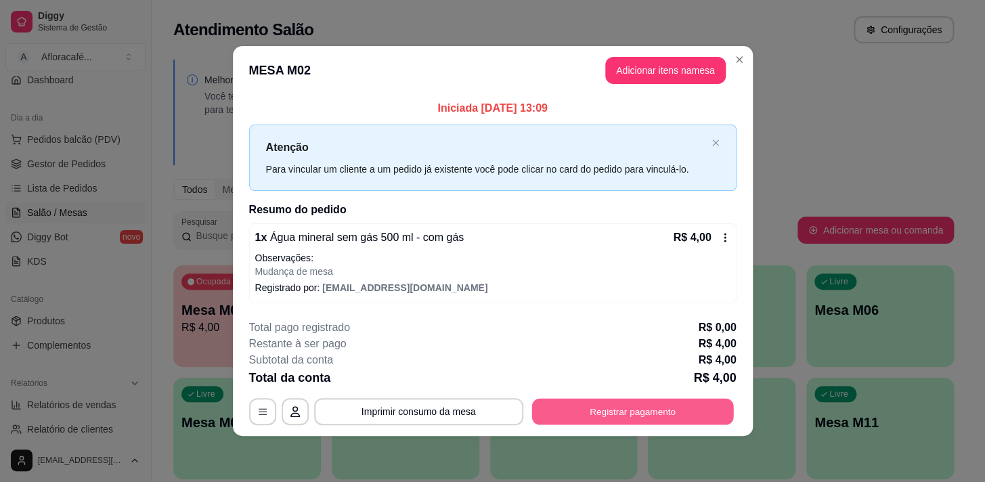
click at [624, 399] on button "Registrar pagamento" at bounding box center [633, 411] width 202 height 26
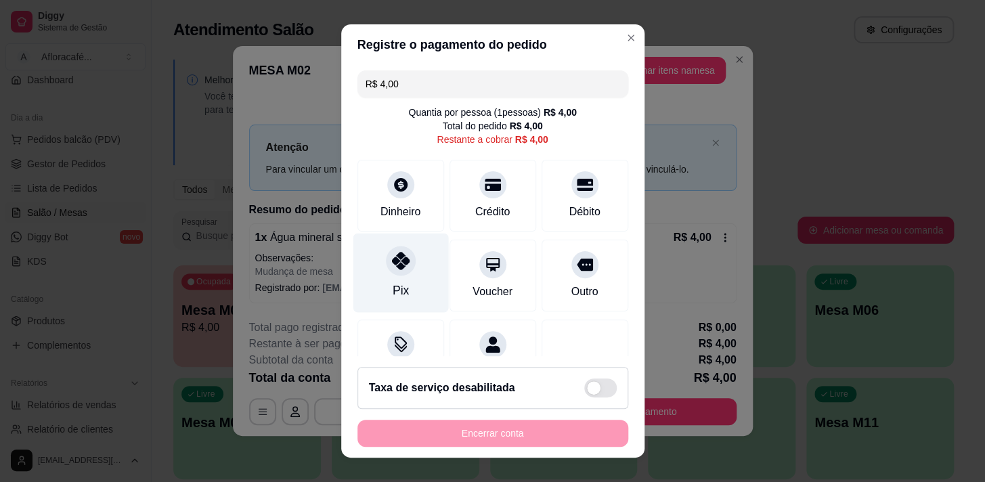
click at [392, 284] on div "Pix" at bounding box center [400, 291] width 16 height 18
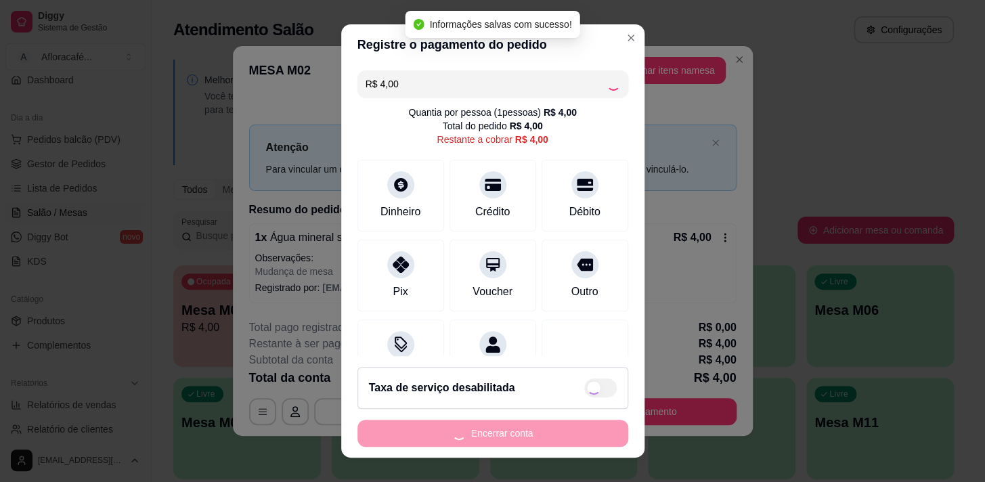
type input "R$ 0,00"
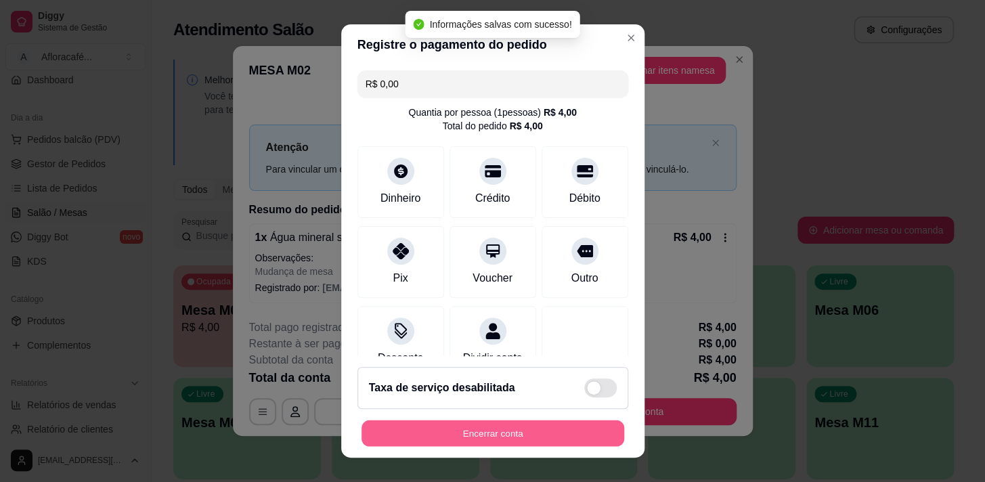
click at [521, 434] on button "Encerrar conta" at bounding box center [493, 433] width 263 height 26
